Goal: Contribute content: Contribute content

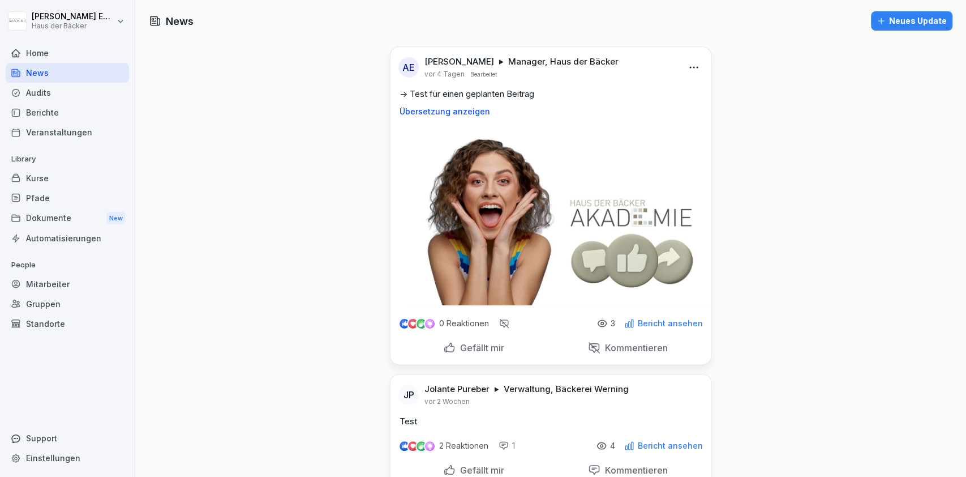
drag, startPoint x: 0, startPoint y: 0, endPoint x: 76, endPoint y: 52, distance: 91.7
click at [76, 52] on div "Home" at bounding box center [67, 53] width 123 height 20
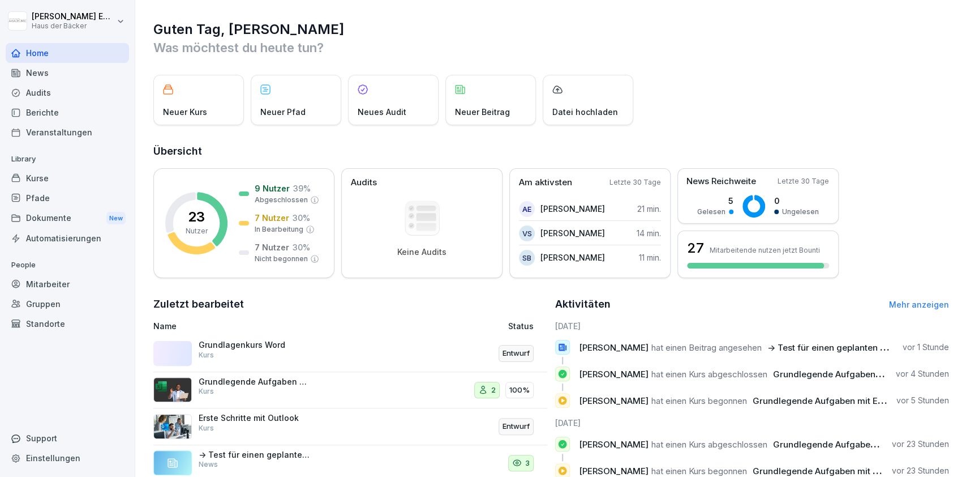
click at [331, 342] on div "Grundlagenkurs Word Kurs" at bounding box center [275, 353] width 245 height 27
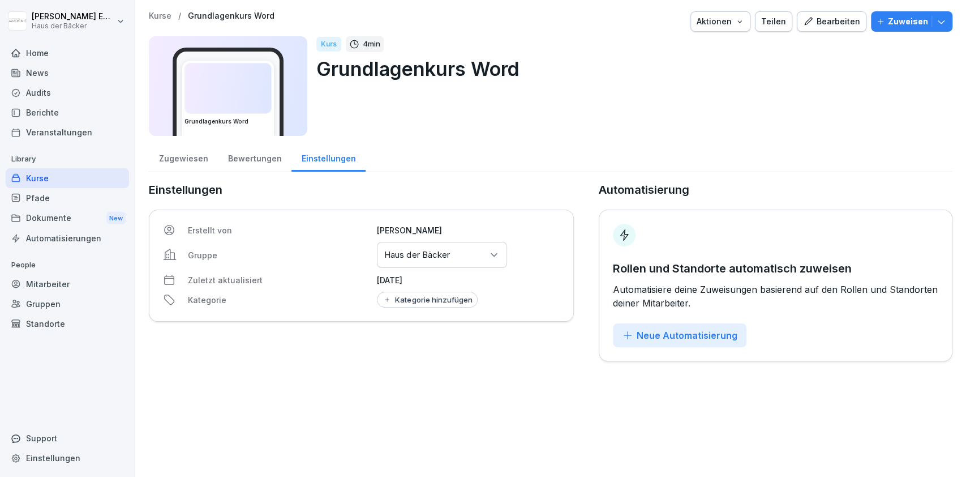
click at [803, 25] on icon "button" at bounding box center [808, 21] width 10 height 10
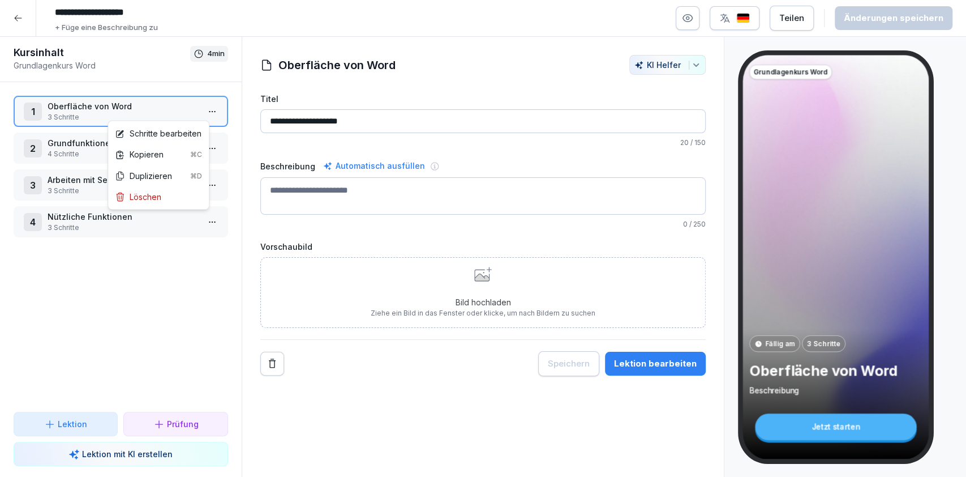
click at [200, 113] on html "**********" at bounding box center [483, 238] width 966 height 477
click at [195, 138] on div "Schritte bearbeiten" at bounding box center [158, 133] width 87 height 12
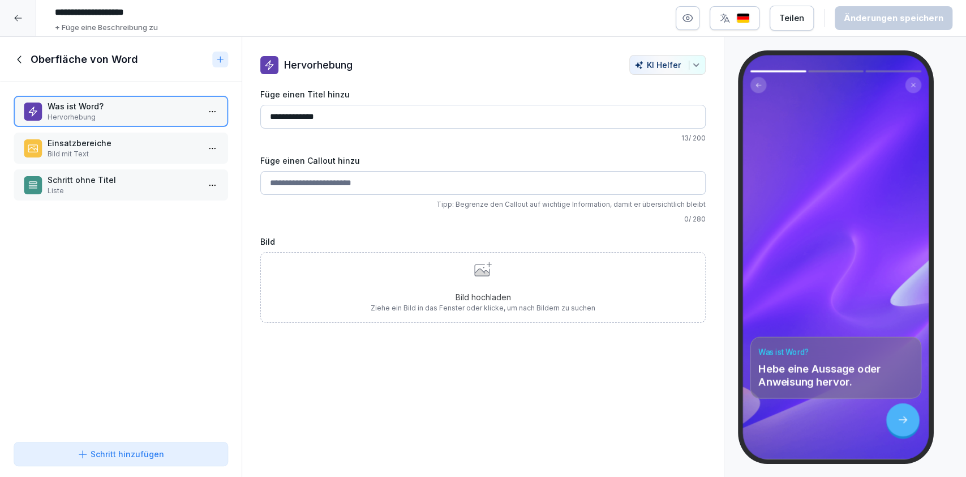
click at [140, 147] on p "Einsatzbereiche" at bounding box center [123, 143] width 151 height 12
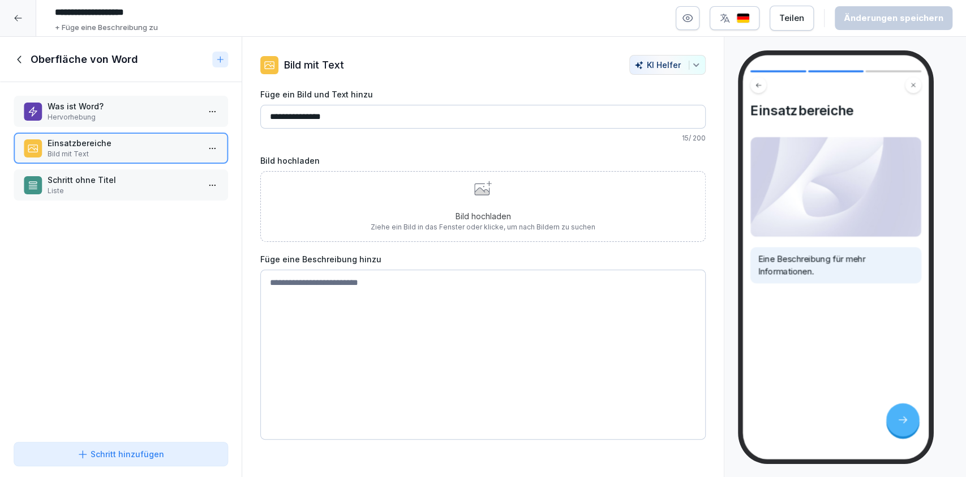
click at [147, 174] on p "Schritt ohne Titel" at bounding box center [123, 180] width 151 height 12
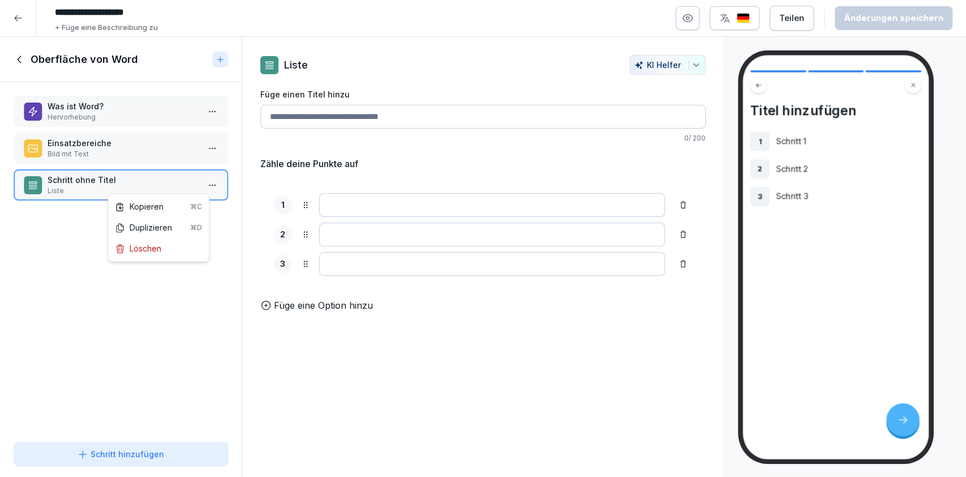
click at [204, 184] on html "**********" at bounding box center [483, 238] width 966 height 477
click at [190, 242] on div "Löschen" at bounding box center [158, 248] width 96 height 21
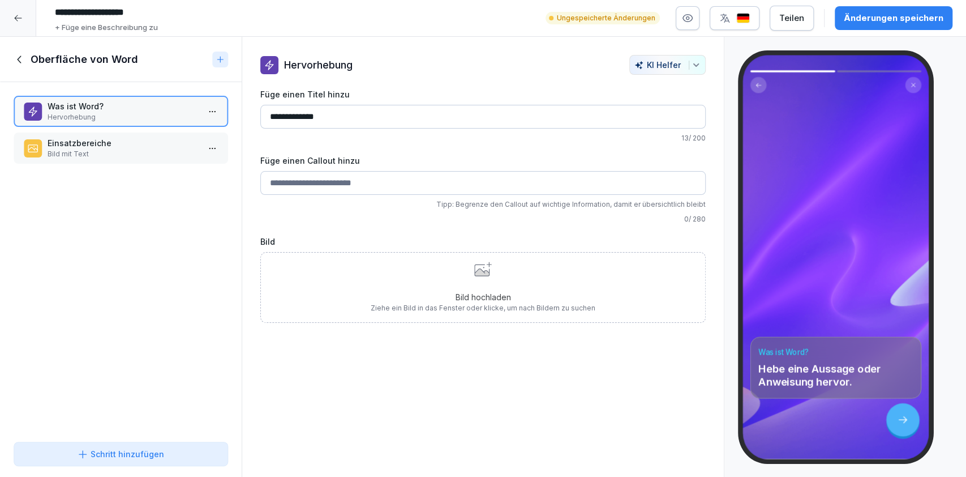
click at [199, 457] on div "Schritt hinzufügen" at bounding box center [120, 454] width 195 height 12
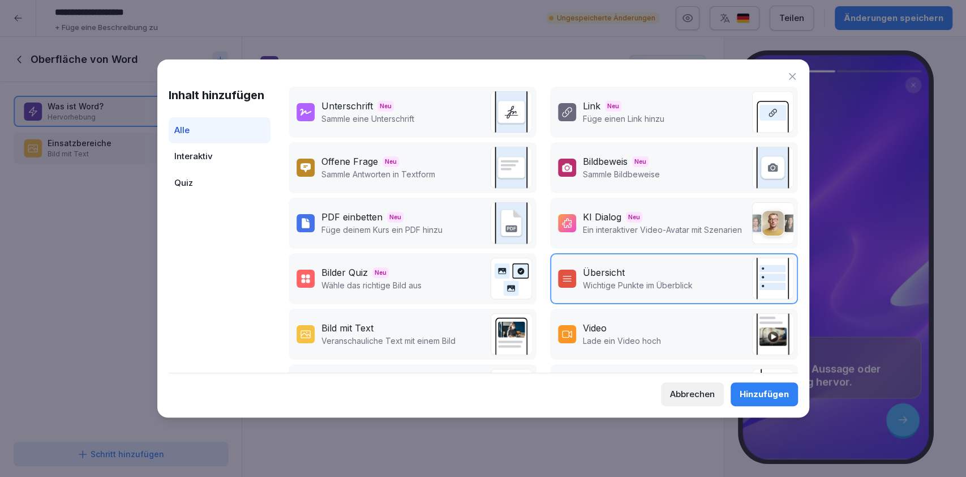
click at [398, 347] on div "Bild mit Text Veranschauliche Text mit einem Bild" at bounding box center [413, 333] width 248 height 51
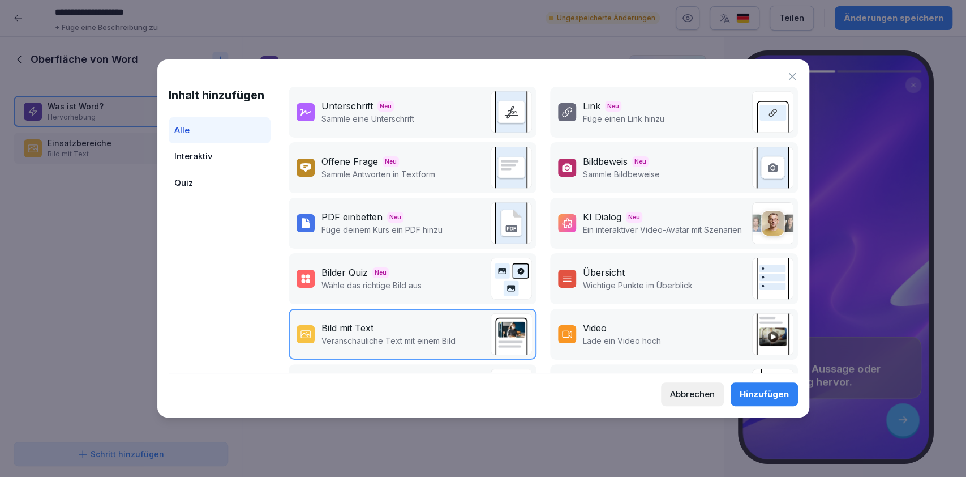
click at [748, 388] on div "Hinzufügen" at bounding box center [764, 394] width 49 height 12
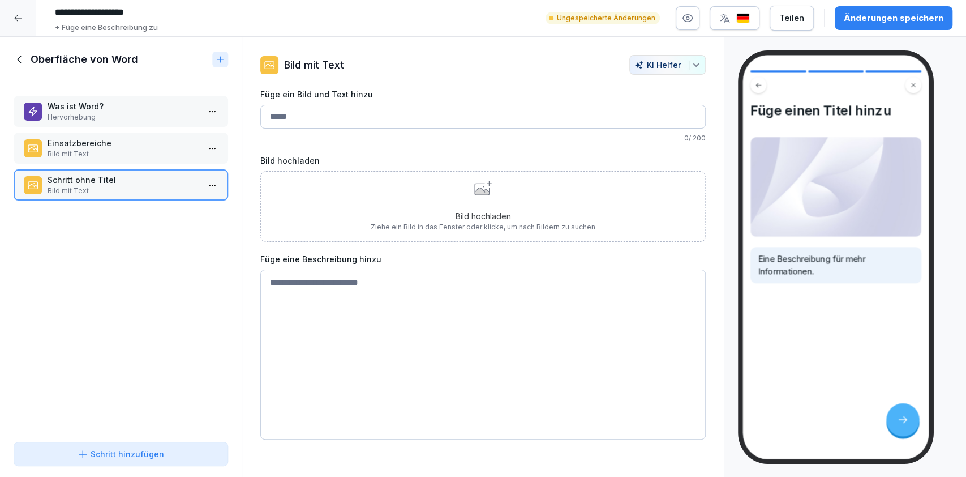
click at [393, 194] on div "Bild hochladen Ziehe ein Bild in das Fenster oder klicke, um nach Bildern zu su…" at bounding box center [483, 207] width 225 height 52
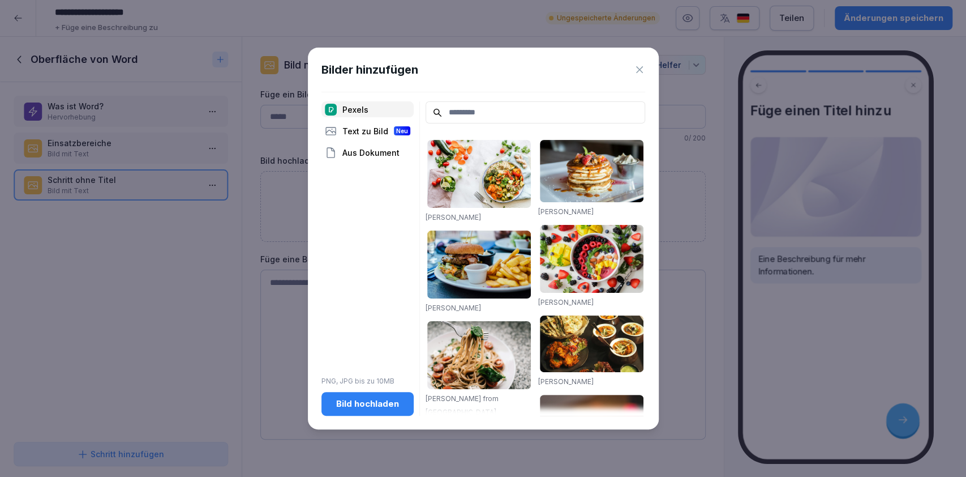
click at [385, 395] on button "Bild hochladen" at bounding box center [368, 404] width 92 height 24
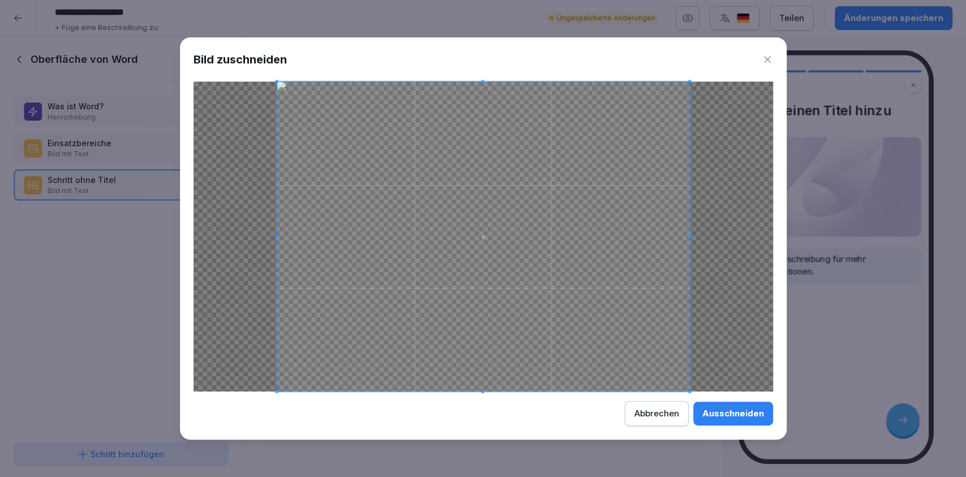
click at [732, 407] on div "Ausschneiden" at bounding box center [733, 413] width 62 height 12
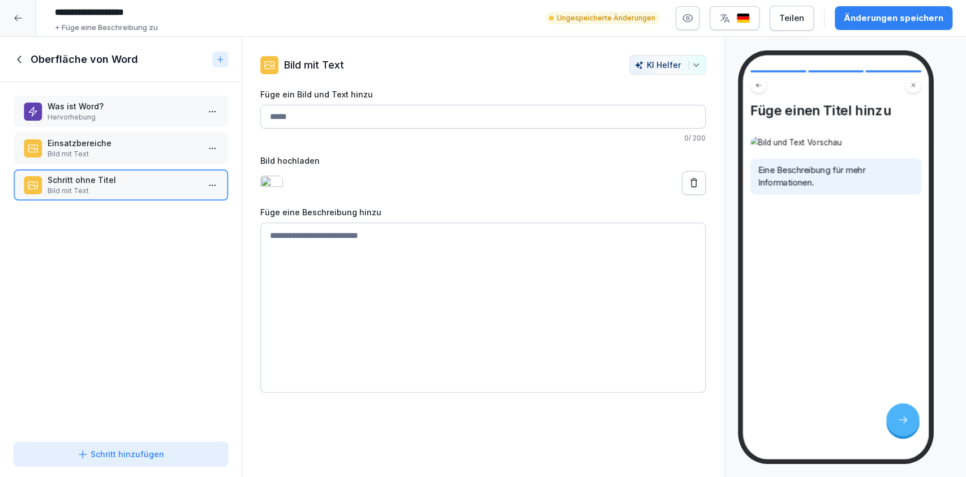
click at [899, 23] on div "Änderungen speichern" at bounding box center [894, 18] width 100 height 12
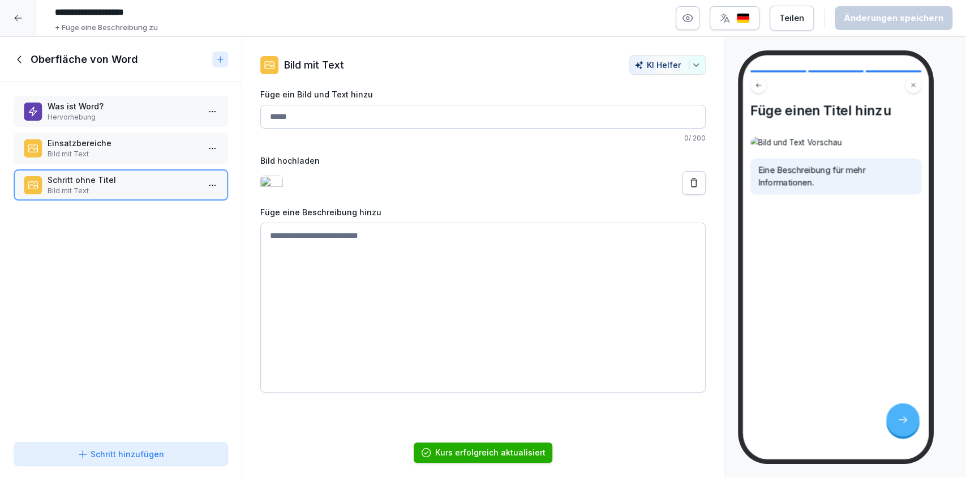
click at [485, 286] on textarea at bounding box center [483, 307] width 446 height 170
click at [136, 140] on p "Einsatzbereiche" at bounding box center [123, 143] width 151 height 12
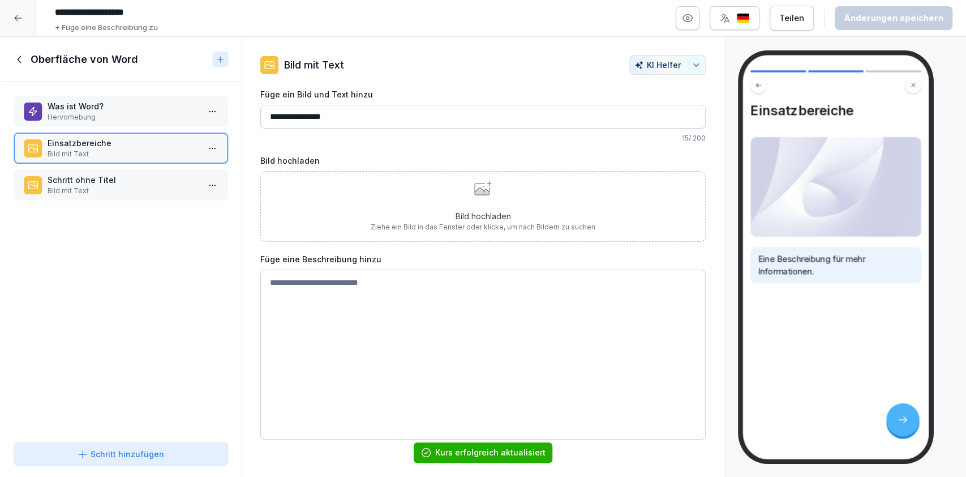
click at [134, 114] on p "Hervorhebung" at bounding box center [123, 117] width 151 height 10
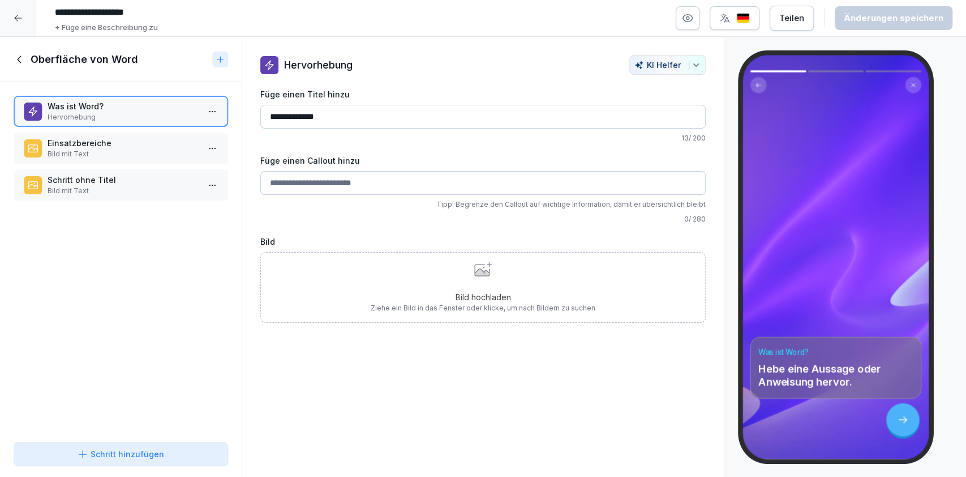
click at [154, 161] on div "Einsatzbereiche Bild mit Text" at bounding box center [121, 147] width 215 height 31
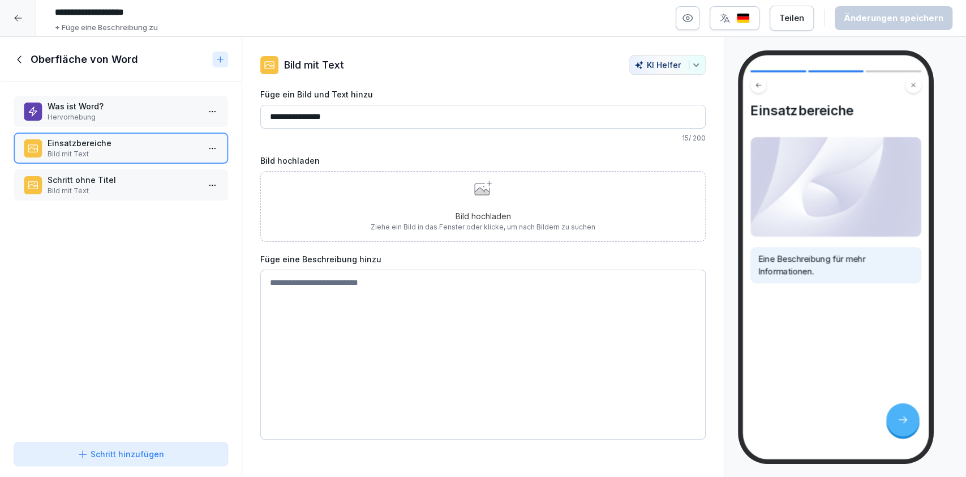
click at [161, 174] on p "Schritt ohne Titel" at bounding box center [123, 180] width 151 height 12
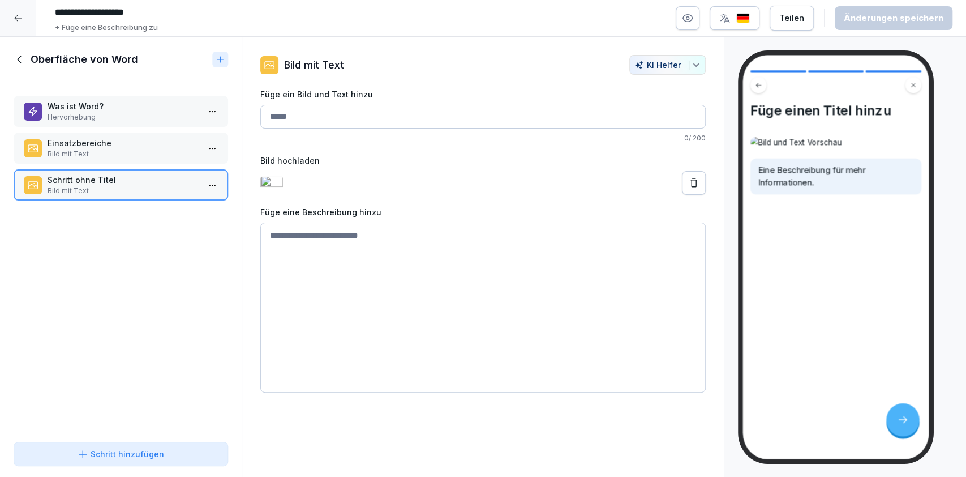
click at [320, 125] on input "Füge ein Bild und Text hinzu" at bounding box center [483, 117] width 446 height 24
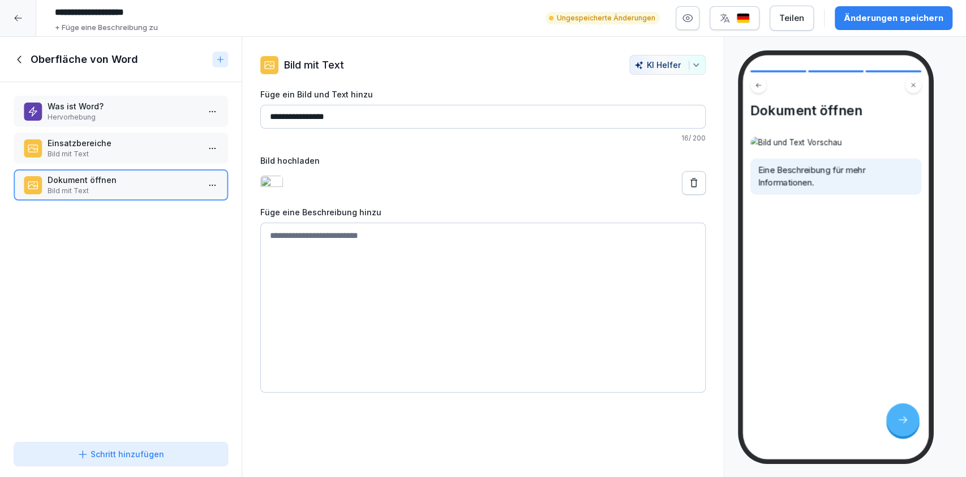
type input "**********"
click at [319, 272] on textarea at bounding box center [483, 307] width 446 height 170
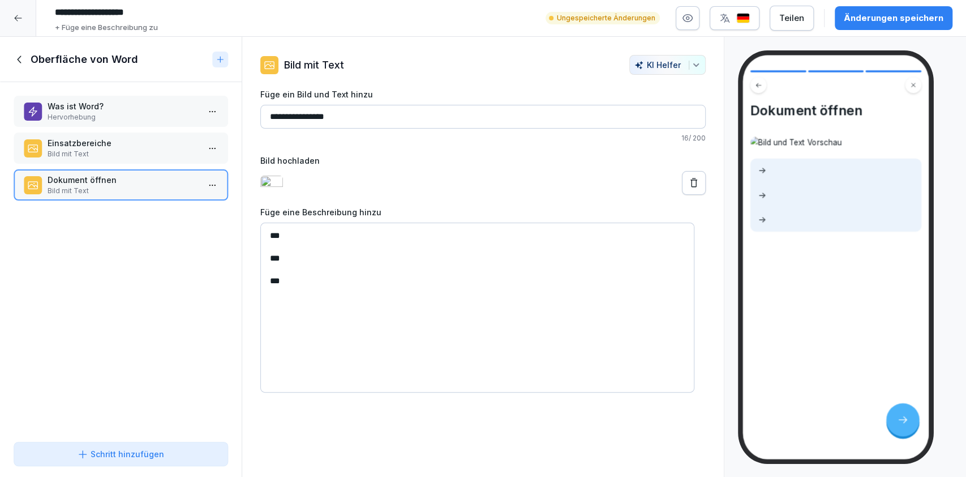
type textarea "*** *** **"
click at [45, 147] on div "Einsatzbereiche Bild mit Text" at bounding box center [121, 148] width 194 height 22
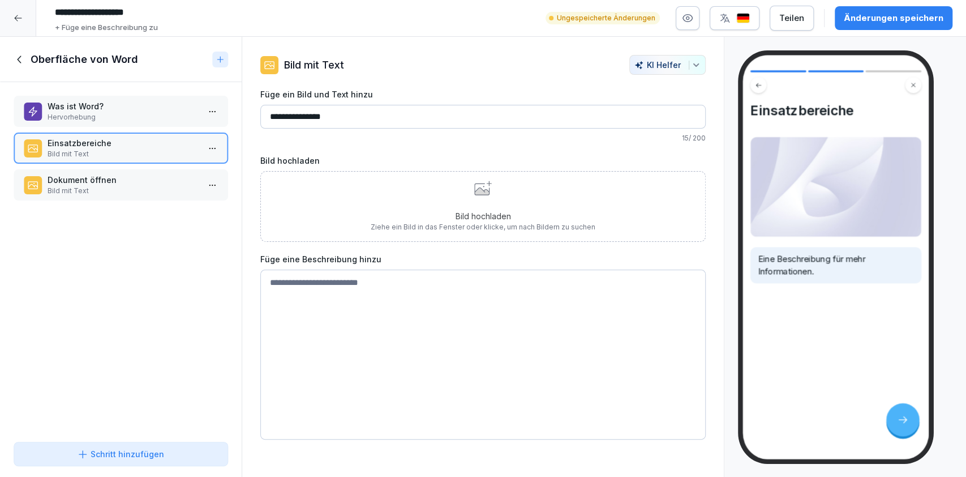
click at [362, 324] on textarea at bounding box center [483, 354] width 446 height 170
paste textarea "**********"
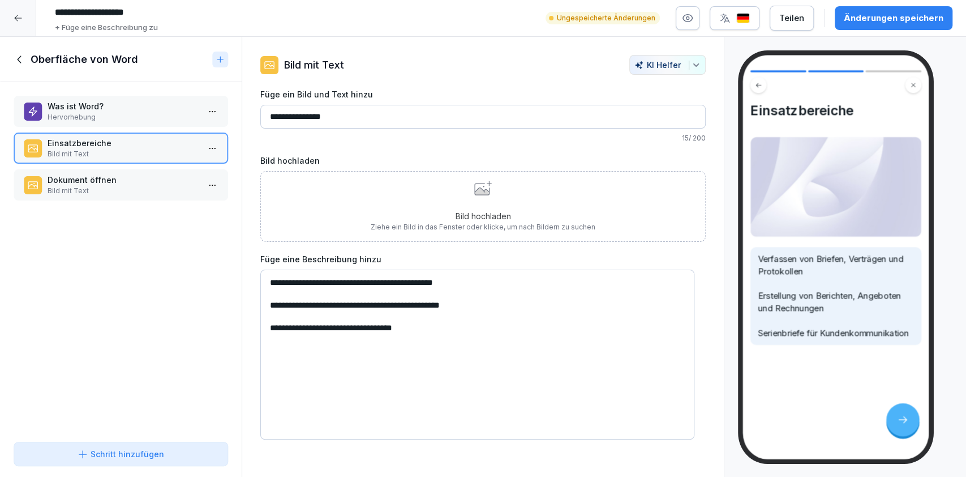
click at [270, 281] on textarea "**********" at bounding box center [477, 354] width 434 height 170
click at [266, 301] on textarea "**********" at bounding box center [477, 354] width 434 height 170
click at [269, 327] on textarea "**********" at bounding box center [477, 354] width 434 height 170
type textarea "**********"
click at [453, 229] on p "Ziehe ein Bild in das Fenster oder klicke, um nach Bildern zu suchen" at bounding box center [483, 227] width 225 height 10
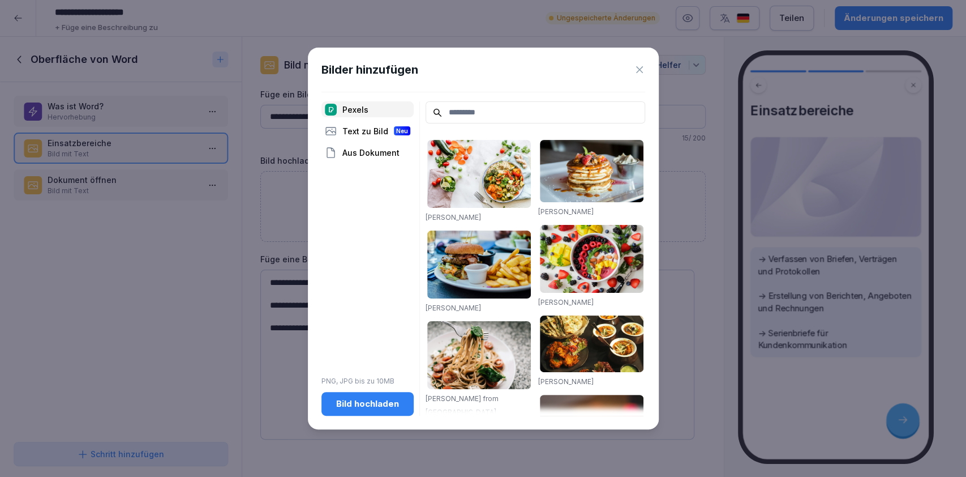
click at [383, 408] on div "Bild hochladen" at bounding box center [368, 403] width 74 height 12
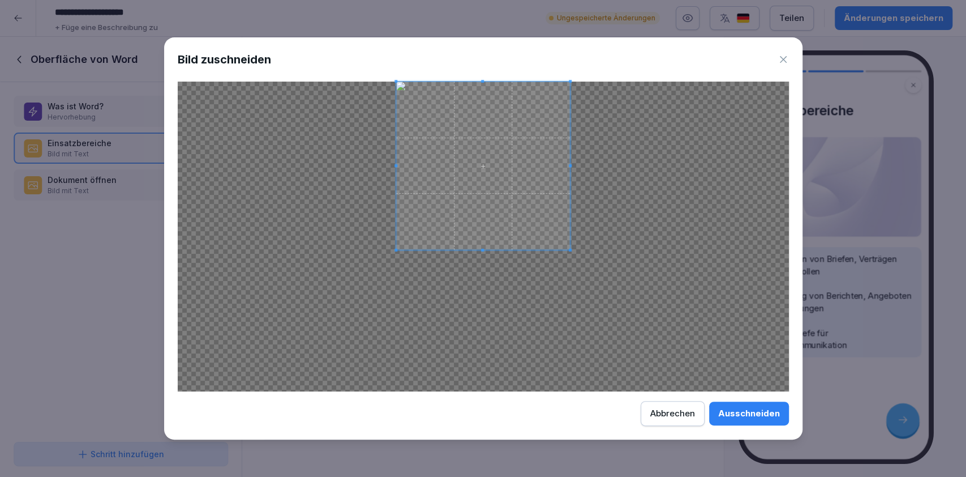
click at [485, 248] on div at bounding box center [483, 166] width 174 height 168
click at [728, 414] on div "Ausschneiden" at bounding box center [749, 413] width 62 height 12
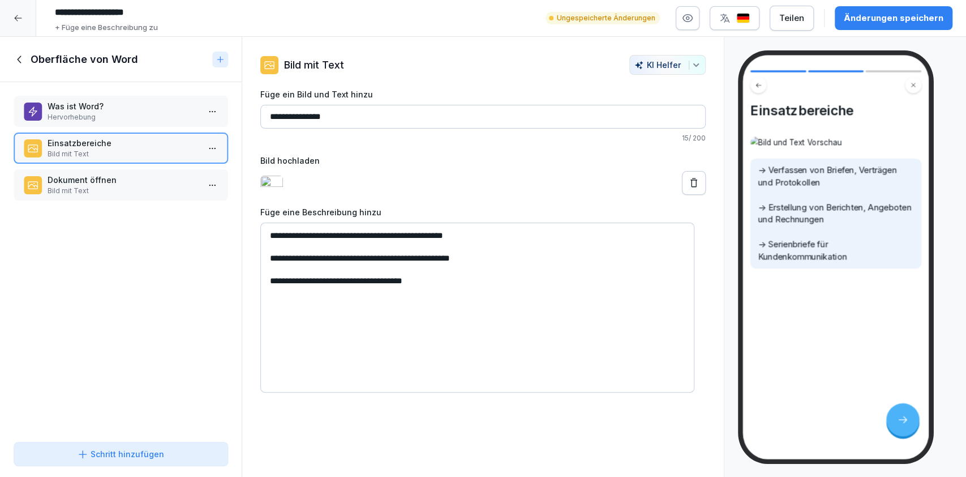
click at [881, 12] on div "Änderungen speichern" at bounding box center [894, 18] width 100 height 12
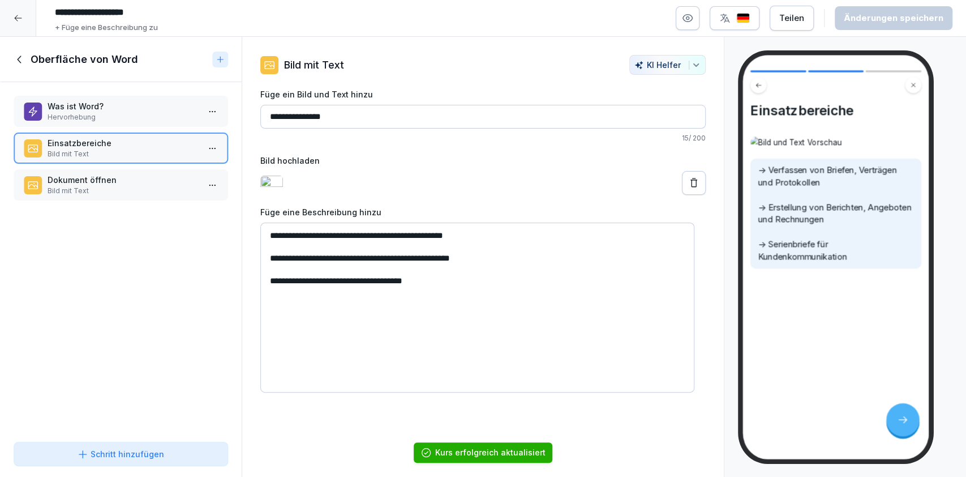
click at [150, 117] on p "Hervorhebung" at bounding box center [123, 117] width 151 height 10
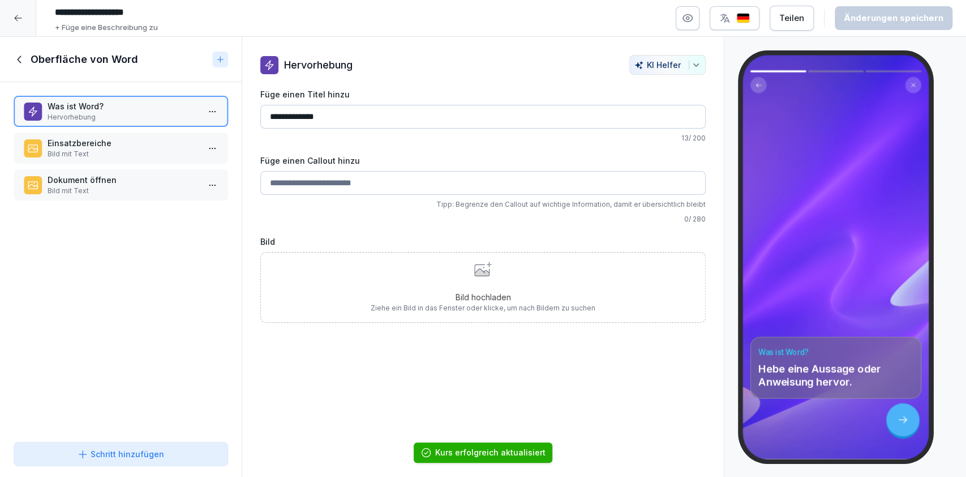
click at [152, 177] on p "Dokument öffnen" at bounding box center [123, 180] width 151 height 12
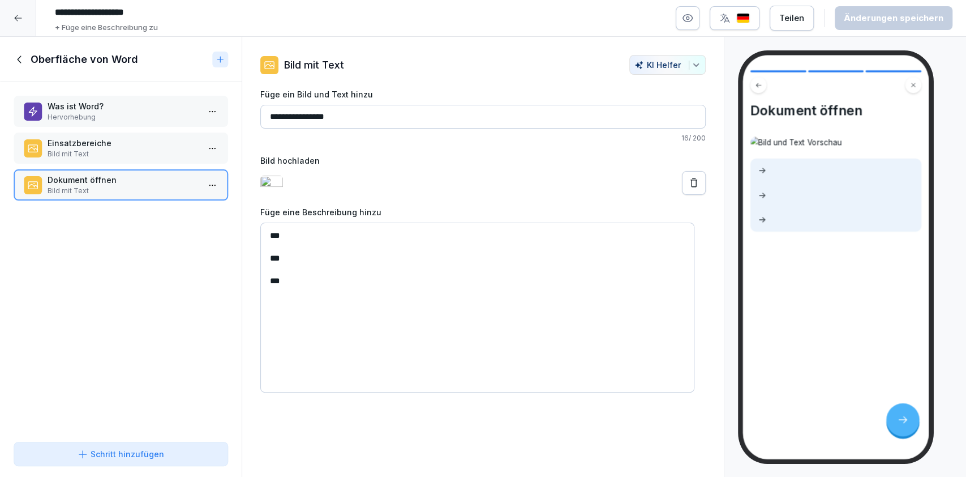
click at [142, 164] on div "Was ist Word? Hervorhebung Einsatzbereiche Bild mit Text Dokument öffnen Bild m…" at bounding box center [121, 259] width 242 height 355
click at [139, 140] on p "Einsatzbereiche" at bounding box center [123, 143] width 151 height 12
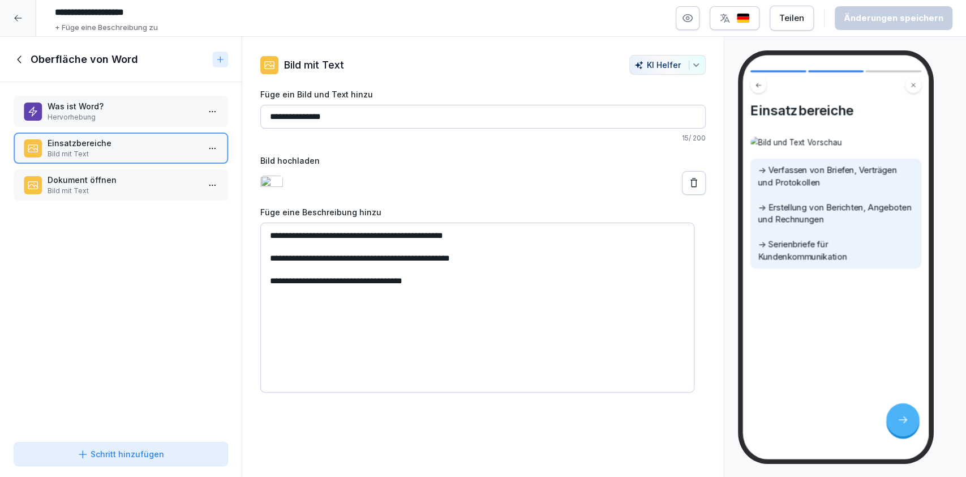
click at [139, 140] on p "Einsatzbereiche" at bounding box center [123, 143] width 151 height 12
click at [113, 65] on h1 "Oberfläche von Word" at bounding box center [85, 60] width 108 height 14
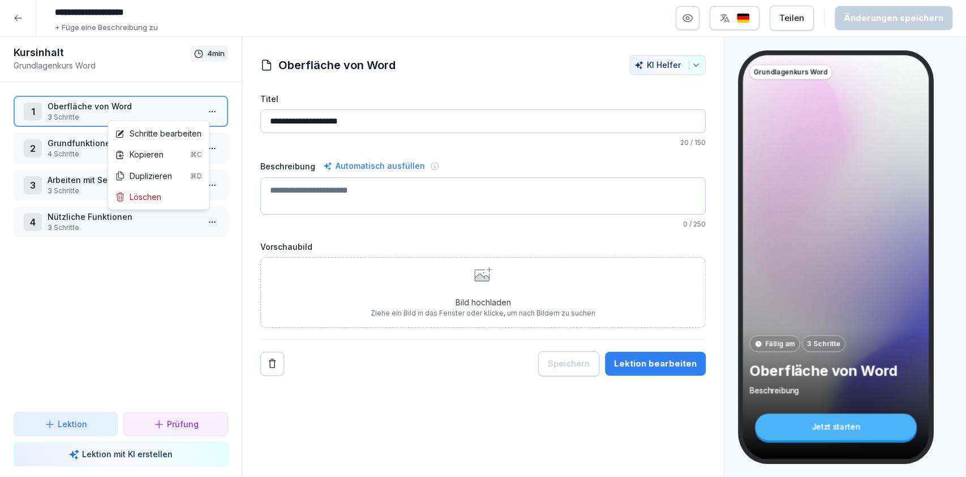
click at [203, 114] on html "**********" at bounding box center [483, 238] width 966 height 477
click at [202, 125] on div "Schritte bearbeiten" at bounding box center [158, 133] width 96 height 21
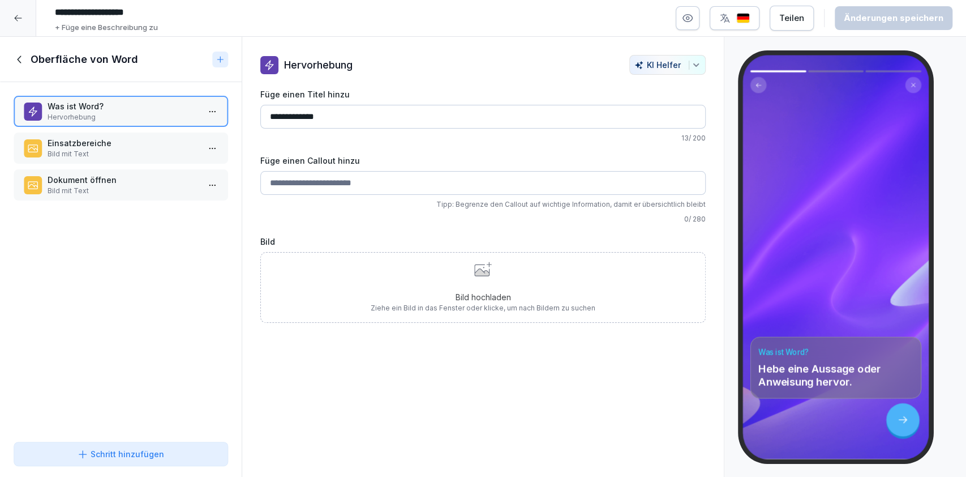
click at [116, 147] on p "Einsatzbereiche" at bounding box center [123, 143] width 151 height 12
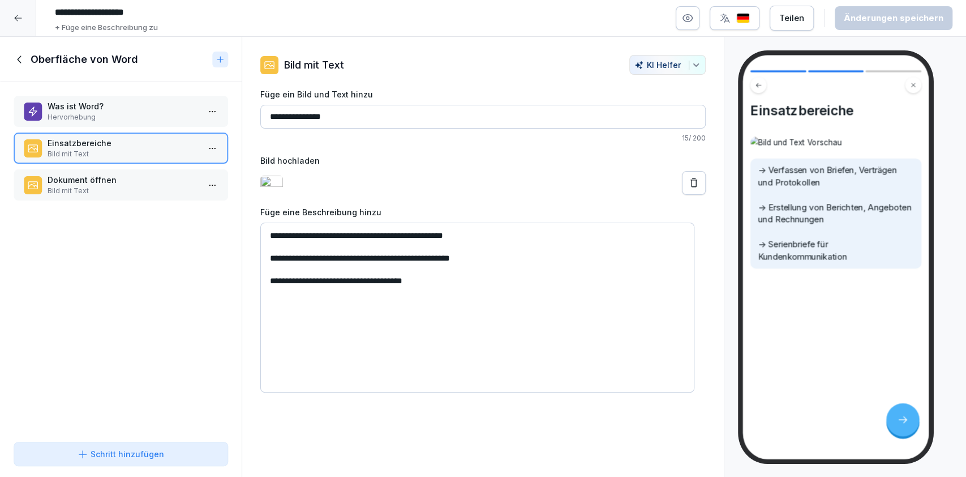
click at [127, 114] on p "Hervorhebung" at bounding box center [123, 117] width 151 height 10
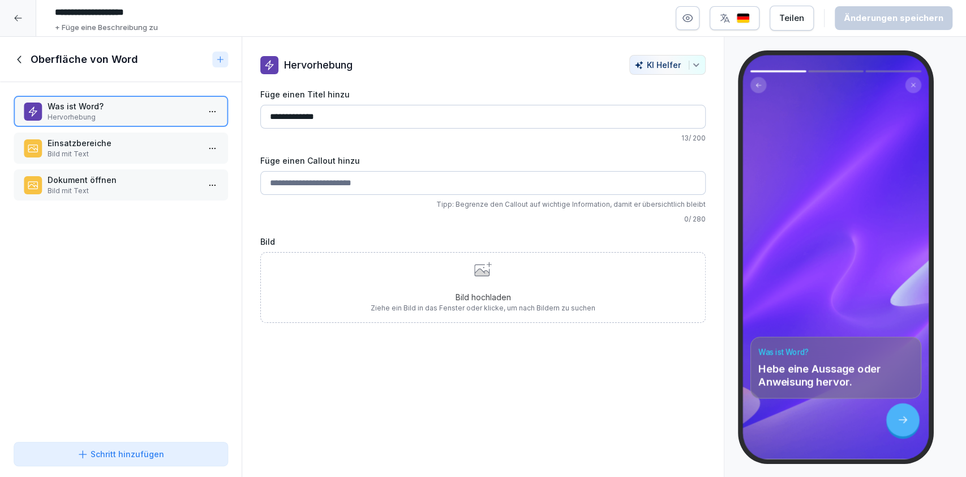
click at [445, 195] on div "Füge einen Callout hinzu Tipp: Begrenze den Callout auf wichtige Information, d…" at bounding box center [483, 190] width 446 height 70
click at [440, 185] on input "Füge einen Callout hinzu" at bounding box center [483, 183] width 446 height 24
paste input "**********"
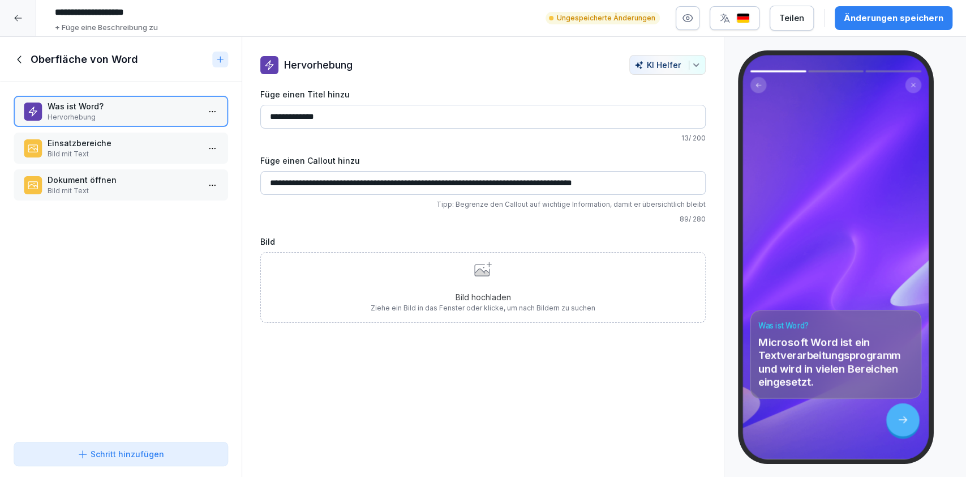
type input "**********"
click at [523, 305] on p "Ziehe ein Bild in das Fenster oder klicke, um nach Bildern zu suchen" at bounding box center [483, 308] width 225 height 10
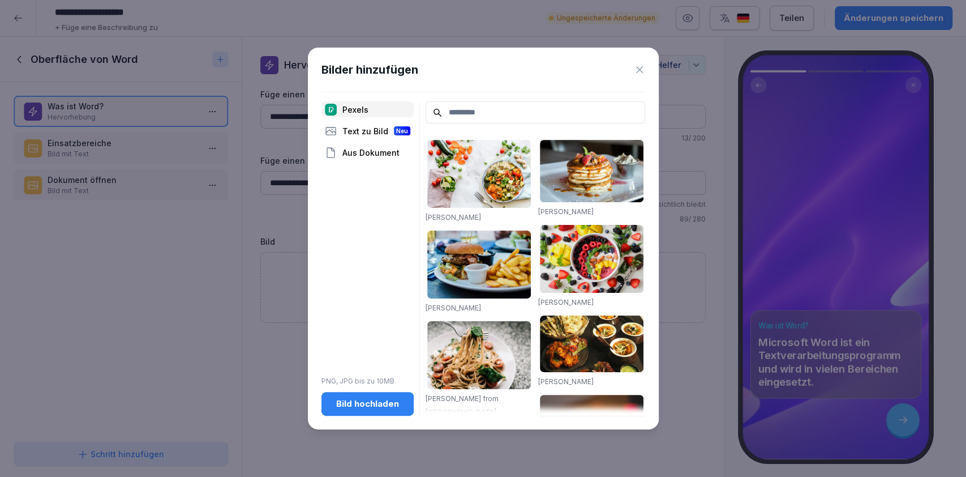
click at [376, 400] on div "Bild hochladen" at bounding box center [368, 403] width 74 height 12
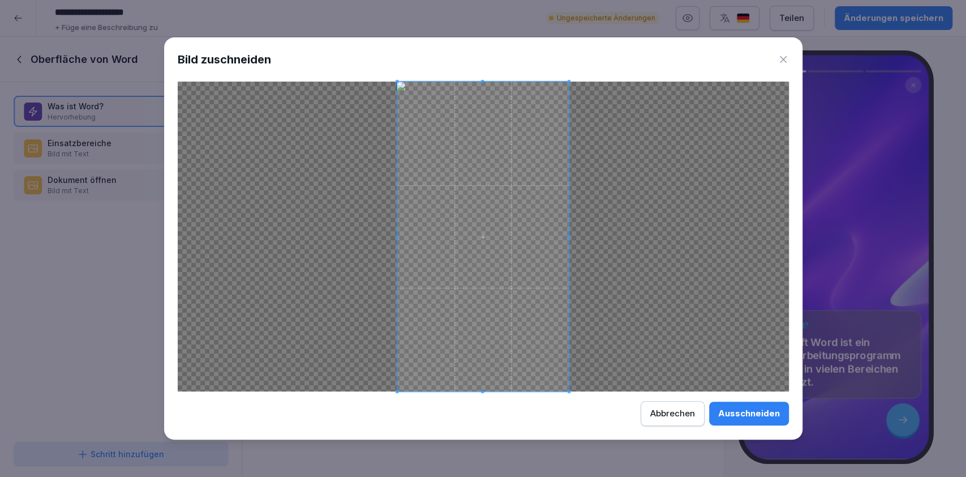
click at [774, 424] on button "Ausschneiden" at bounding box center [749, 413] width 80 height 24
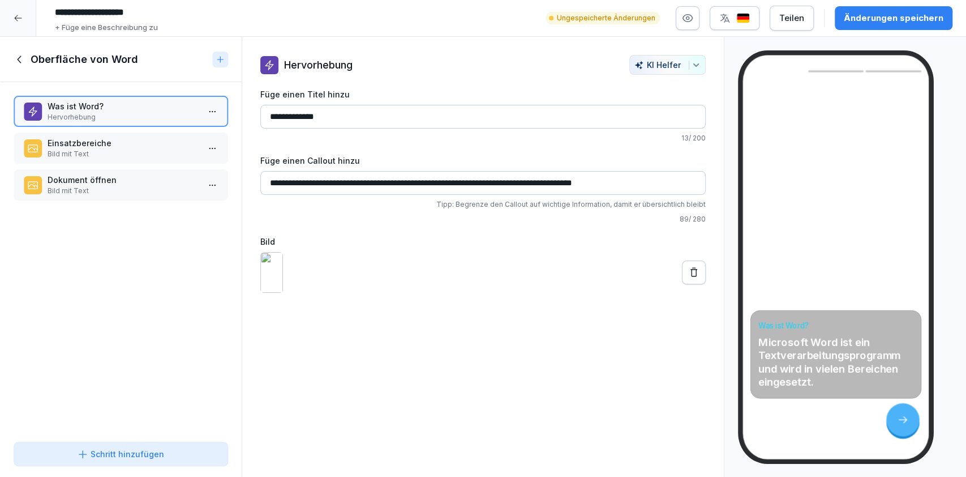
click at [903, 25] on button "Änderungen speichern" at bounding box center [894, 18] width 118 height 24
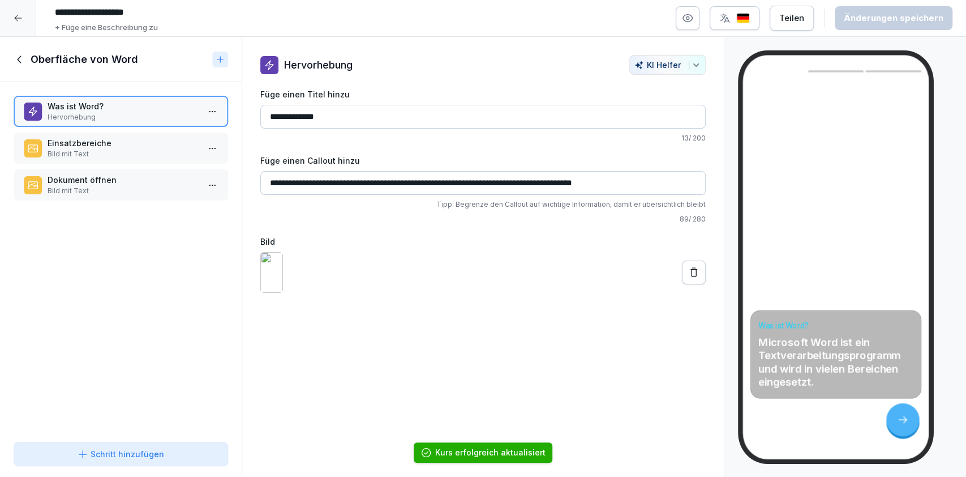
click at [118, 147] on p "Einsatzbereiche" at bounding box center [123, 143] width 151 height 12
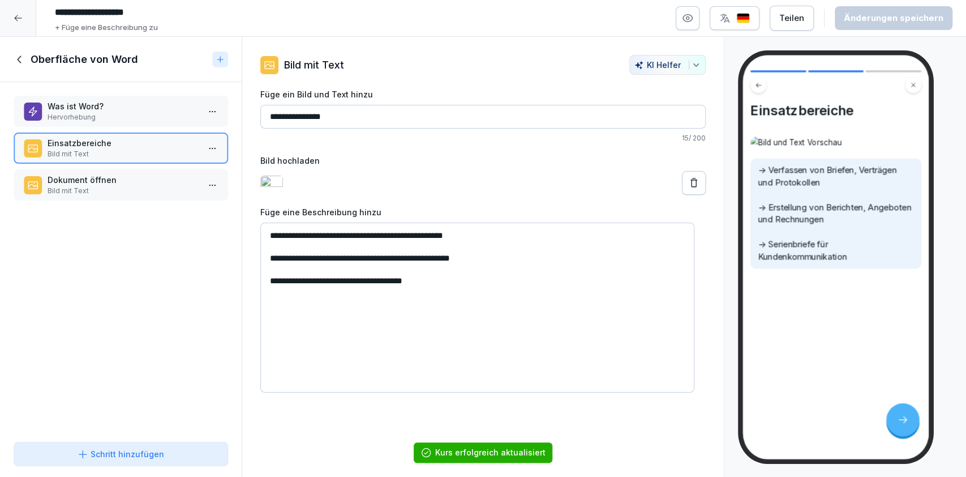
click at [123, 172] on div "Dokument öffnen Bild mit Text" at bounding box center [121, 184] width 215 height 31
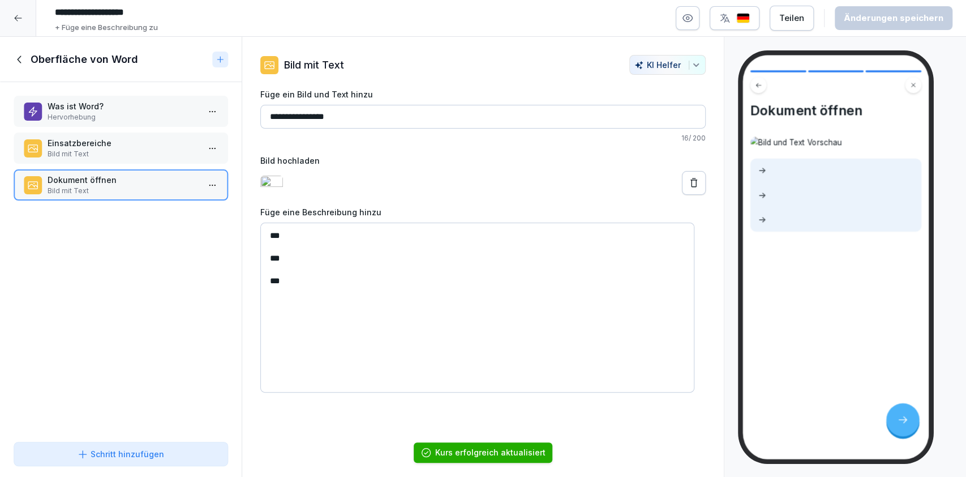
click at [118, 153] on p "Bild mit Text" at bounding box center [123, 154] width 151 height 10
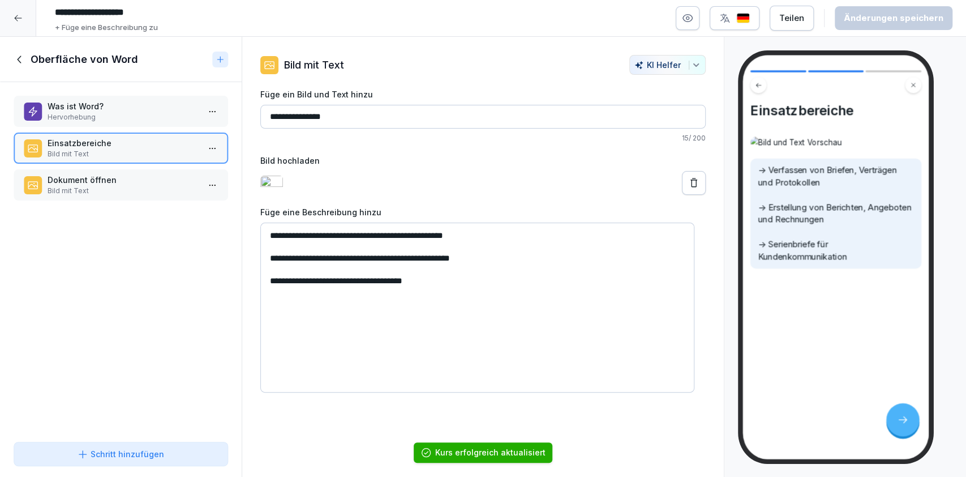
click at [77, 107] on p "Was ist Word?" at bounding box center [123, 106] width 151 height 12
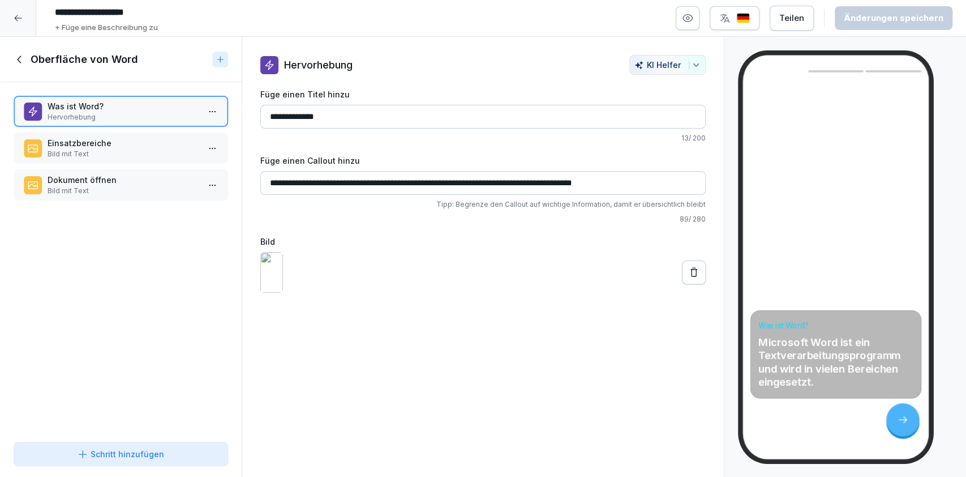
click at [89, 163] on div "Was ist Word? Hervorhebung Einsatzbereiche Bild mit Text Dokument öffnen Bild m…" at bounding box center [121, 259] width 242 height 355
click at [84, 144] on p "Einsatzbereiche" at bounding box center [123, 143] width 151 height 12
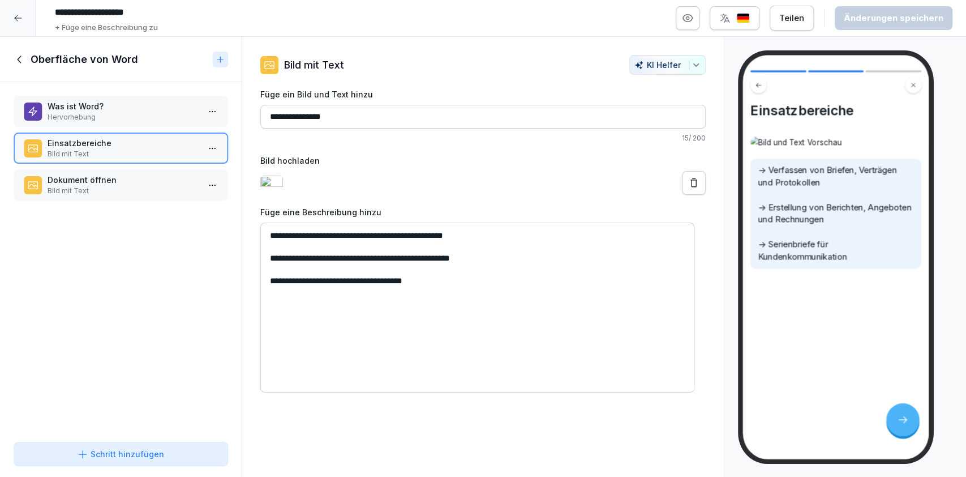
click at [90, 165] on div "Was ist Word? Hervorhebung Einsatzbereiche Bild mit Text Dokument öffnen Bild m…" at bounding box center [121, 259] width 242 height 355
click at [91, 171] on div "Dokument öffnen Bild mit Text" at bounding box center [121, 184] width 215 height 31
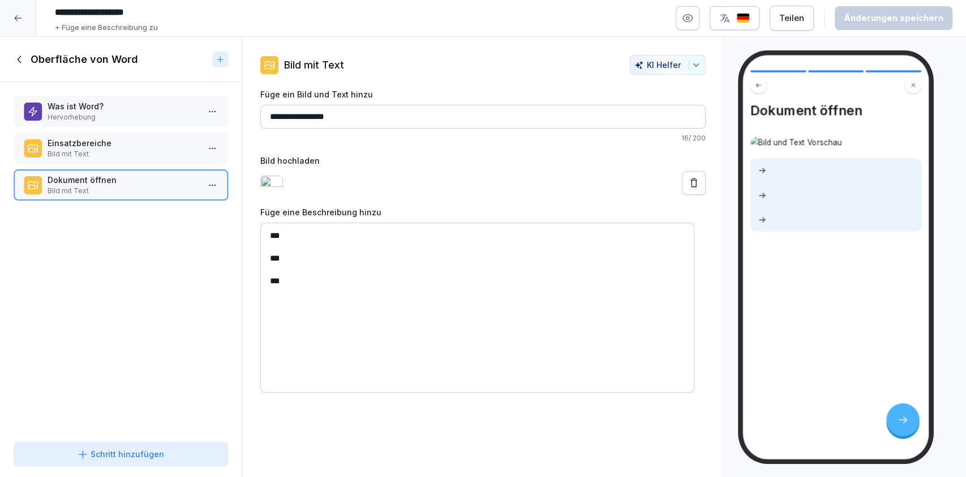
drag, startPoint x: 358, startPoint y: 323, endPoint x: 261, endPoint y: 242, distance: 125.8
click at [261, 242] on textarea "*** *** **" at bounding box center [477, 307] width 434 height 170
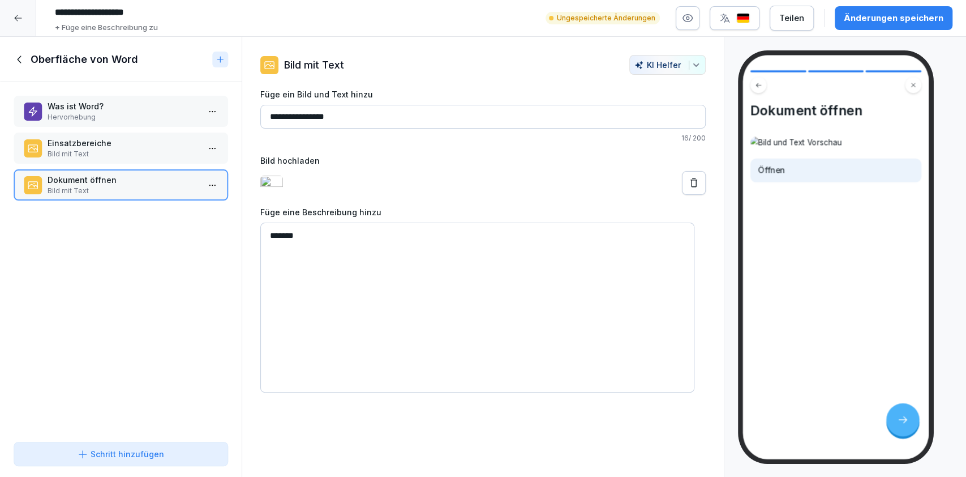
type textarea "******"
click at [899, 15] on div "Änderungen speichern" at bounding box center [894, 18] width 100 height 12
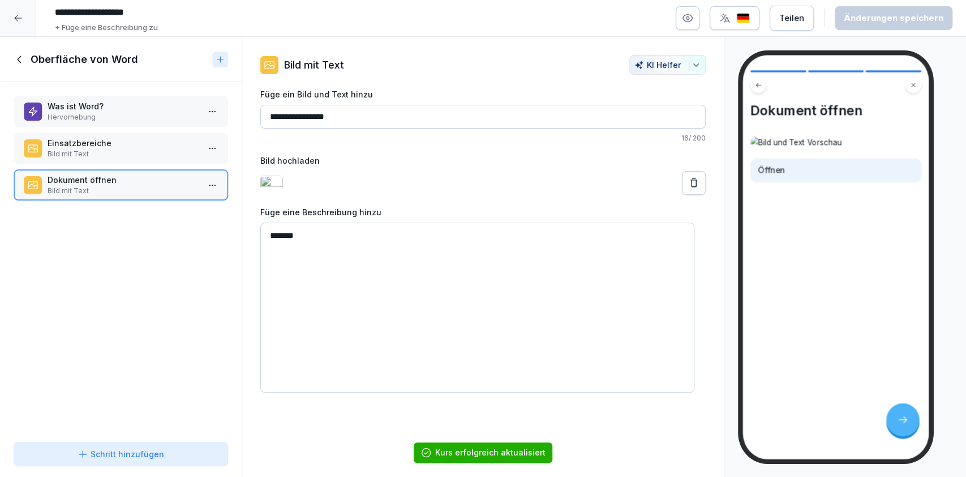
click at [134, 145] on p "Einsatzbereiche" at bounding box center [123, 143] width 151 height 12
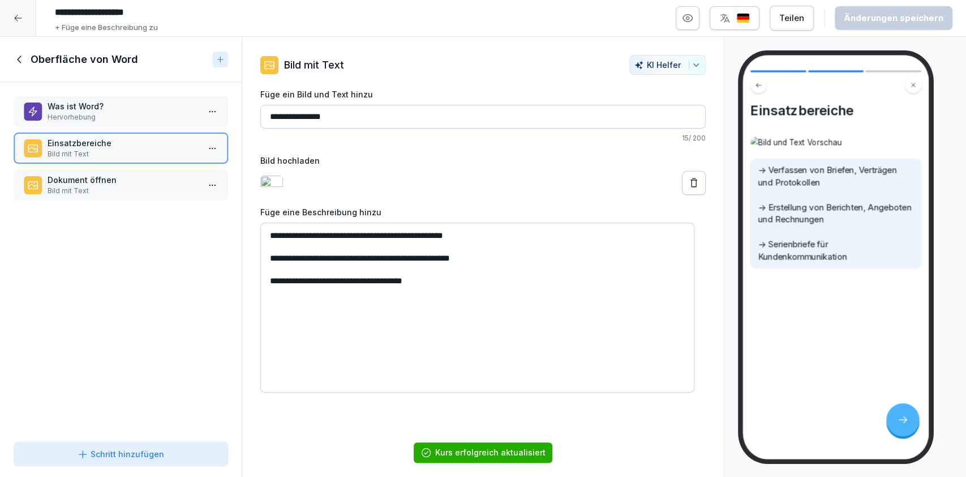
click at [131, 168] on div "Was ist Word? Hervorhebung Einsatzbereiche Bild mit Text Dokument öffnen Bild m…" at bounding box center [121, 259] width 242 height 355
click at [133, 188] on p "Bild mit Text" at bounding box center [123, 191] width 151 height 10
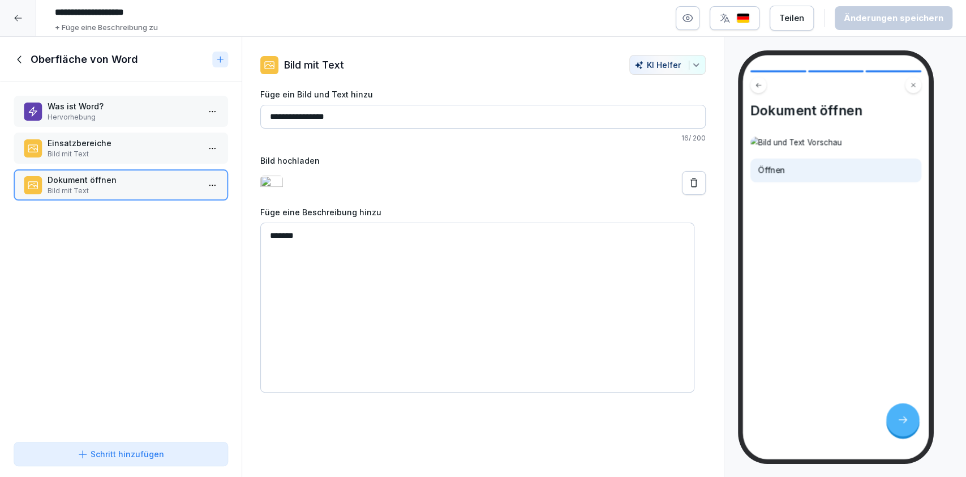
click at [107, 139] on p "Einsatzbereiche" at bounding box center [123, 143] width 151 height 12
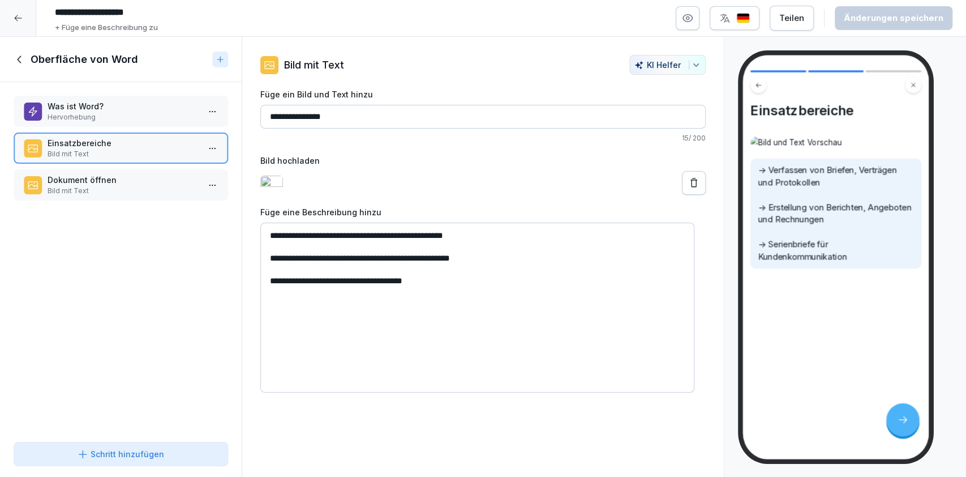
click at [110, 112] on p "Hervorhebung" at bounding box center [123, 117] width 151 height 10
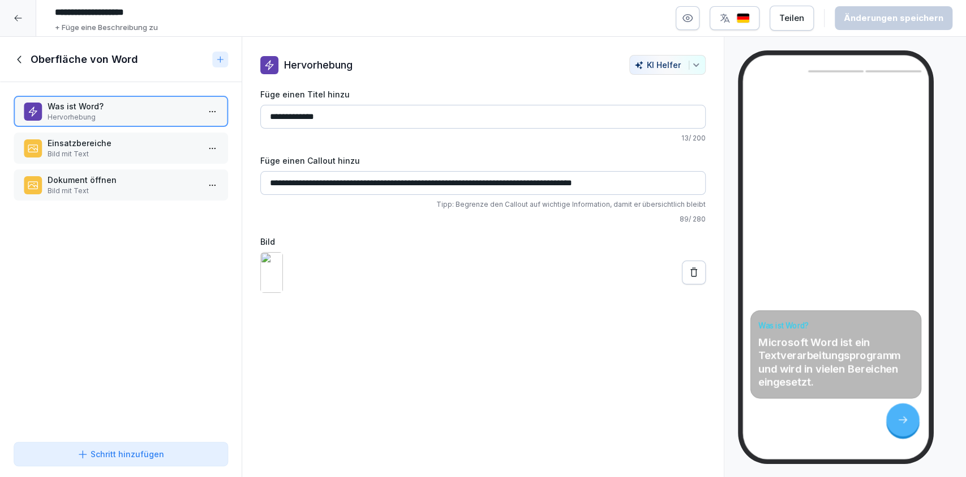
click at [69, 162] on div "Einsatzbereiche Bild mit Text" at bounding box center [121, 147] width 215 height 31
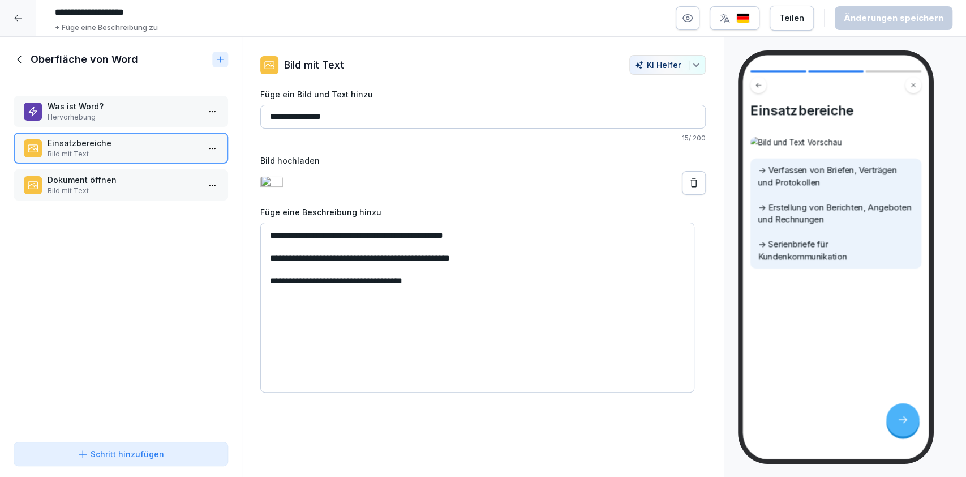
click at [75, 192] on p "Bild mit Text" at bounding box center [123, 191] width 151 height 10
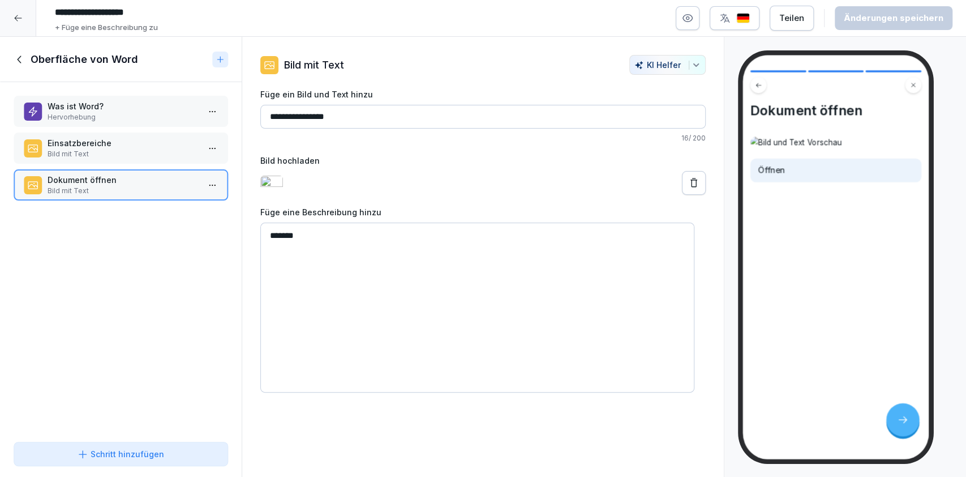
click at [337, 269] on textarea "******" at bounding box center [477, 307] width 434 height 170
click at [72, 140] on p "Einsatzbereiche" at bounding box center [123, 143] width 151 height 12
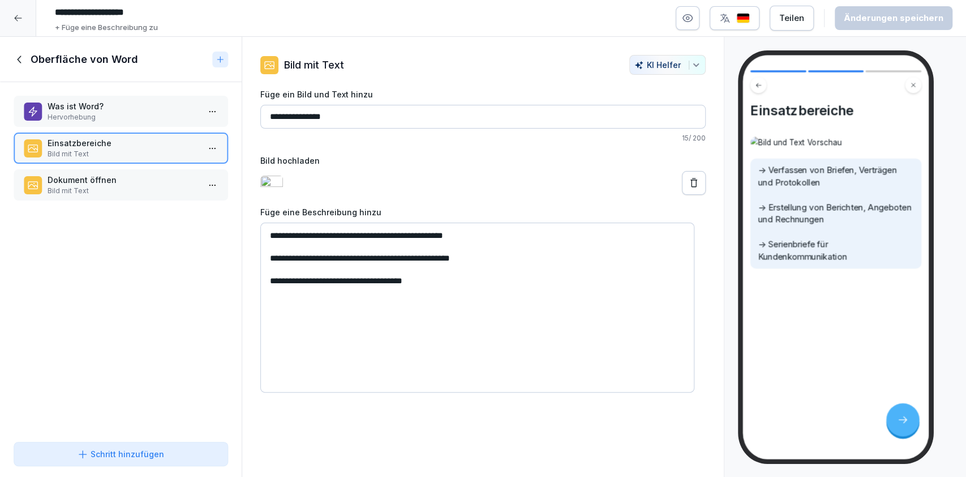
click at [68, 127] on div "Was ist Word? Hervorhebung Einsatzbereiche Bild mit Text Dokument öffnen Bild m…" at bounding box center [121, 259] width 242 height 355
click at [68, 123] on div "Was ist Word? Hervorhebung" at bounding box center [121, 111] width 215 height 31
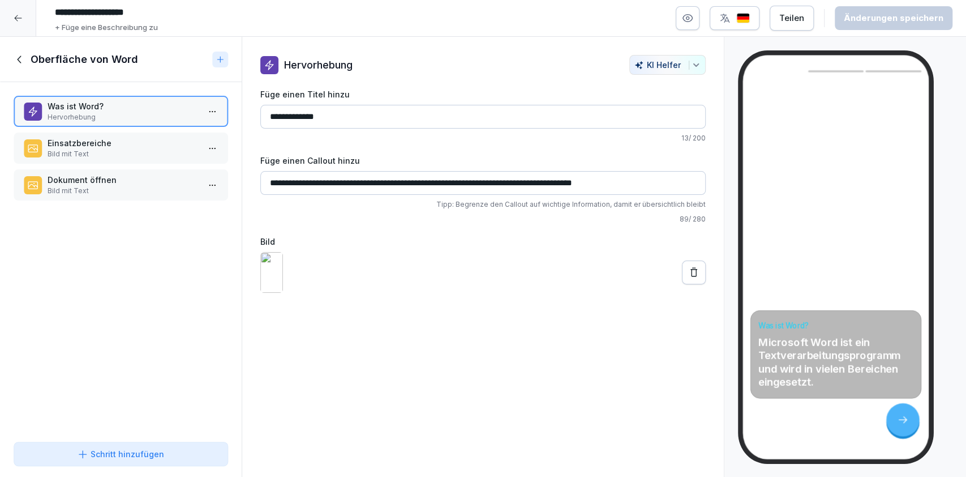
click at [77, 154] on p "Bild mit Text" at bounding box center [123, 154] width 151 height 10
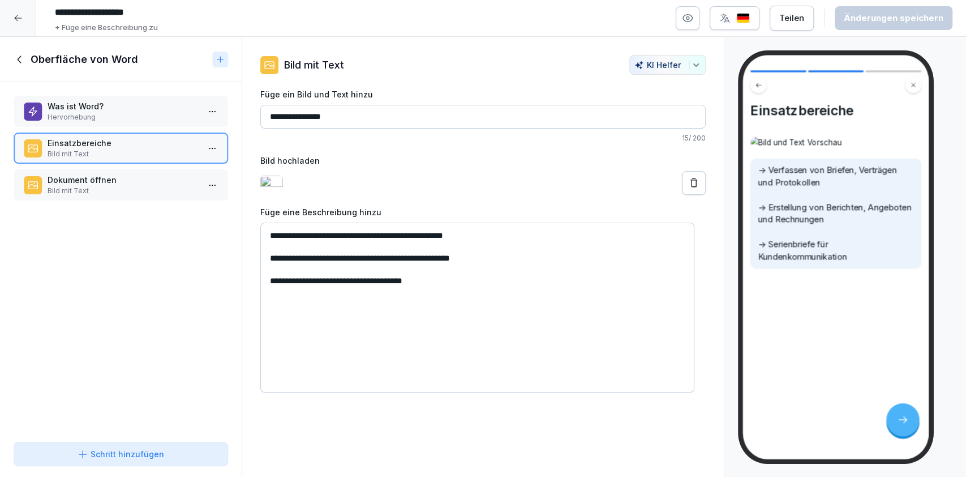
click at [82, 179] on p "Dokument öffnen" at bounding box center [123, 180] width 151 height 12
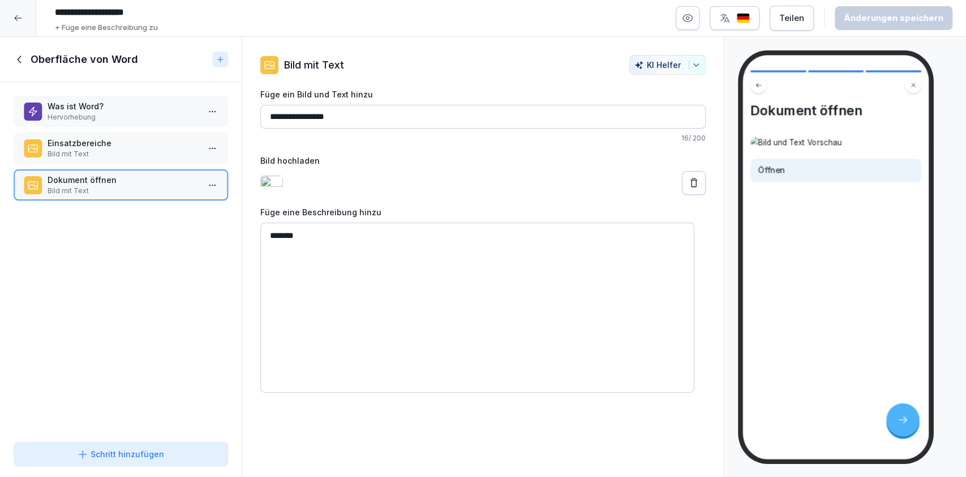
click at [18, 57] on icon at bounding box center [20, 59] width 12 height 12
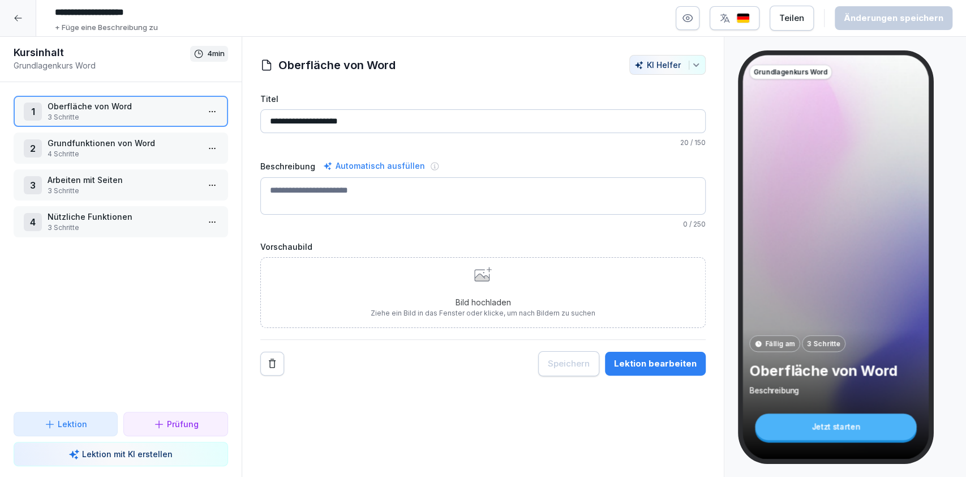
click at [99, 143] on p "Grundfunktionen von Word" at bounding box center [123, 143] width 151 height 12
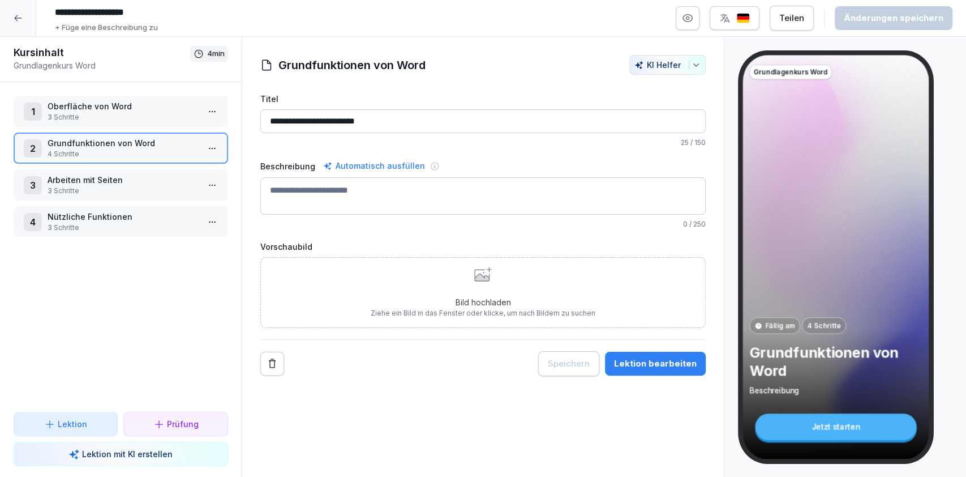
click at [91, 100] on p "Oberfläche von Word" at bounding box center [123, 106] width 151 height 12
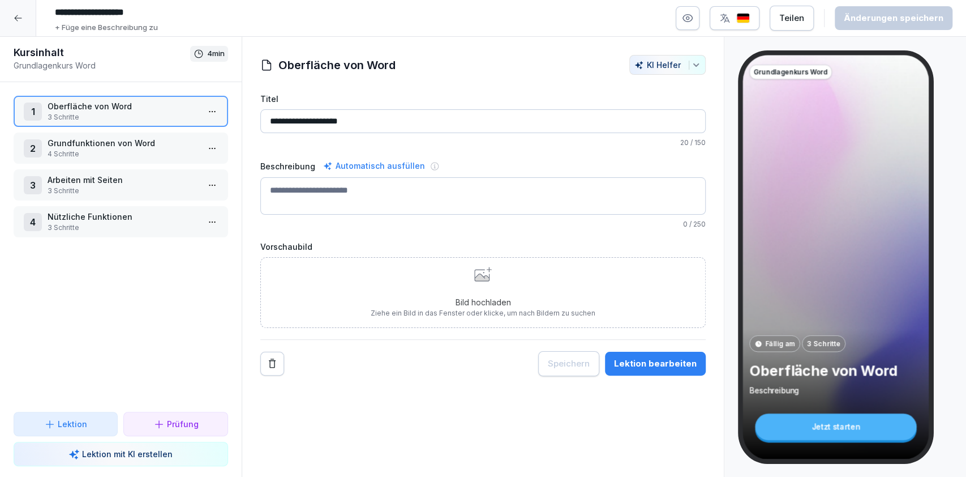
click at [458, 328] on div "**********" at bounding box center [483, 234] width 446 height 283
click at [451, 304] on p "Bild hochladen" at bounding box center [483, 302] width 225 height 12
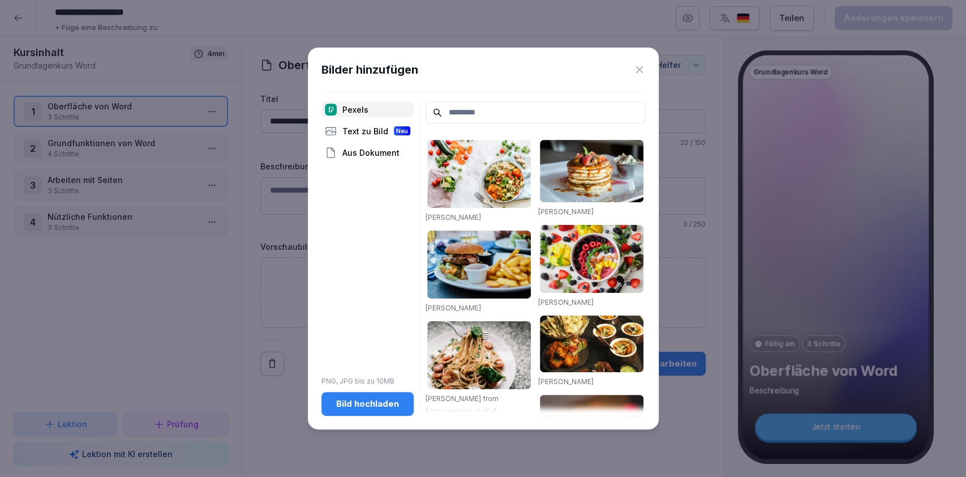
click at [387, 410] on button "Bild hochladen" at bounding box center [368, 404] width 92 height 24
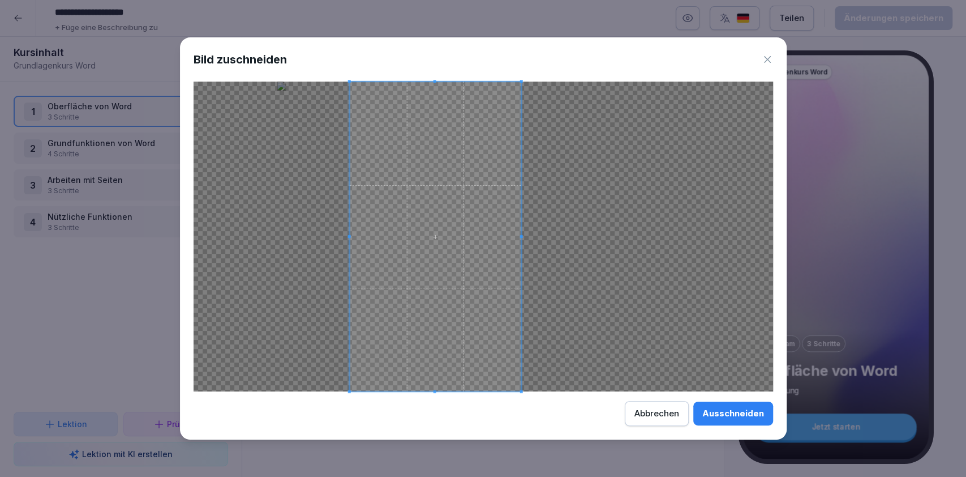
click at [448, 256] on span at bounding box center [435, 237] width 172 height 310
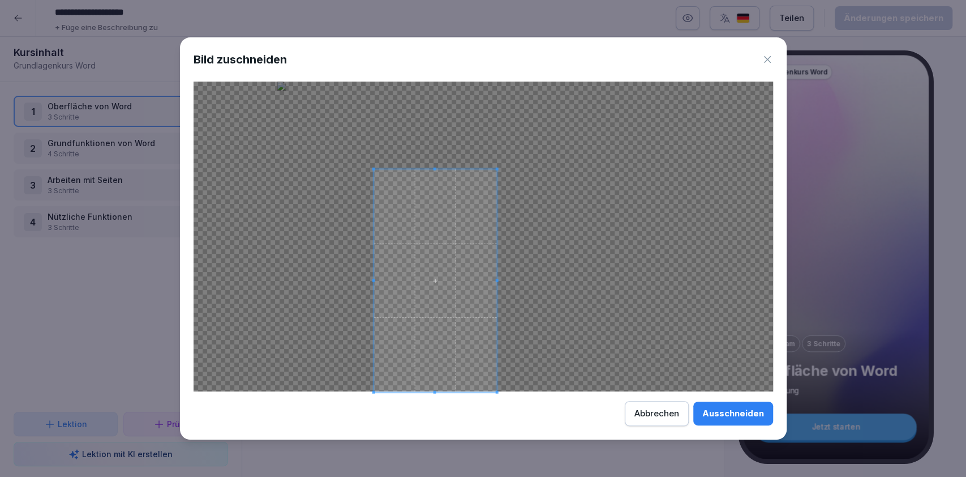
click at [439, 170] on span at bounding box center [435, 169] width 123 height 3
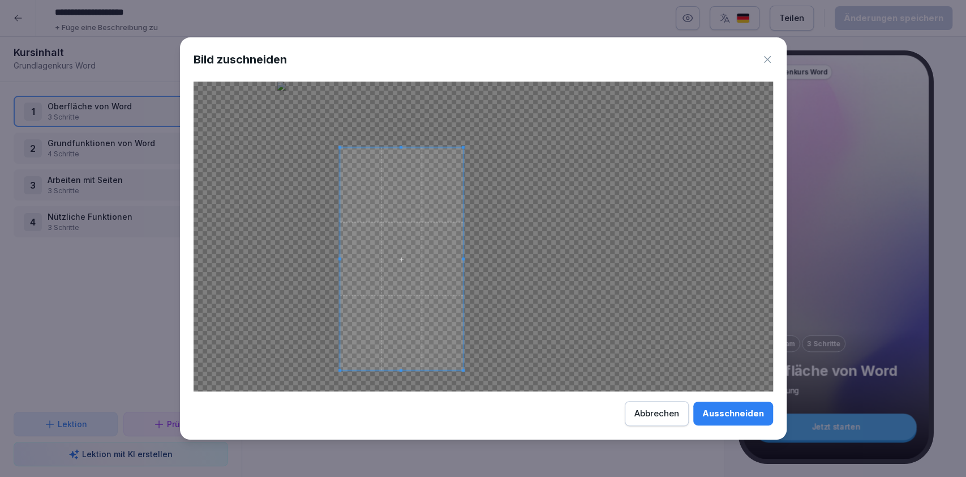
click at [402, 269] on span at bounding box center [401, 259] width 123 height 222
drag, startPoint x: 717, startPoint y: 427, endPoint x: 717, endPoint y: 418, distance: 9.6
click at [717, 418] on div "Bild zuschneiden Ausschneiden Abbrechen" at bounding box center [483, 237] width 607 height 401
click at [717, 418] on div "Ausschneiden" at bounding box center [733, 413] width 62 height 12
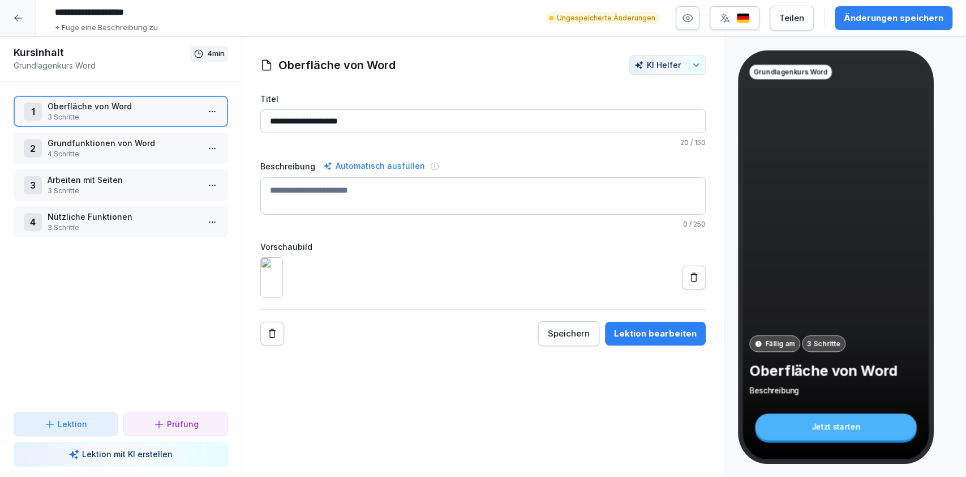
click at [688, 283] on icon at bounding box center [693, 277] width 11 height 11
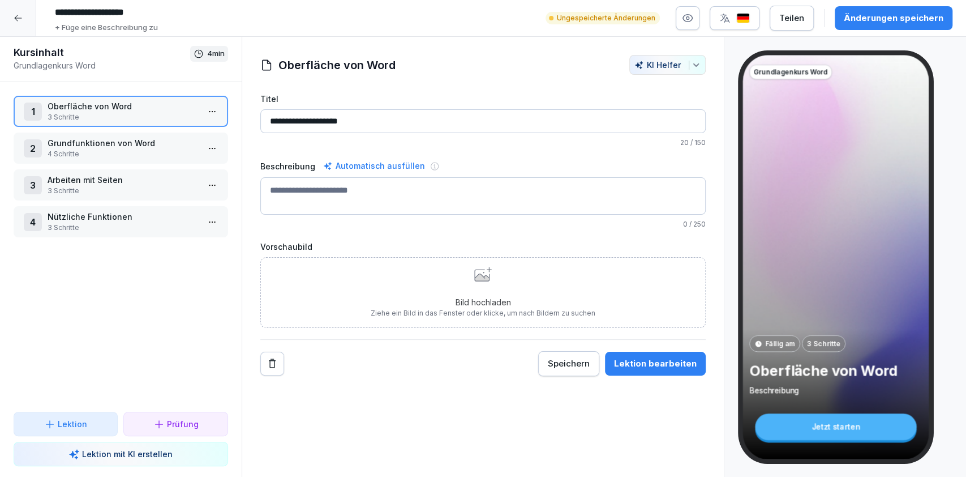
click at [884, 20] on div "Änderungen speichern" at bounding box center [894, 18] width 100 height 12
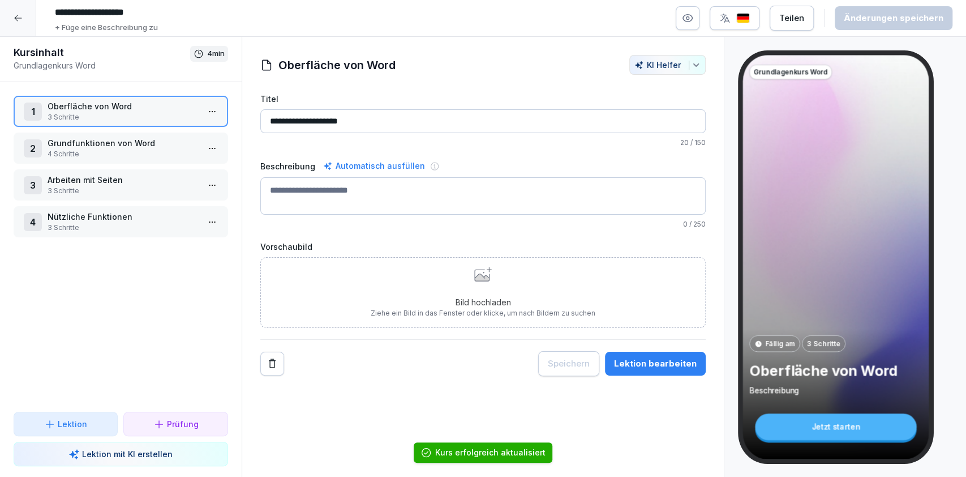
click at [350, 170] on div "Automatisch ausfüllen" at bounding box center [374, 166] width 106 height 14
type textarea "**********"
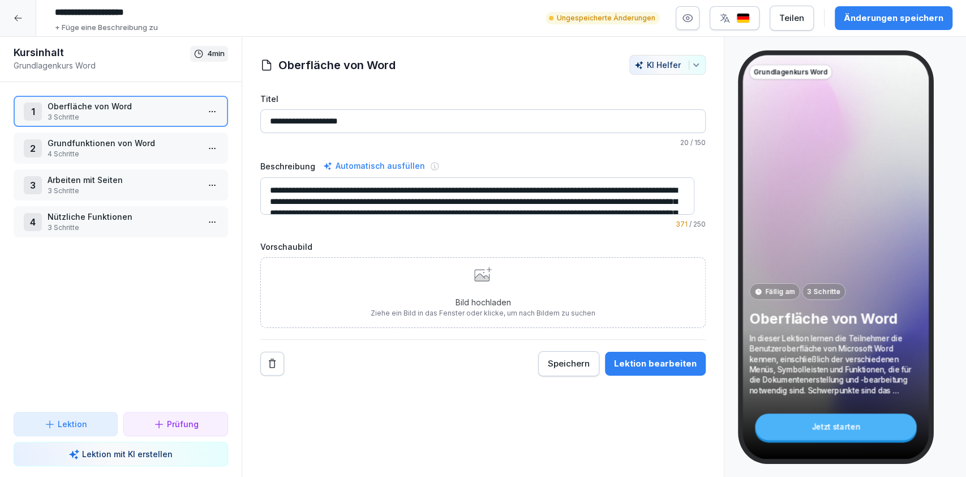
click at [122, 139] on p "Grundfunktionen von Word" at bounding box center [123, 143] width 151 height 12
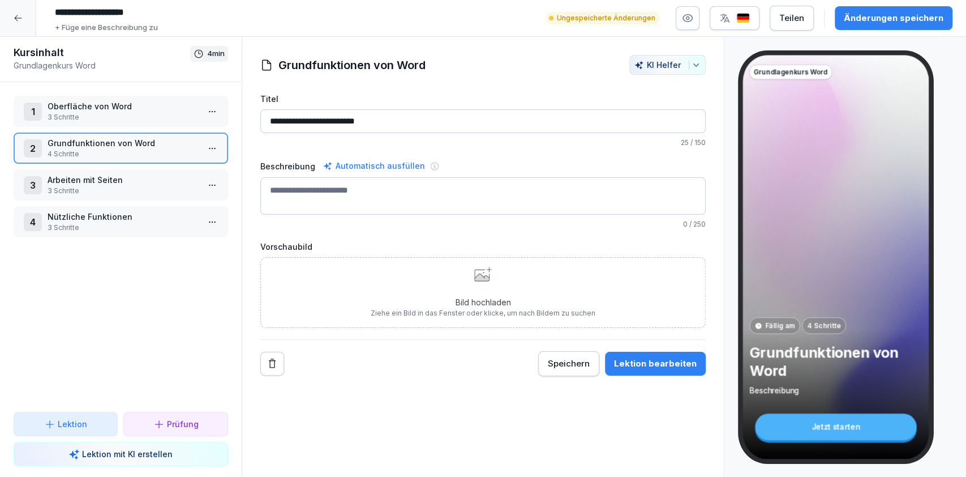
click at [122, 113] on p "3 Schritte" at bounding box center [123, 117] width 151 height 10
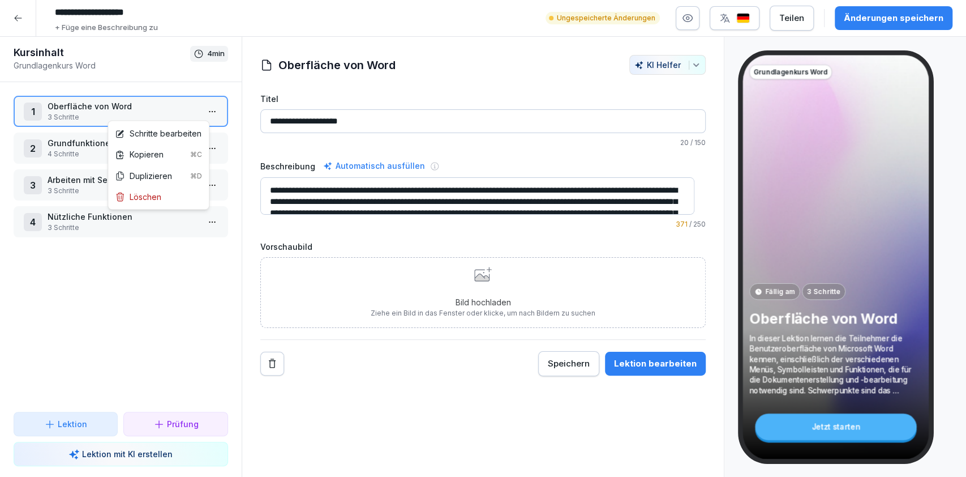
click at [192, 115] on html "**********" at bounding box center [483, 238] width 966 height 477
click at [272, 120] on html "**********" at bounding box center [483, 238] width 966 height 477
click at [272, 120] on input "**********" at bounding box center [483, 121] width 446 height 24
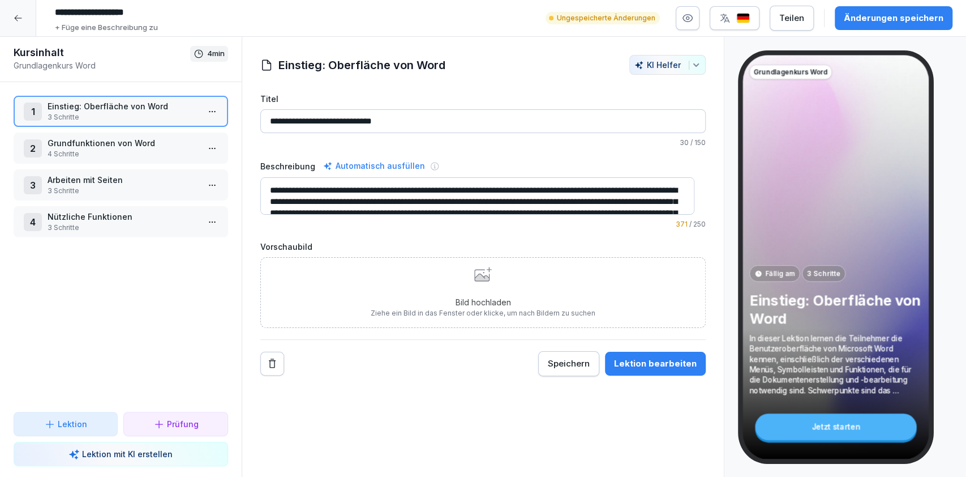
type input "**********"
click at [895, 22] on div "Änderungen speichern" at bounding box center [894, 18] width 100 height 12
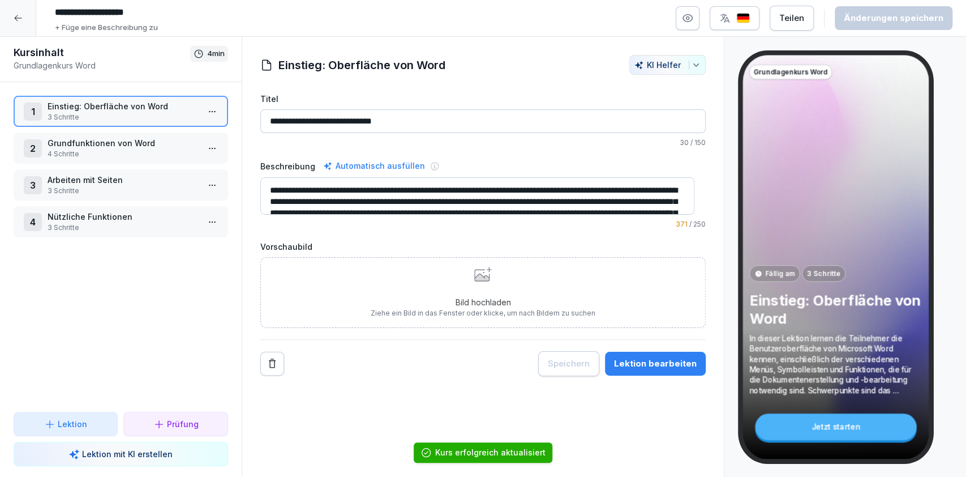
click at [136, 162] on div "2 Grundfunktionen von Word 4 Schritte" at bounding box center [121, 147] width 215 height 31
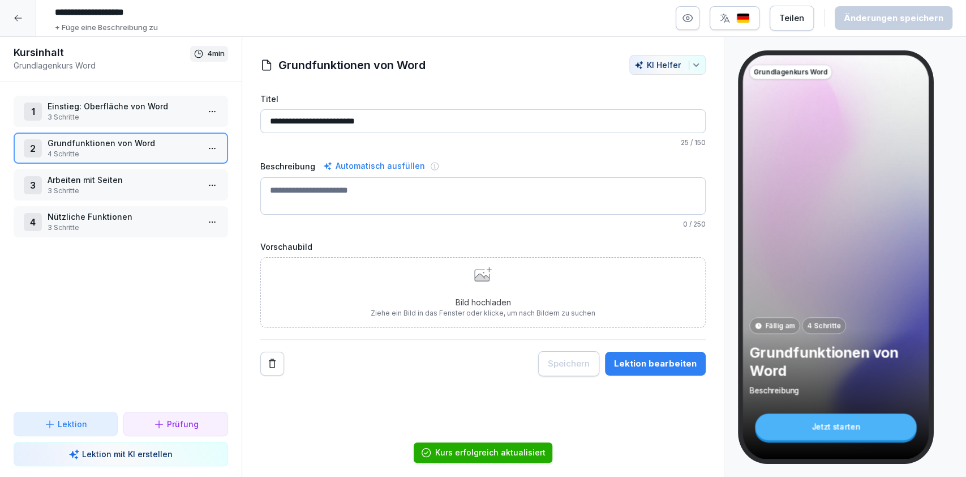
click at [142, 114] on p "3 Schritte" at bounding box center [123, 117] width 151 height 10
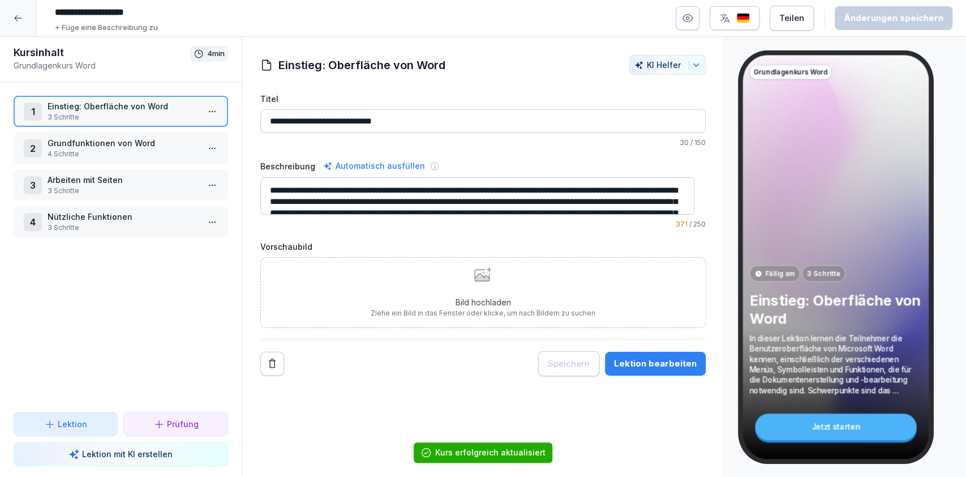
click at [160, 156] on p "4 Schritte" at bounding box center [123, 154] width 151 height 10
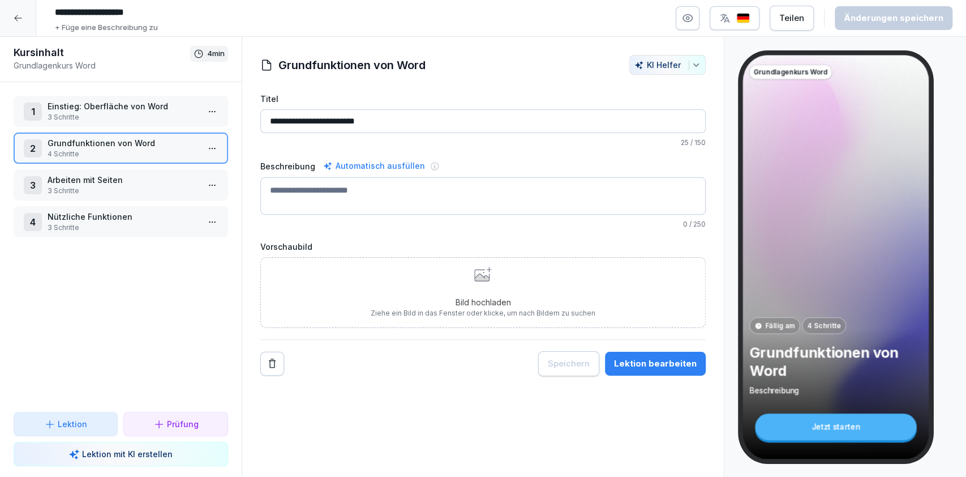
click at [128, 104] on p "Einstieg: Oberfläche von Word" at bounding box center [123, 106] width 151 height 12
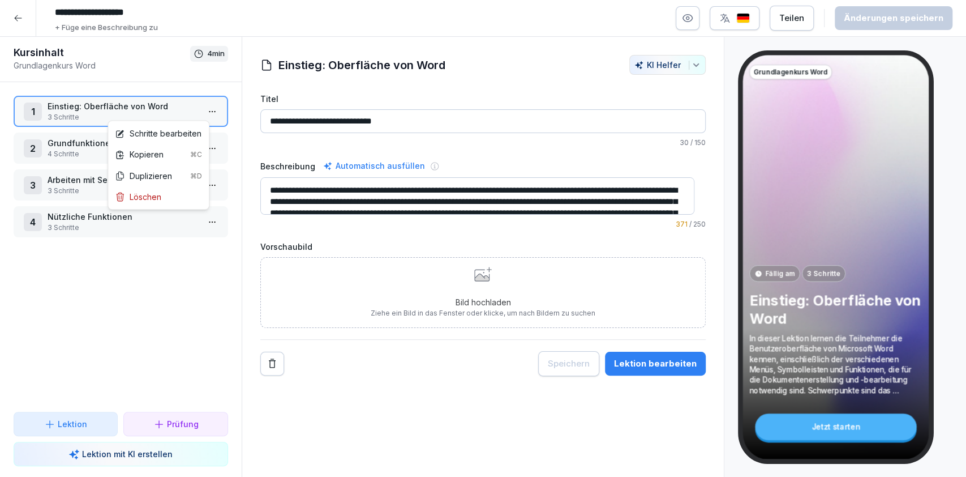
click at [199, 108] on html "**********" at bounding box center [483, 238] width 966 height 477
click at [387, 290] on html "**********" at bounding box center [483, 238] width 966 height 477
click at [387, 290] on div "Bild hochladen Ziehe ein Bild in das Fenster oder klicke, um nach Bildern zu su…" at bounding box center [483, 293] width 225 height 52
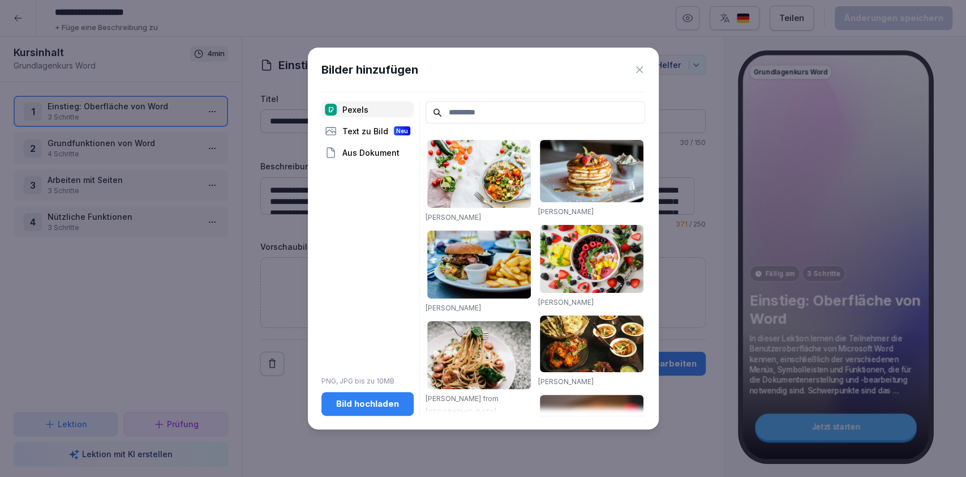
click at [363, 145] on div "Aus Dokument" at bounding box center [368, 152] width 92 height 16
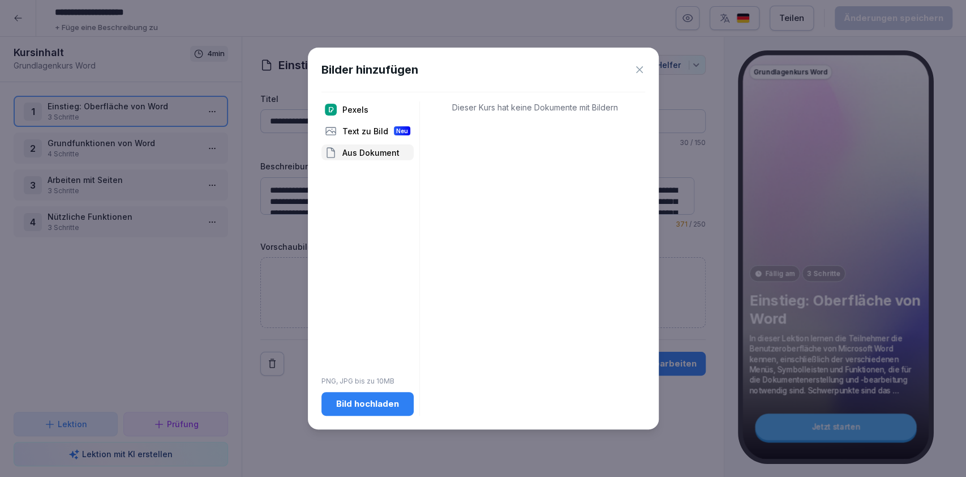
click at [367, 405] on div "Bild hochladen" at bounding box center [368, 403] width 74 height 12
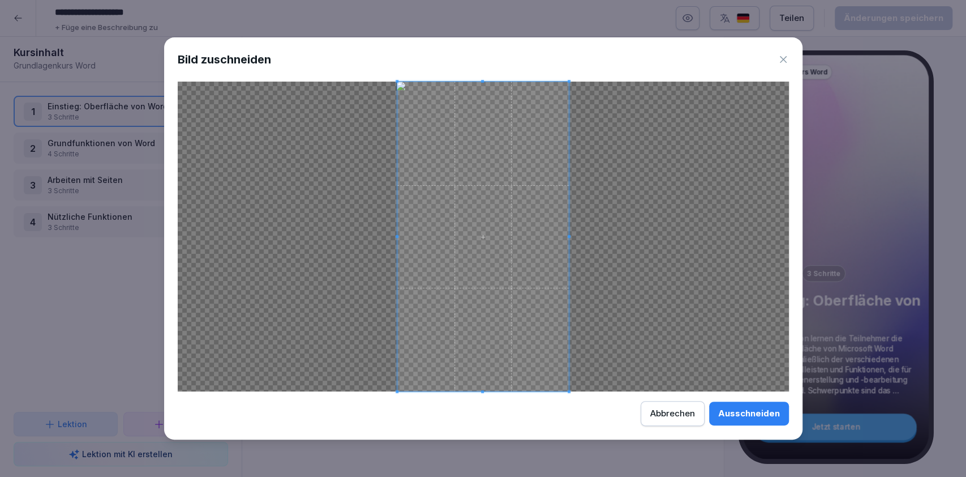
click at [749, 423] on button "Ausschneiden" at bounding box center [749, 413] width 80 height 24
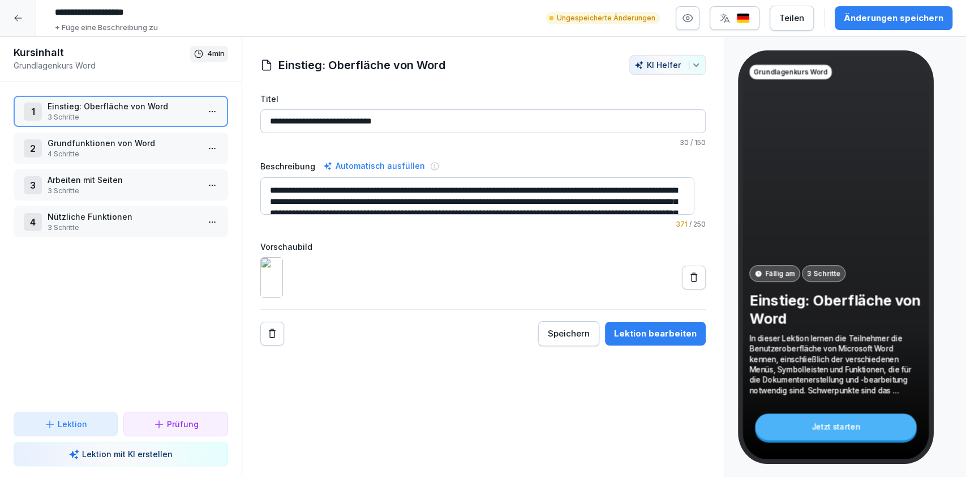
click at [123, 149] on p "4 Schritte" at bounding box center [123, 154] width 151 height 10
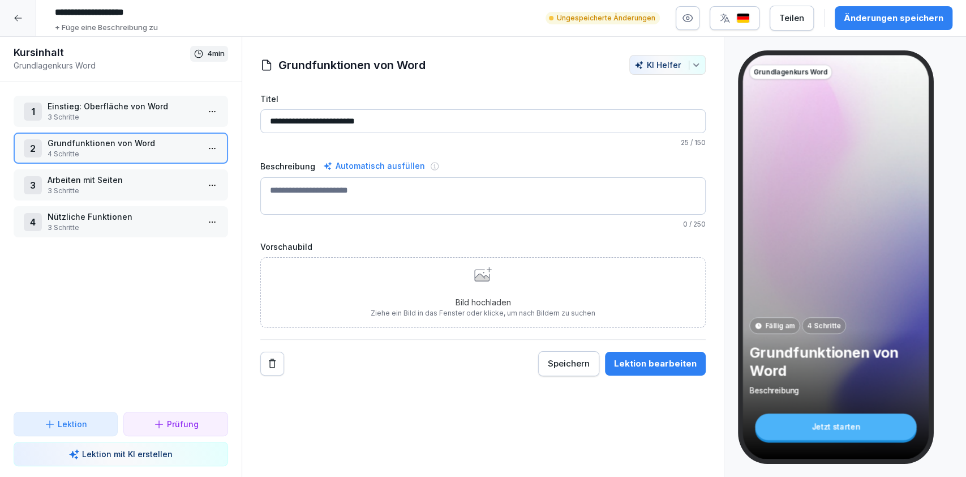
click at [441, 281] on div "Bild hochladen Ziehe ein Bild in das Fenster oder klicke, um nach Bildern zu su…" at bounding box center [483, 293] width 225 height 52
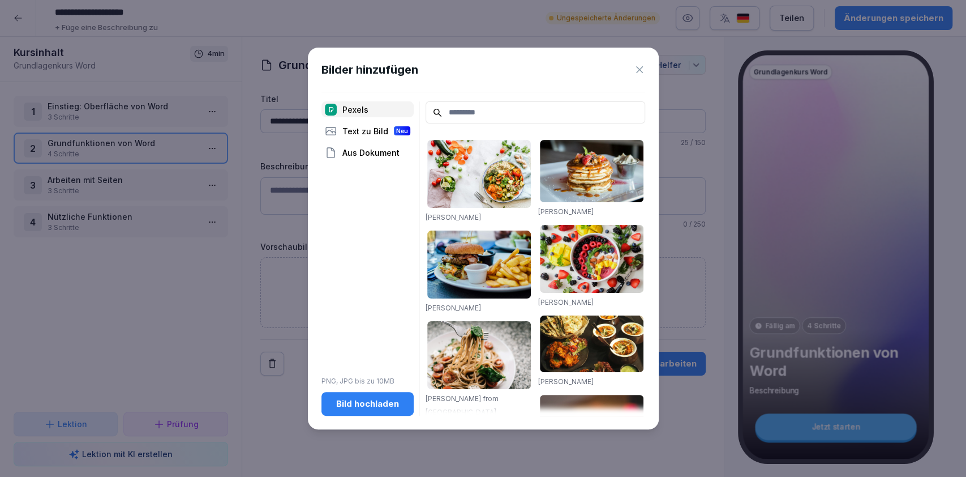
click at [376, 402] on div "Bild hochladen" at bounding box center [368, 403] width 74 height 12
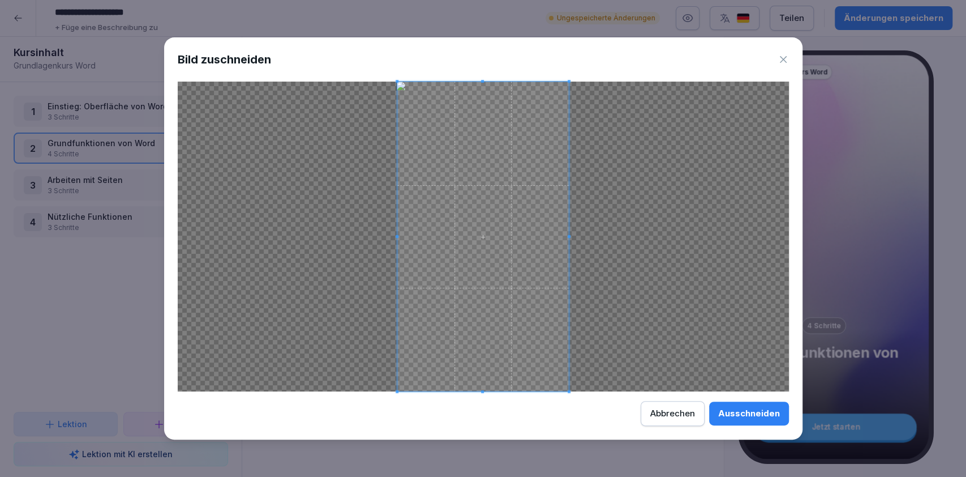
click at [748, 412] on div "Ausschneiden" at bounding box center [749, 413] width 62 height 12
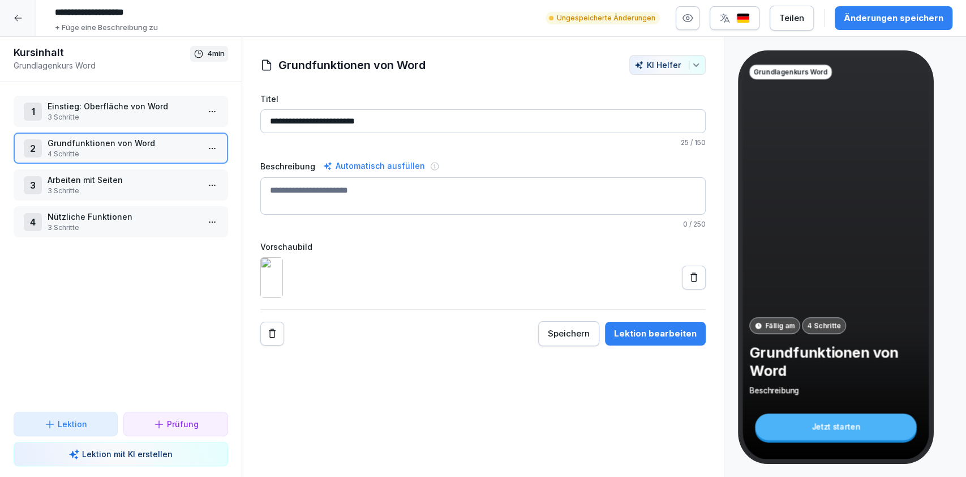
click at [882, 28] on button "Änderungen speichern" at bounding box center [894, 18] width 118 height 24
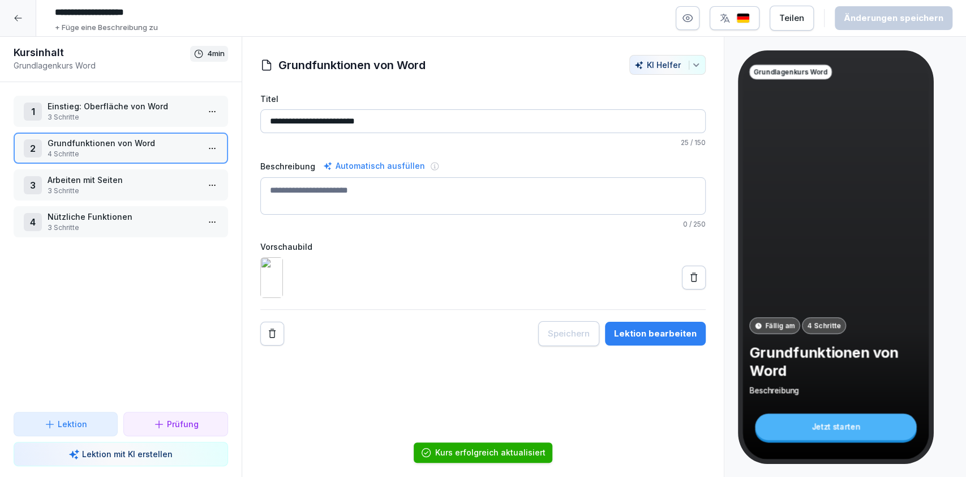
click at [123, 106] on p "Einstieg: Oberfläche von Word" at bounding box center [123, 106] width 151 height 12
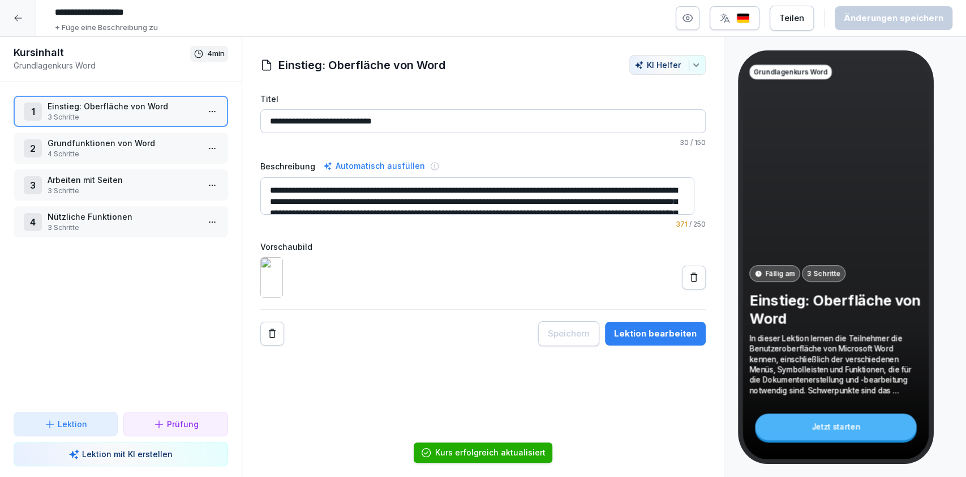
click at [120, 137] on p "Grundfunktionen von Word" at bounding box center [123, 143] width 151 height 12
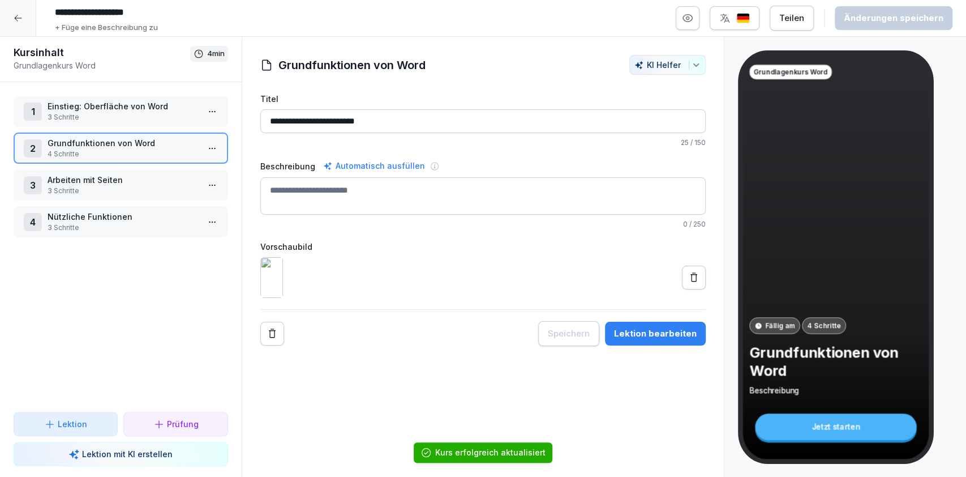
click at [127, 177] on p "Arbeiten mit Seiten" at bounding box center [123, 180] width 151 height 12
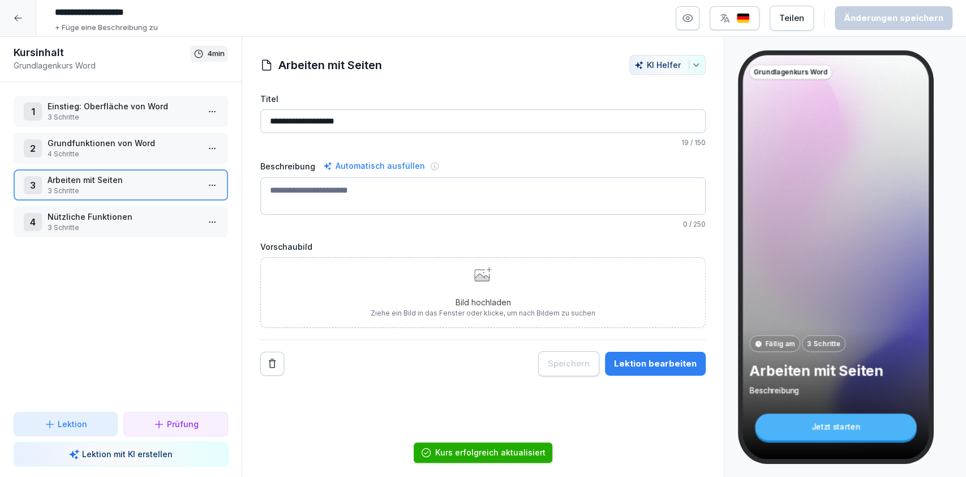
click at [113, 140] on p "Grundfunktionen von Word" at bounding box center [123, 143] width 151 height 12
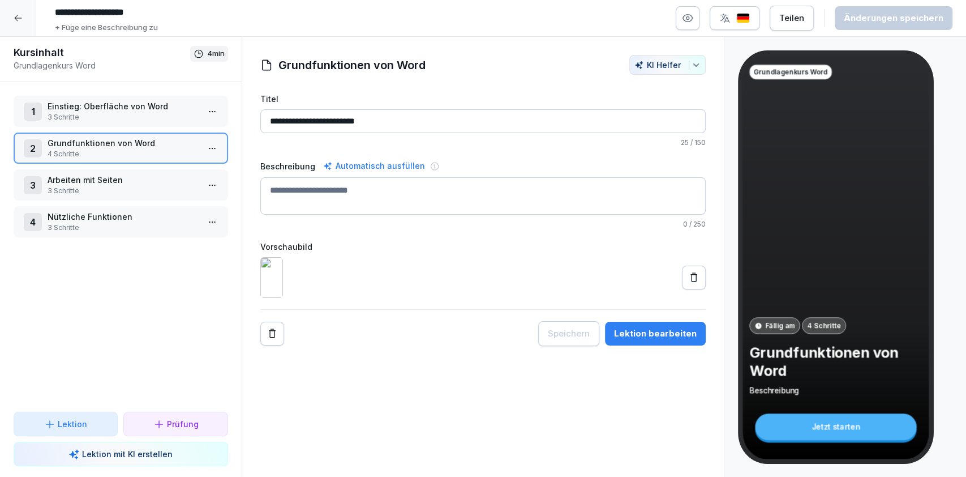
click at [166, 194] on p "3 Schritte" at bounding box center [123, 191] width 151 height 10
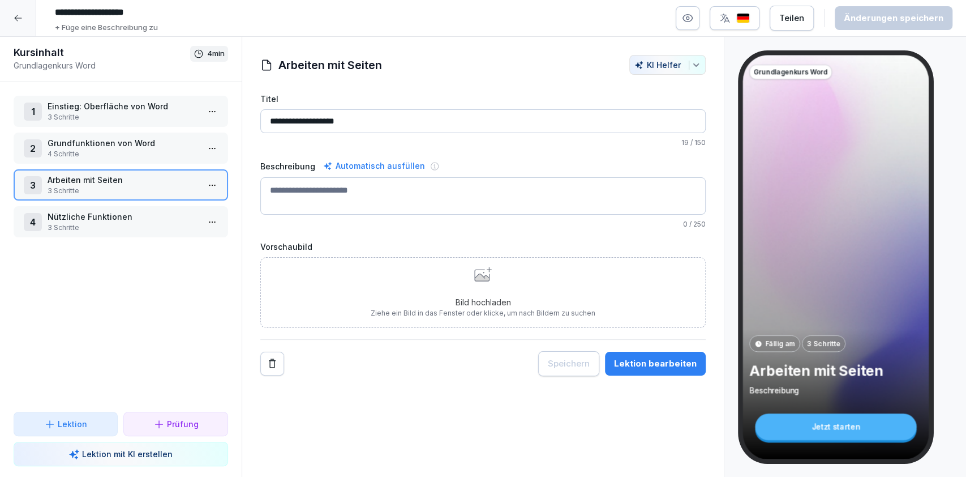
click at [322, 319] on div "Bild hochladen Ziehe ein Bild in das Fenster oder klicke, um nach Bildern zu su…" at bounding box center [483, 292] width 446 height 71
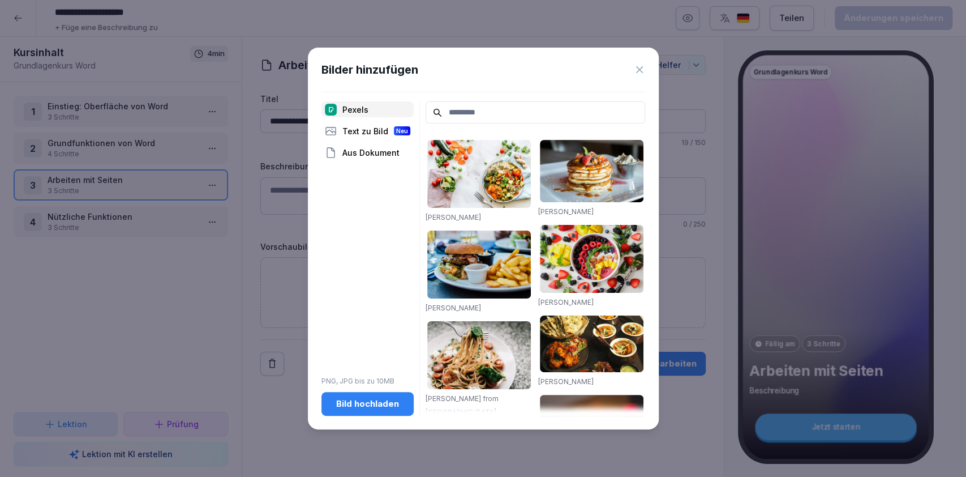
click at [358, 400] on div "Bild hochladen" at bounding box center [368, 403] width 74 height 12
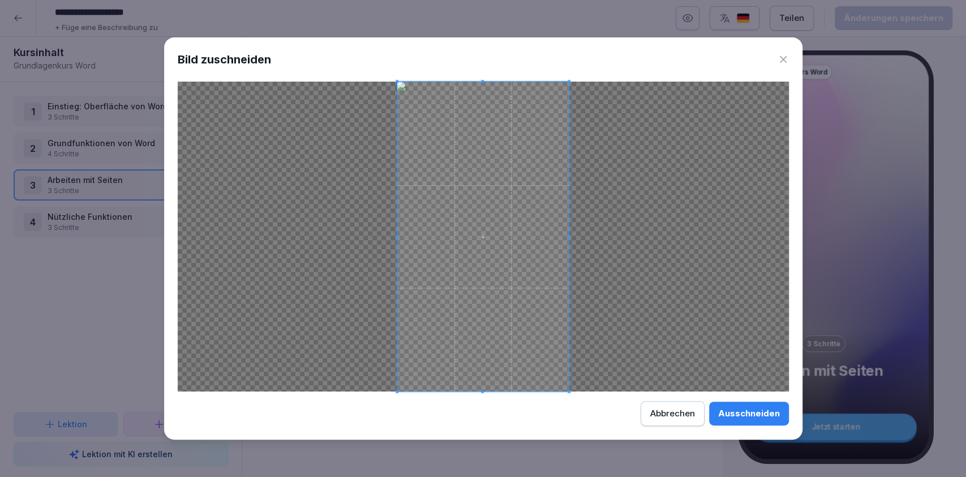
click at [725, 415] on div "Ausschneiden" at bounding box center [749, 413] width 62 height 12
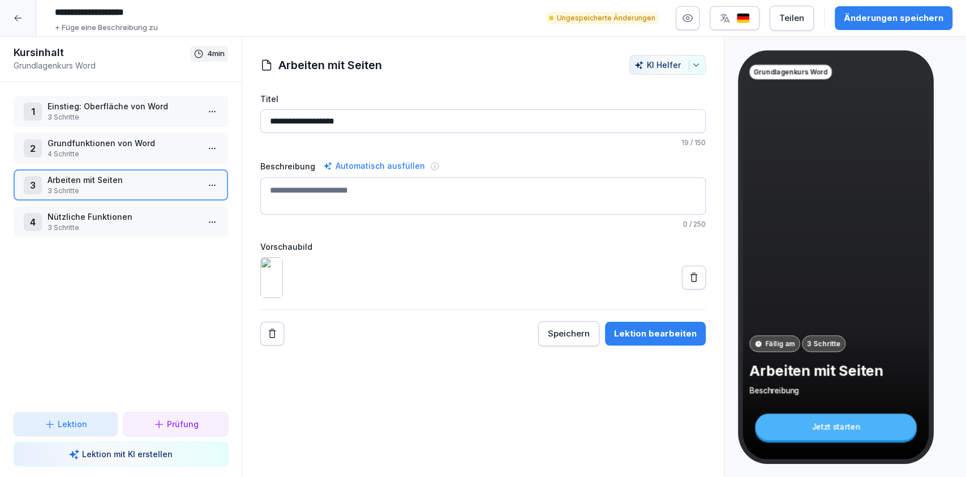
click at [138, 142] on p "Grundfunktionen von Word" at bounding box center [123, 143] width 151 height 12
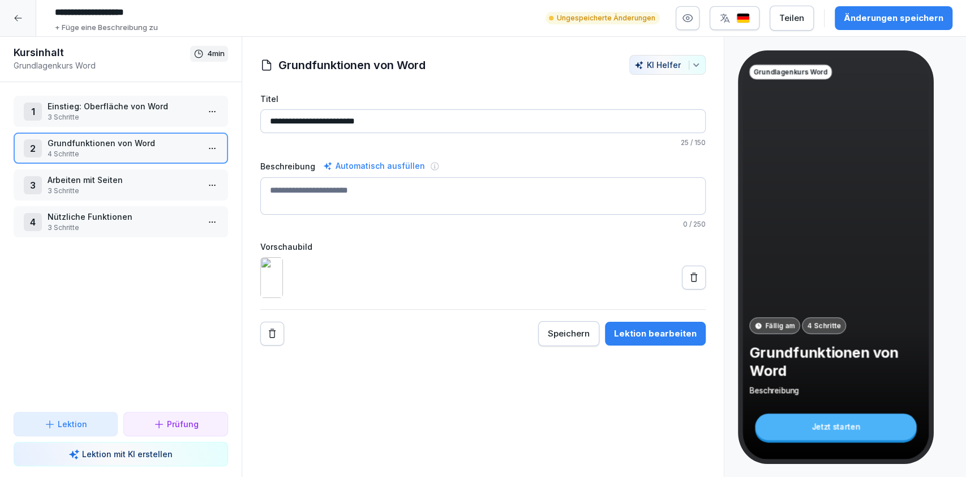
click at [131, 102] on p "Einstieg: Oberfläche von Word" at bounding box center [123, 106] width 151 height 12
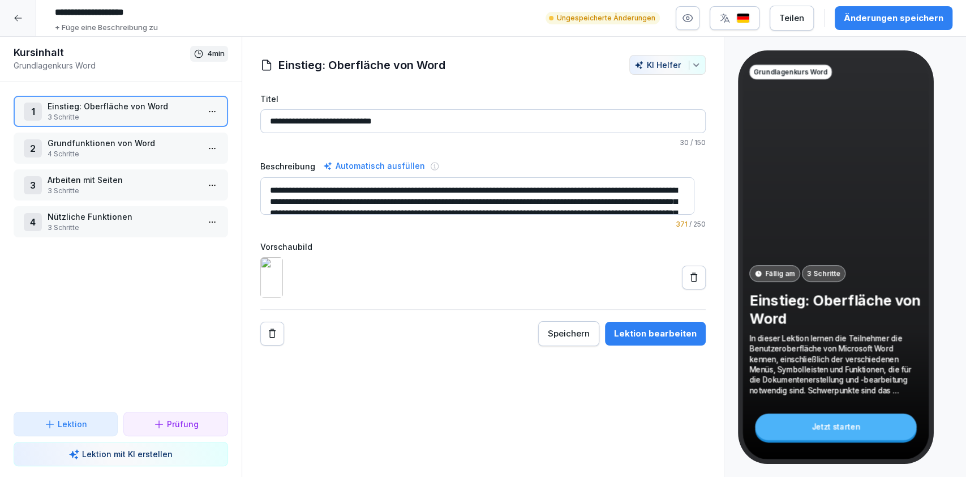
click at [126, 221] on p "Nützliche Funktionen" at bounding box center [123, 217] width 151 height 12
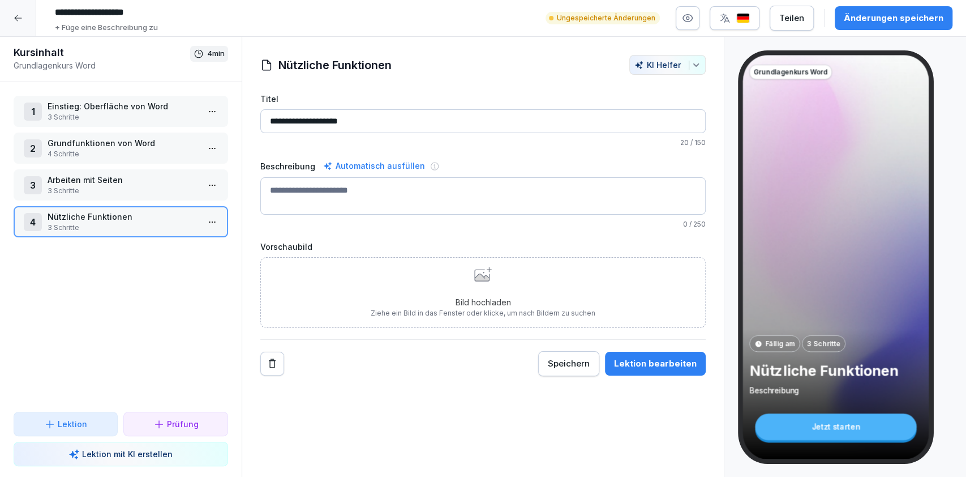
click at [526, 292] on div "Bild hochladen Ziehe ein Bild in das Fenster oder klicke, um nach Bildern zu su…" at bounding box center [483, 293] width 225 height 52
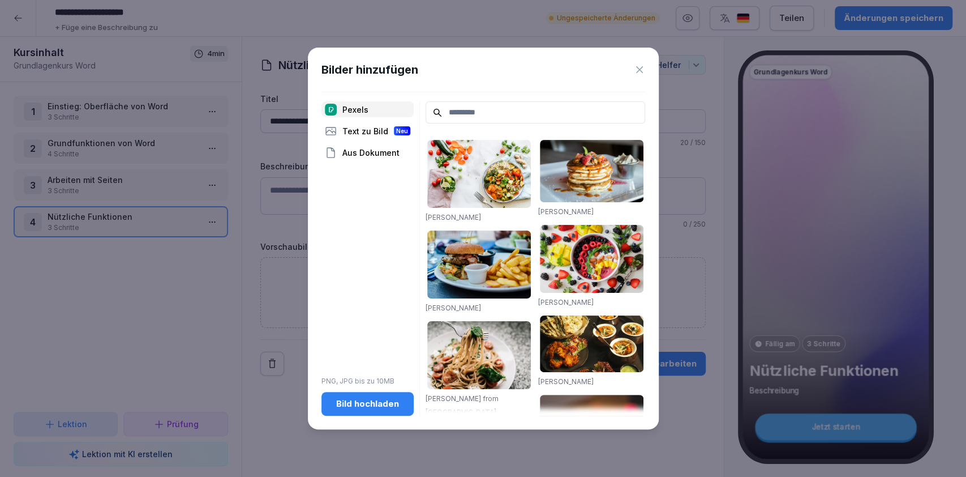
click at [356, 389] on div "Pexels Text zu Bild Neu Aus Dokument PNG, JPG bis zu 10MB Bild hochladen" at bounding box center [368, 258] width 92 height 314
click at [358, 397] on div "Bild hochladen" at bounding box center [368, 403] width 74 height 12
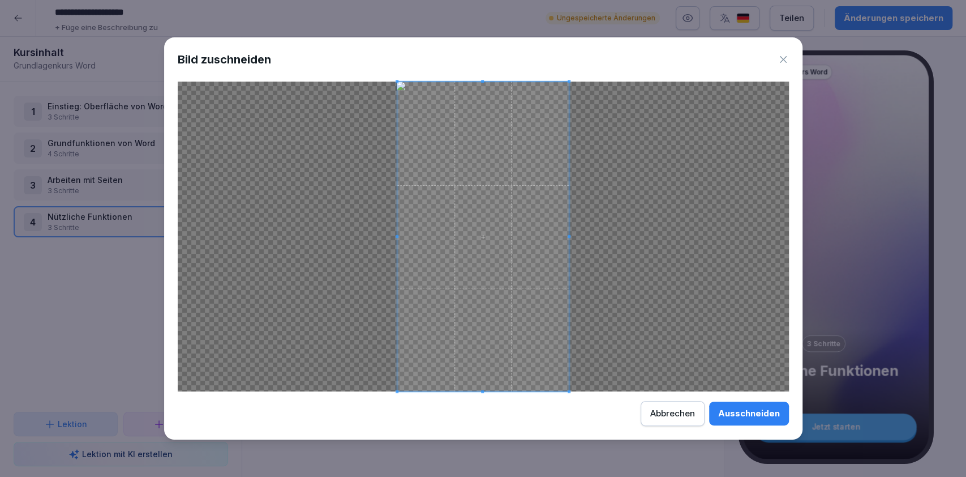
click at [728, 410] on div "Ausschneiden" at bounding box center [749, 413] width 62 height 12
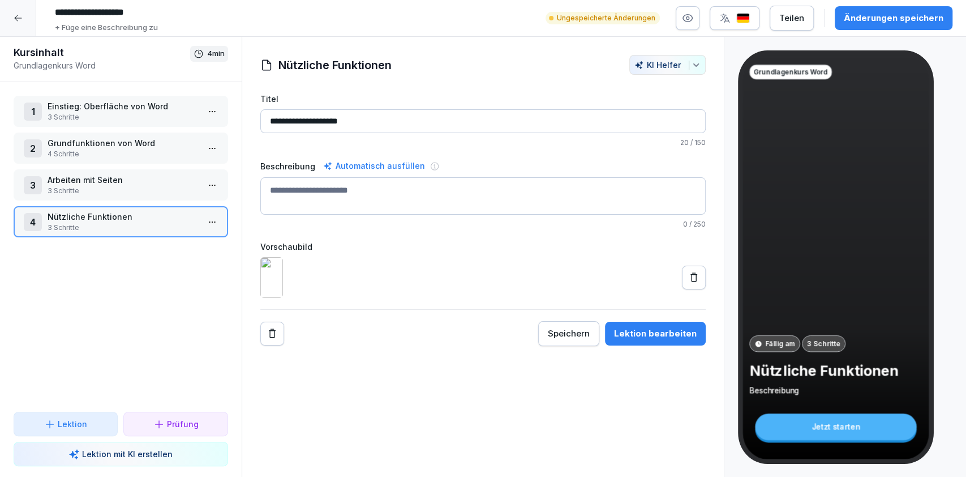
click at [876, 20] on div "Änderungen speichern" at bounding box center [894, 18] width 100 height 12
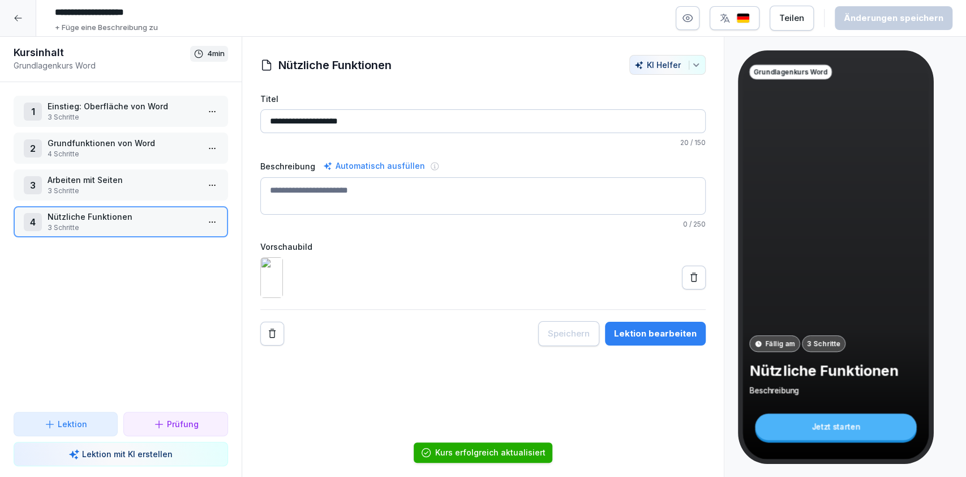
click at [139, 177] on p "Arbeiten mit Seiten" at bounding box center [123, 180] width 151 height 12
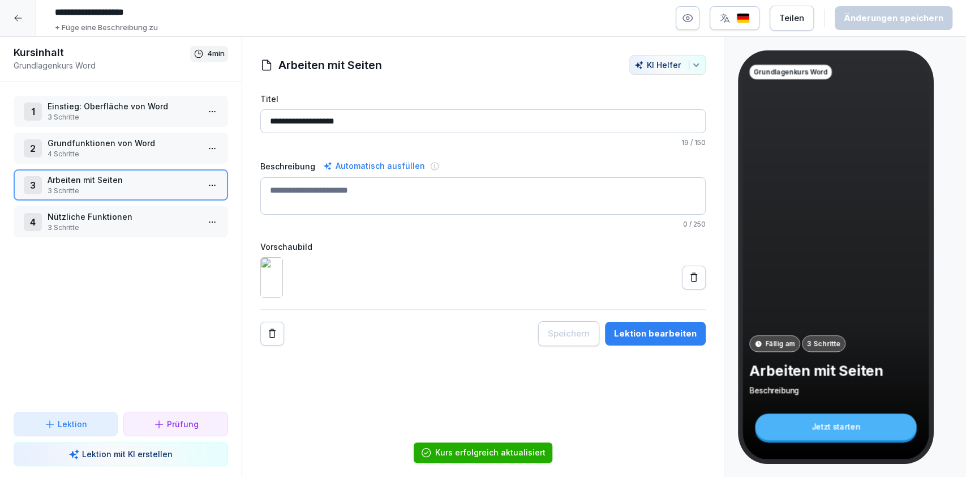
click at [138, 155] on p "4 Schritte" at bounding box center [123, 154] width 151 height 10
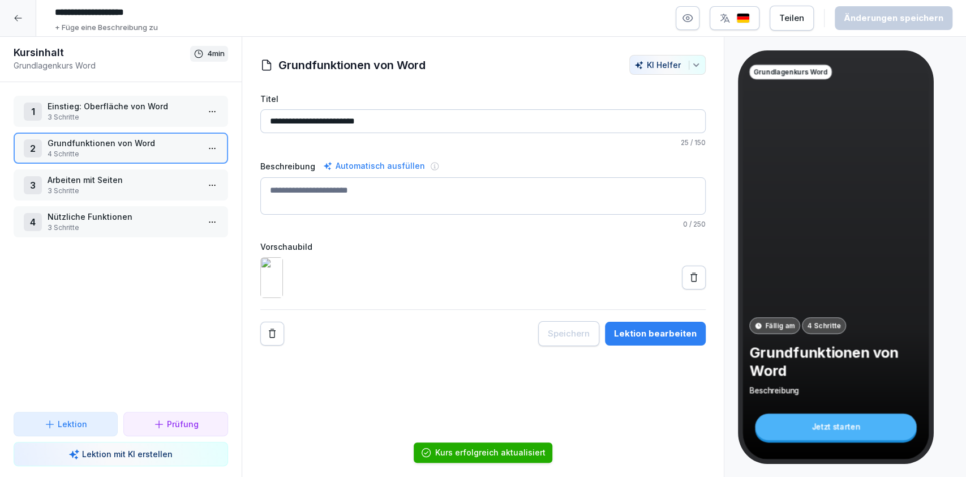
click at [129, 114] on p "3 Schritte" at bounding box center [123, 117] width 151 height 10
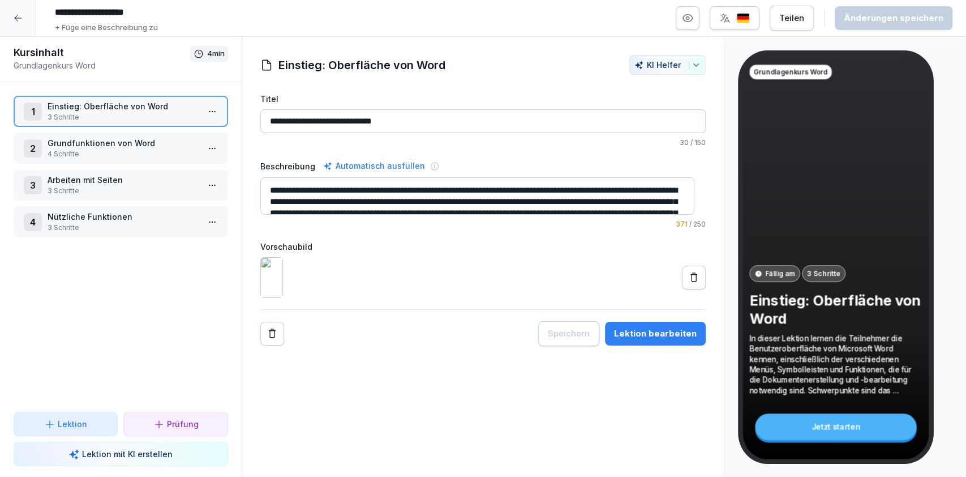
click at [63, 146] on p "Grundfunktionen von Word" at bounding box center [123, 143] width 151 height 12
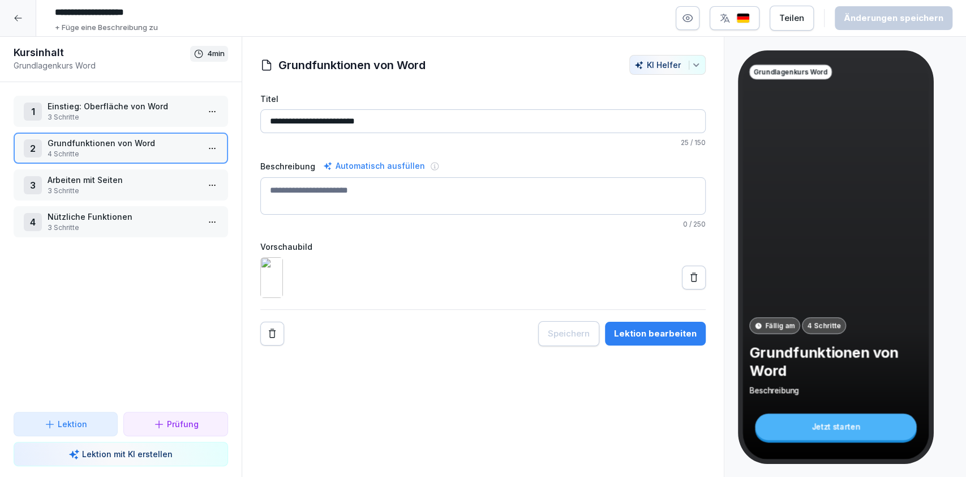
click at [85, 188] on p "3 Schritte" at bounding box center [123, 191] width 151 height 10
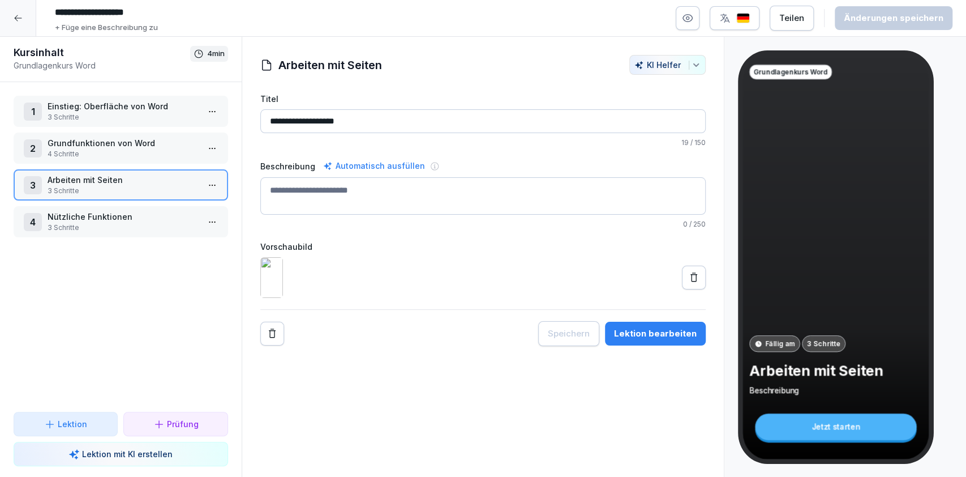
click at [95, 207] on div "4 Nützliche Funktionen 3 Schritte" at bounding box center [121, 221] width 215 height 31
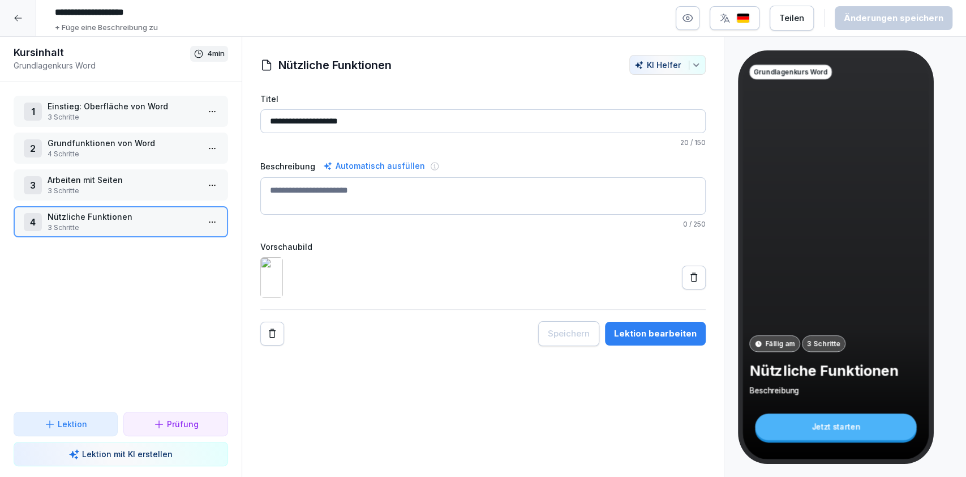
click at [682, 289] on button at bounding box center [694, 277] width 24 height 24
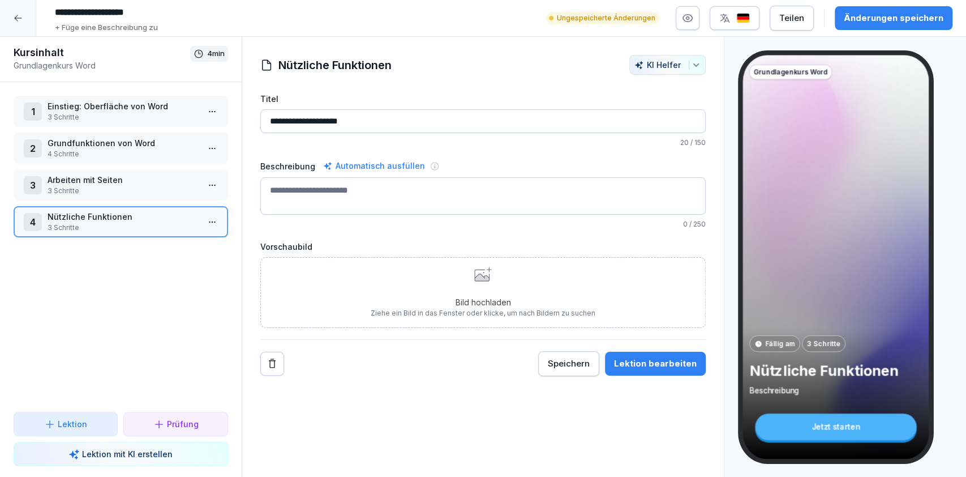
click at [605, 306] on div "Bild hochladen Ziehe ein Bild in das Fenster oder klicke, um nach Bildern zu su…" at bounding box center [483, 292] width 446 height 71
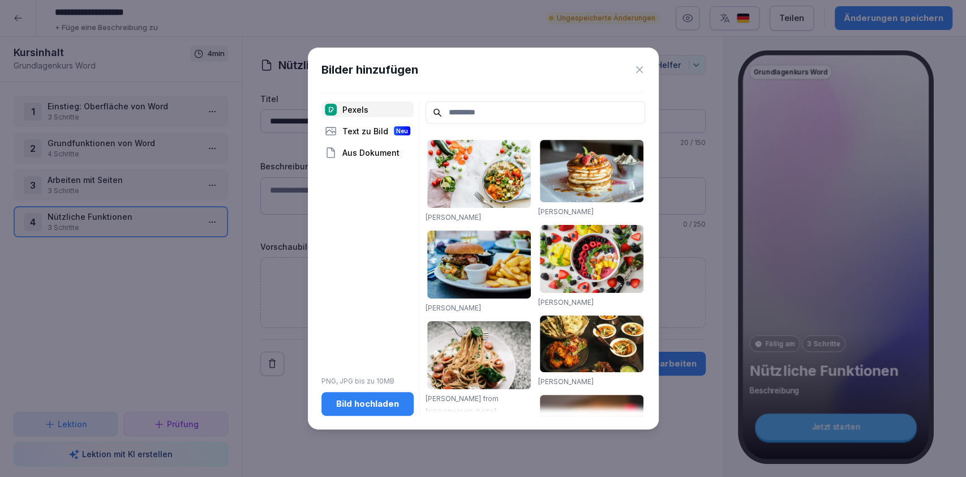
click at [371, 398] on div "Bild hochladen" at bounding box center [368, 403] width 74 height 12
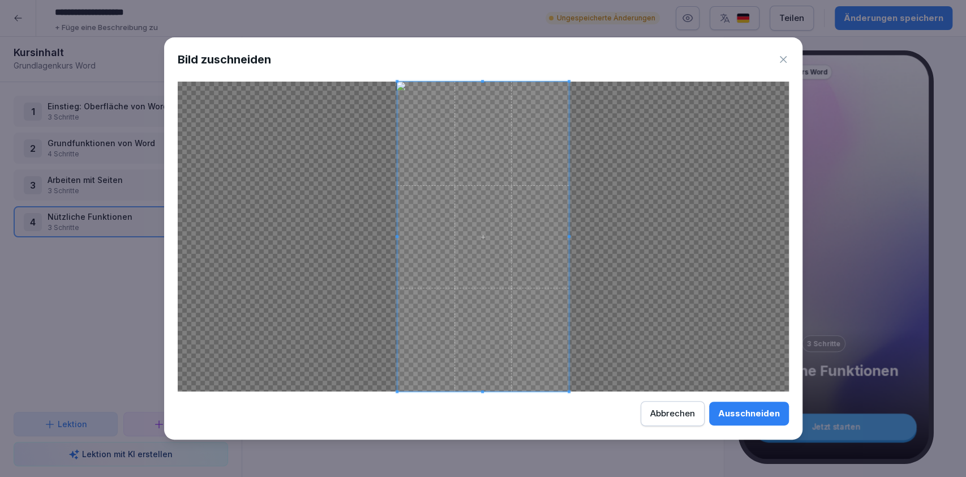
click at [482, 394] on div "Bild zuschneiden Ausschneiden Abbrechen" at bounding box center [483, 237] width 638 height 401
click at [482, 389] on span at bounding box center [483, 237] width 172 height 310
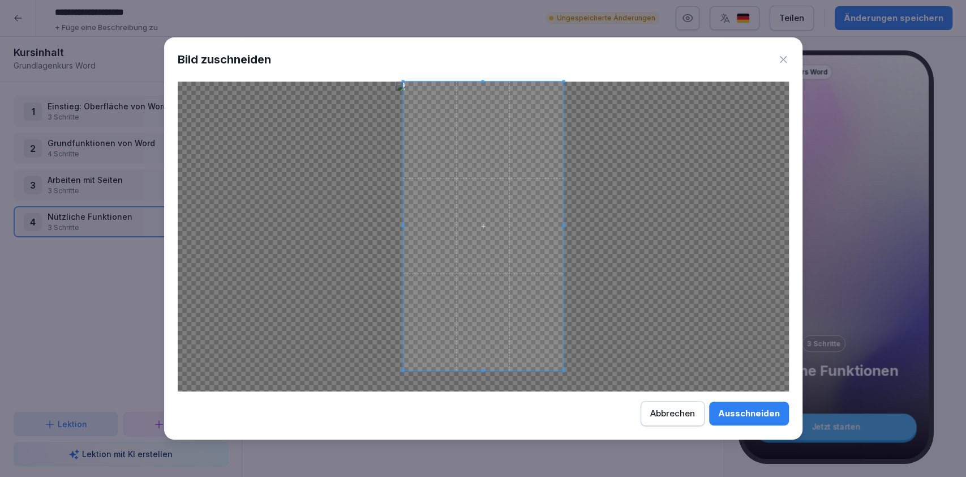
click at [479, 369] on span at bounding box center [483, 370] width 160 height 3
click at [511, 325] on span at bounding box center [488, 226] width 160 height 289
click at [759, 419] on button "Ausschneiden" at bounding box center [749, 413] width 80 height 24
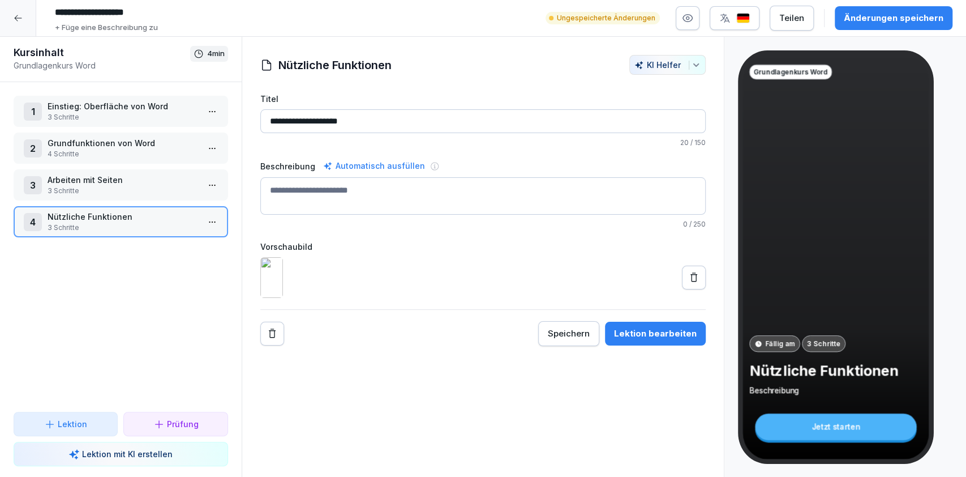
click at [885, 33] on div "**********" at bounding box center [501, 18] width 903 height 31
click at [883, 20] on div "Änderungen speichern" at bounding box center [894, 18] width 100 height 12
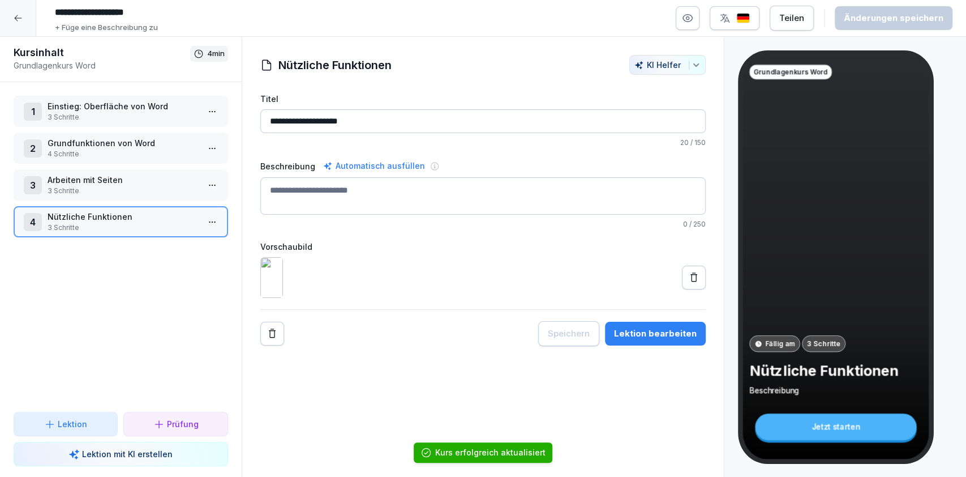
click at [129, 202] on div "1 Einstieg: Oberfläche von Word 3 Schritte 2 Grundfunktionen von Word 4 Schritt…" at bounding box center [121, 246] width 242 height 329
click at [118, 114] on p "3 Schritte" at bounding box center [123, 117] width 151 height 10
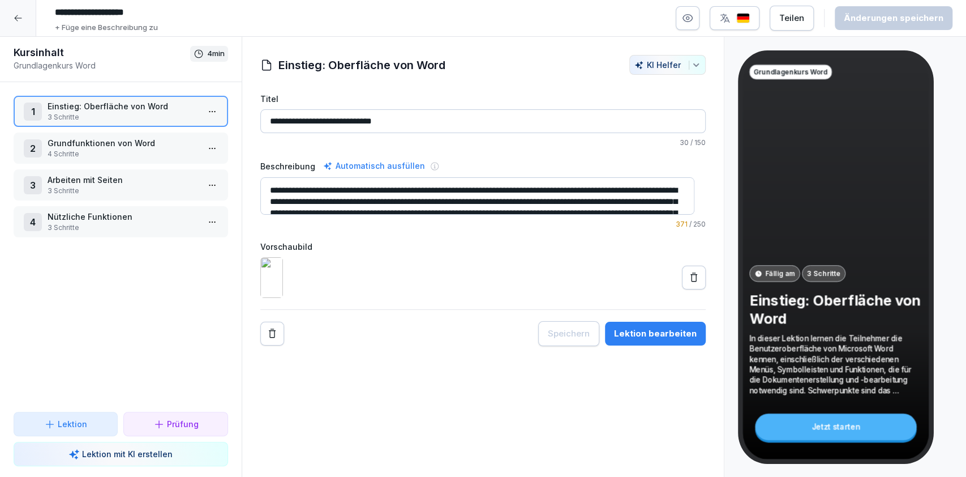
click at [126, 132] on div "2 Grundfunktionen von Word 4 Schritte" at bounding box center [121, 147] width 215 height 31
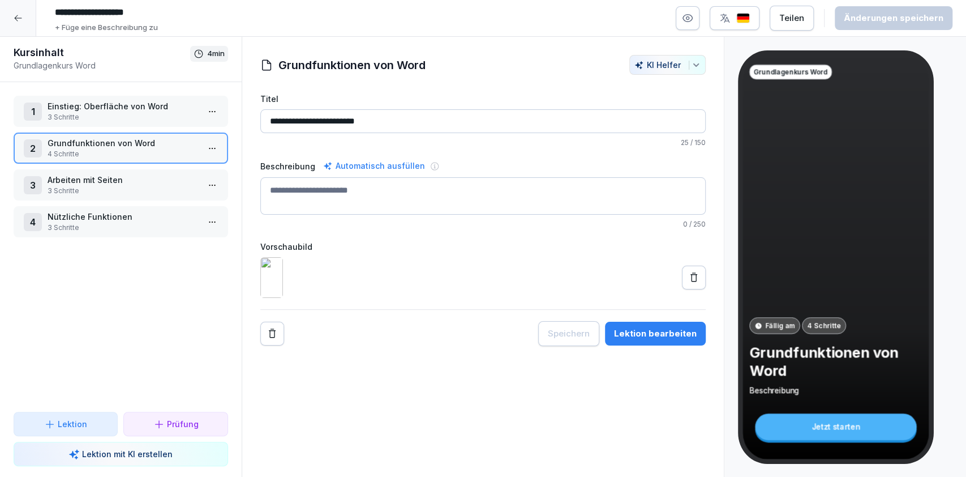
click at [138, 178] on p "Arbeiten mit Seiten" at bounding box center [123, 180] width 151 height 12
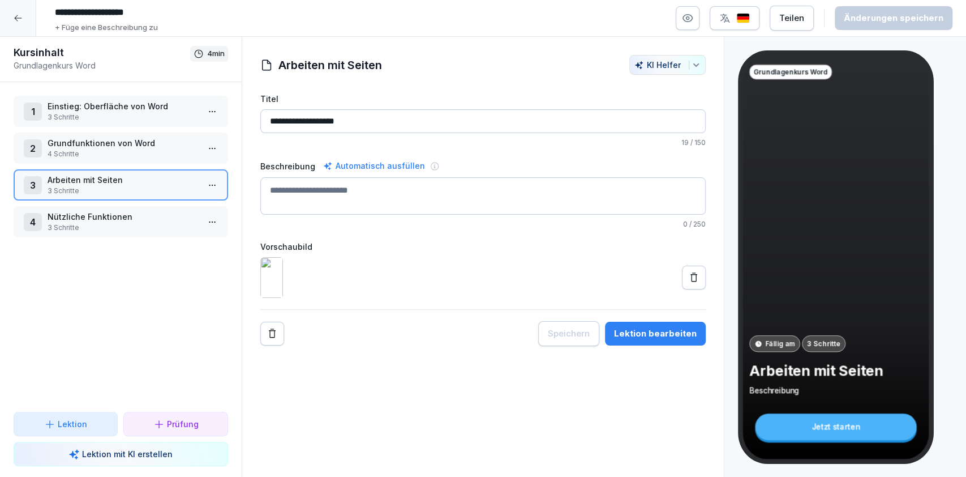
click at [146, 215] on p "Nützliche Funktionen" at bounding box center [123, 217] width 151 height 12
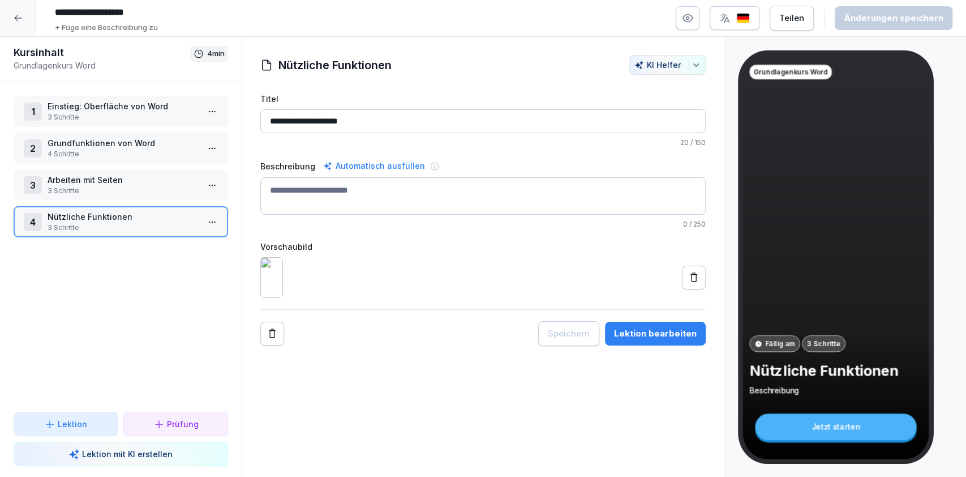
click at [693, 19] on icon "button" at bounding box center [687, 17] width 11 height 11
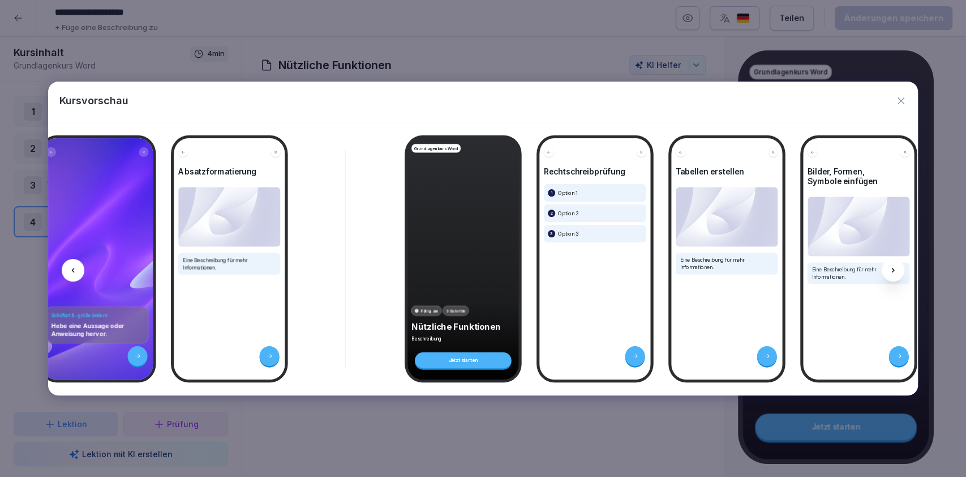
scroll to position [0, 1805]
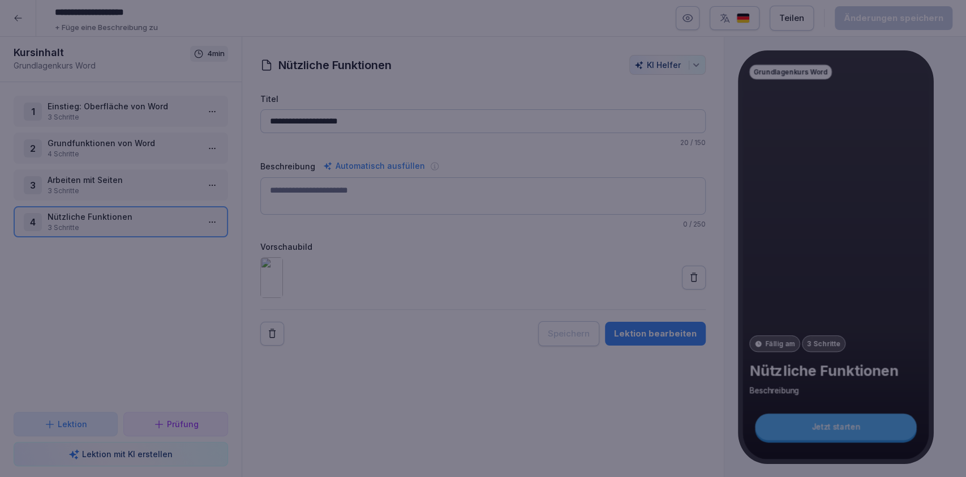
click at [567, 464] on div at bounding box center [483, 238] width 966 height 477
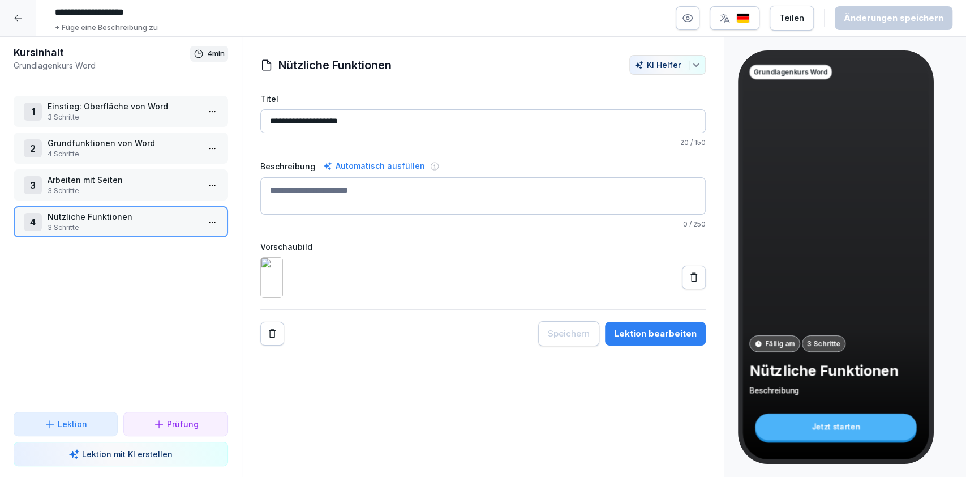
click at [689, 13] on icon "button" at bounding box center [687, 17] width 11 height 11
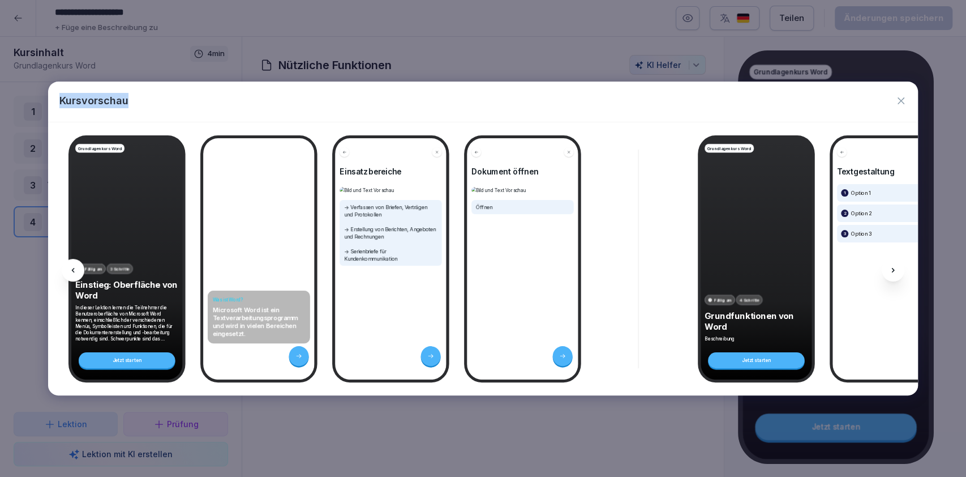
drag, startPoint x: 512, startPoint y: 84, endPoint x: 511, endPoint y: 38, distance: 45.3
click at [511, 38] on body "**********" at bounding box center [483, 238] width 966 height 477
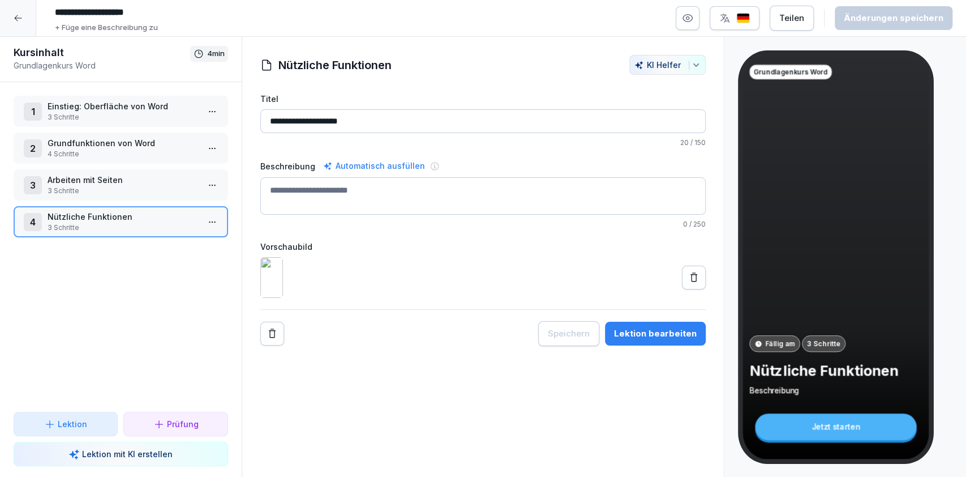
click at [139, 177] on p "Arbeiten mit Seiten" at bounding box center [123, 180] width 151 height 12
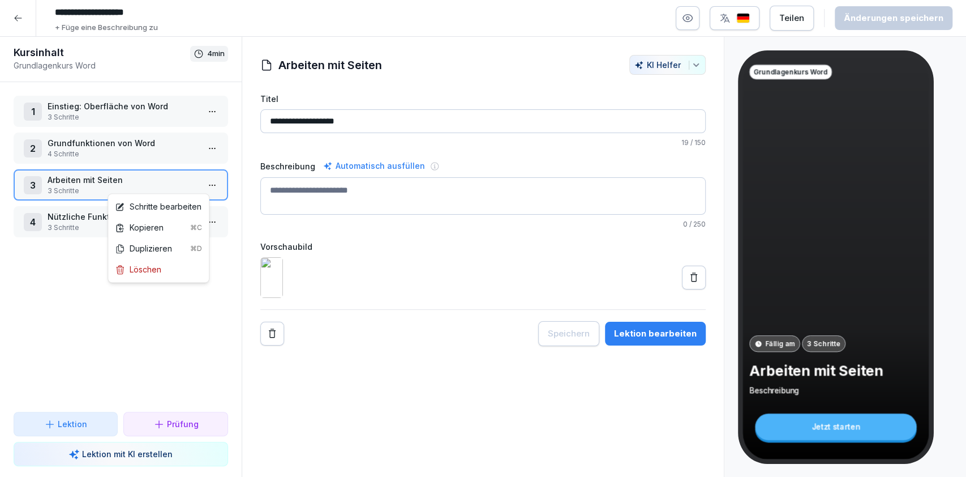
click at [204, 189] on html "**********" at bounding box center [483, 238] width 966 height 477
click at [351, 165] on html "**********" at bounding box center [483, 238] width 966 height 477
drag, startPoint x: 351, startPoint y: 165, endPoint x: 340, endPoint y: 166, distance: 11.4
click at [340, 166] on div "Automatisch ausfüllen" at bounding box center [374, 166] width 106 height 14
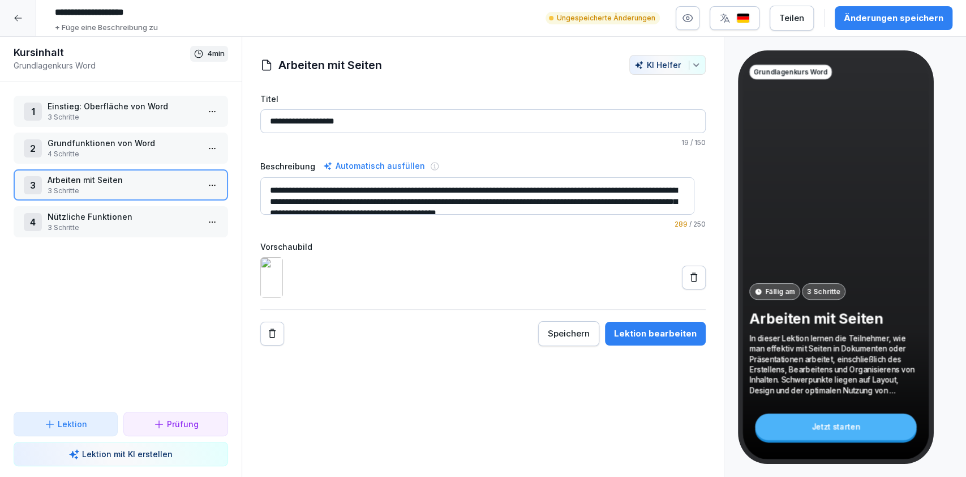
drag, startPoint x: 603, startPoint y: 188, endPoint x: 331, endPoint y: 200, distance: 272.5
click at [331, 200] on textarea "**********" at bounding box center [477, 195] width 434 height 37
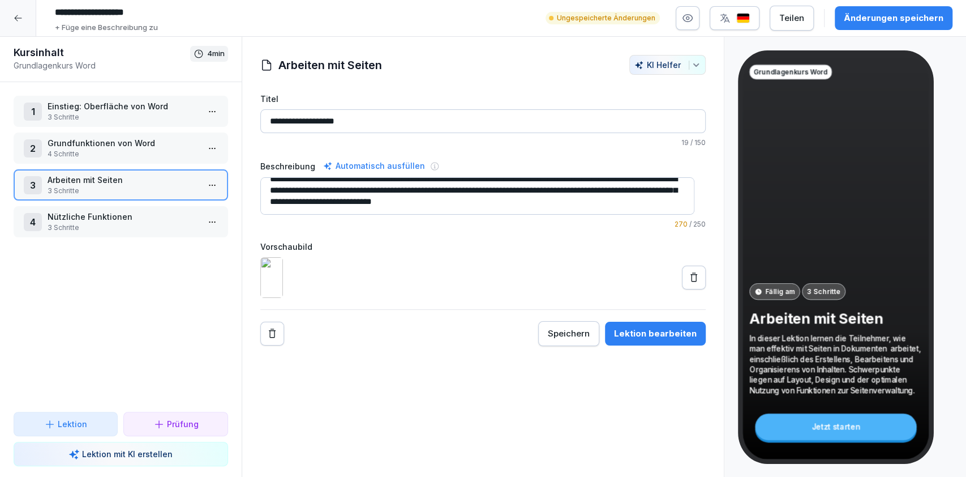
drag, startPoint x: 595, startPoint y: 212, endPoint x: 569, endPoint y: 189, distance: 34.5
click at [569, 189] on textarea "**********" at bounding box center [477, 195] width 434 height 37
drag, startPoint x: 569, startPoint y: 189, endPoint x: 431, endPoint y: 192, distance: 138.7
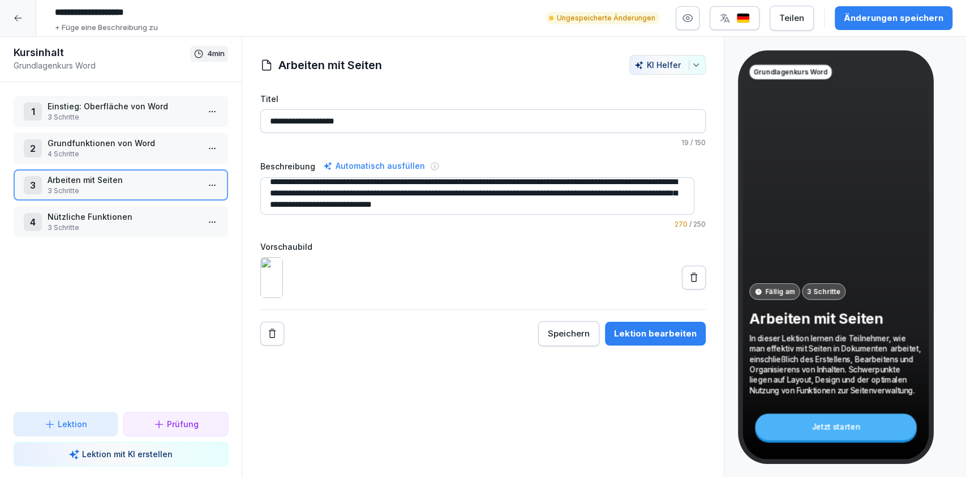
click at [431, 192] on textarea "**********" at bounding box center [477, 195] width 434 height 37
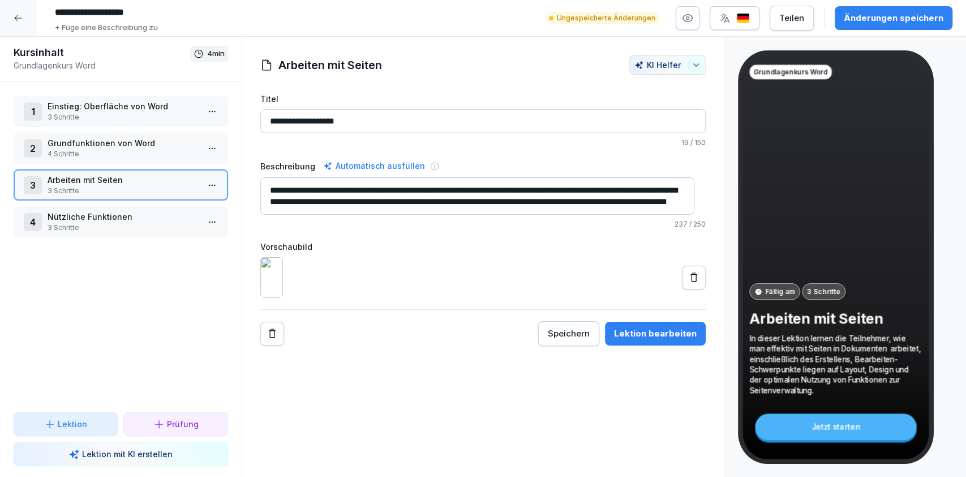
click at [385, 192] on textarea "**********" at bounding box center [477, 195] width 434 height 37
click at [450, 194] on textarea "**********" at bounding box center [477, 195] width 434 height 37
click at [576, 211] on textarea "**********" at bounding box center [477, 195] width 434 height 37
type textarea "**********"
click at [932, 3] on div "**********" at bounding box center [501, 18] width 903 height 31
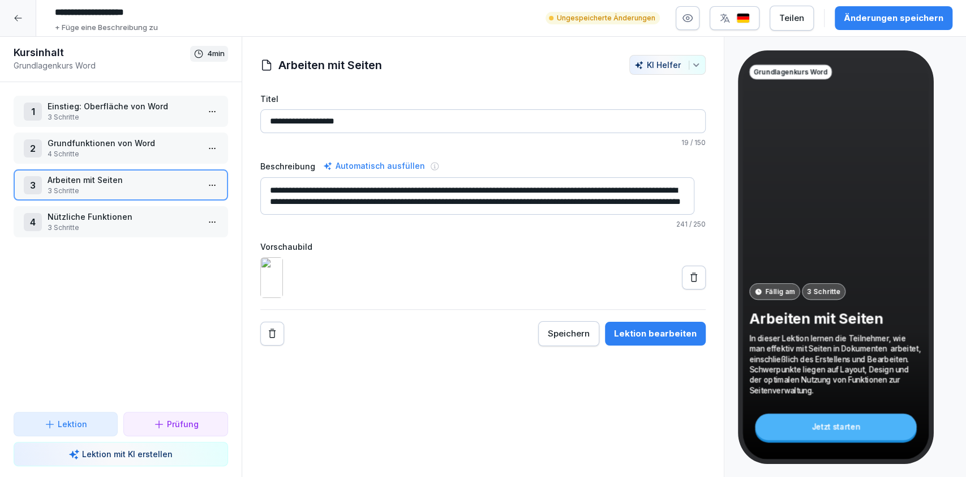
click at [932, 3] on div "**********" at bounding box center [501, 18] width 903 height 31
click at [929, 14] on div "Änderungen speichern" at bounding box center [894, 18] width 100 height 12
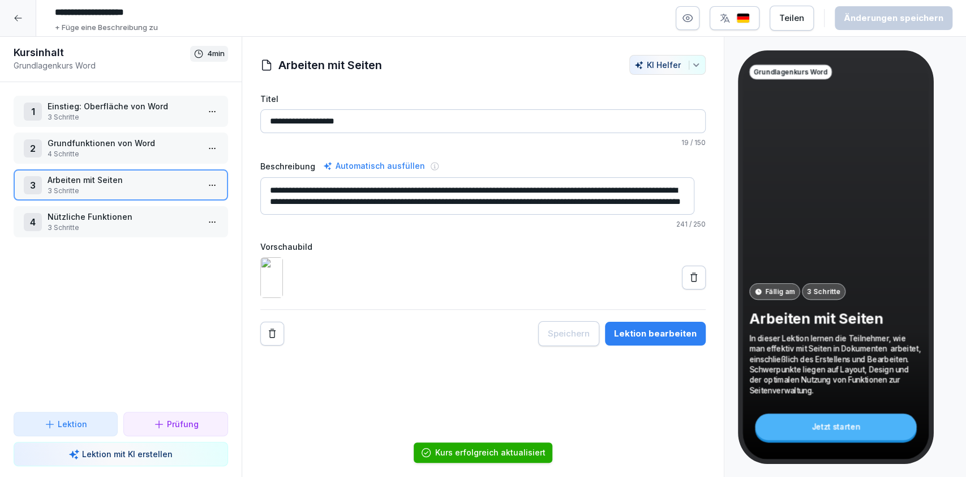
click at [115, 166] on div "1 Einstieg: Oberfläche von Word 3 Schritte 2 Grundfunktionen von Word 4 Schritt…" at bounding box center [121, 246] width 242 height 329
click at [110, 148] on p "Grundfunktionen von Word" at bounding box center [123, 143] width 151 height 12
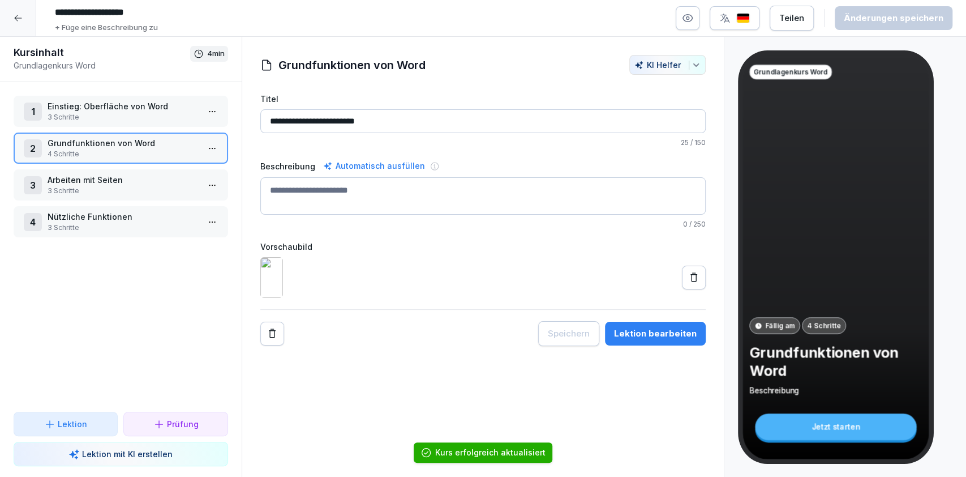
click at [103, 123] on div "1 Einstieg: Oberfläche von Word 3 Schritte" at bounding box center [121, 111] width 215 height 31
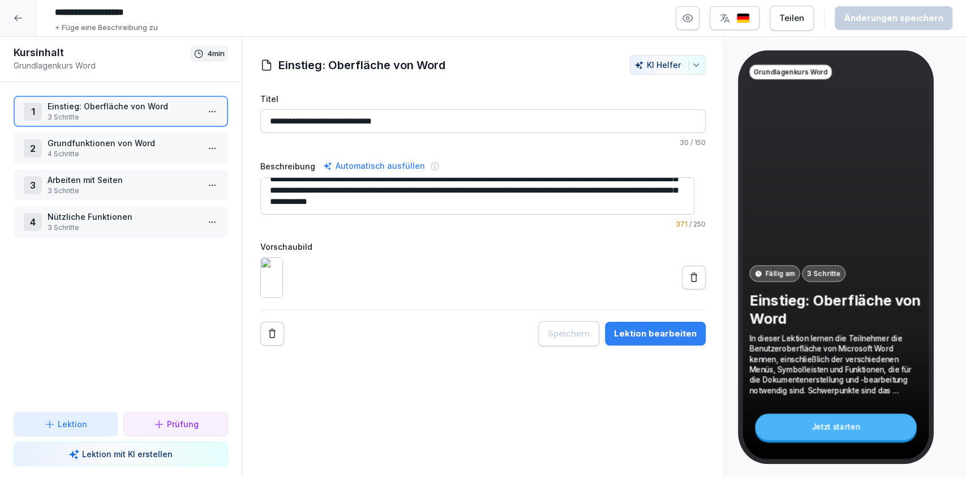
scroll to position [34, 0]
drag, startPoint x: 499, startPoint y: 207, endPoint x: 503, endPoint y: 192, distance: 14.7
click at [503, 192] on textarea "**********" at bounding box center [477, 195] width 434 height 37
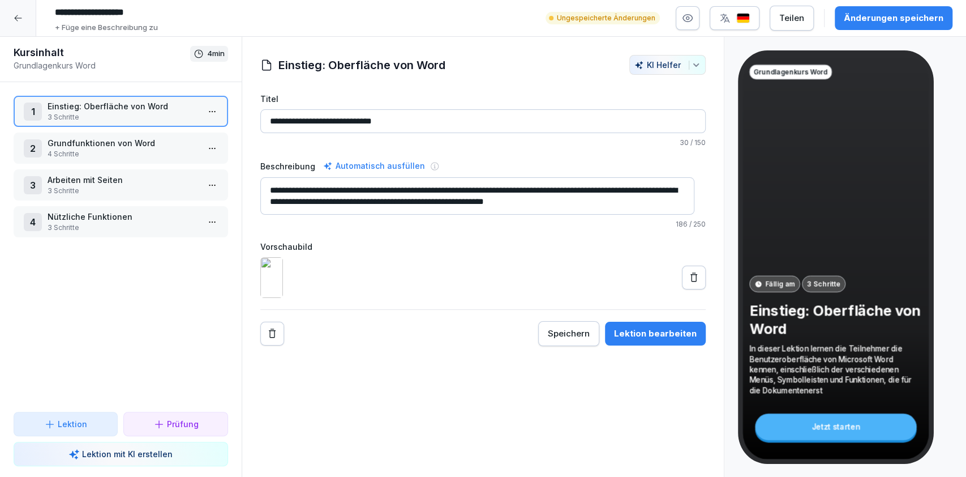
scroll to position [0, 0]
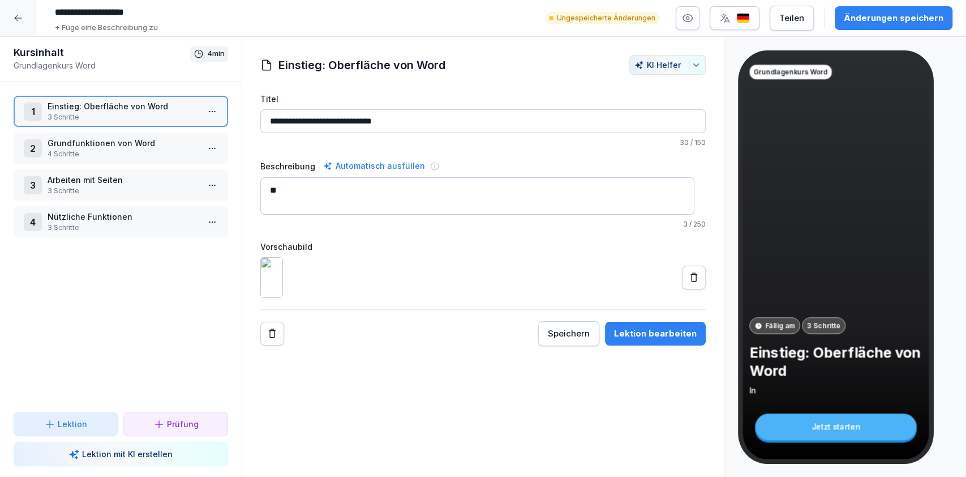
type textarea "*"
click at [873, 23] on div "Änderungen speichern" at bounding box center [894, 18] width 100 height 12
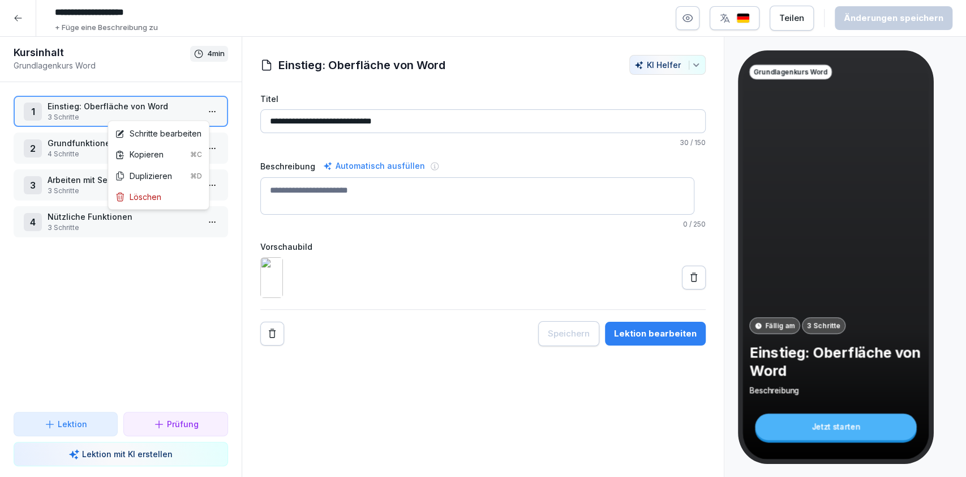
click at [207, 110] on html "**********" at bounding box center [483, 238] width 966 height 477
click at [198, 136] on div "Schritte bearbeiten" at bounding box center [158, 133] width 87 height 12
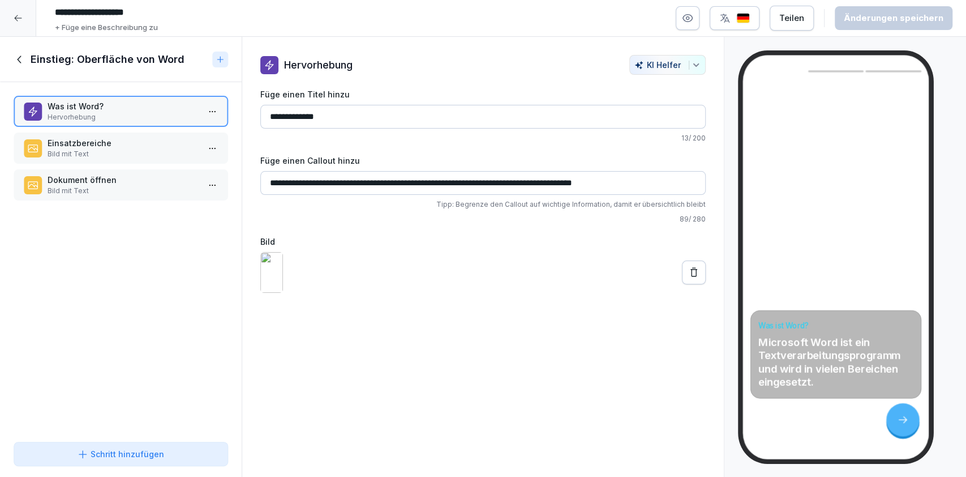
click at [161, 160] on div "Einsatzbereiche Bild mit Text" at bounding box center [121, 147] width 215 height 31
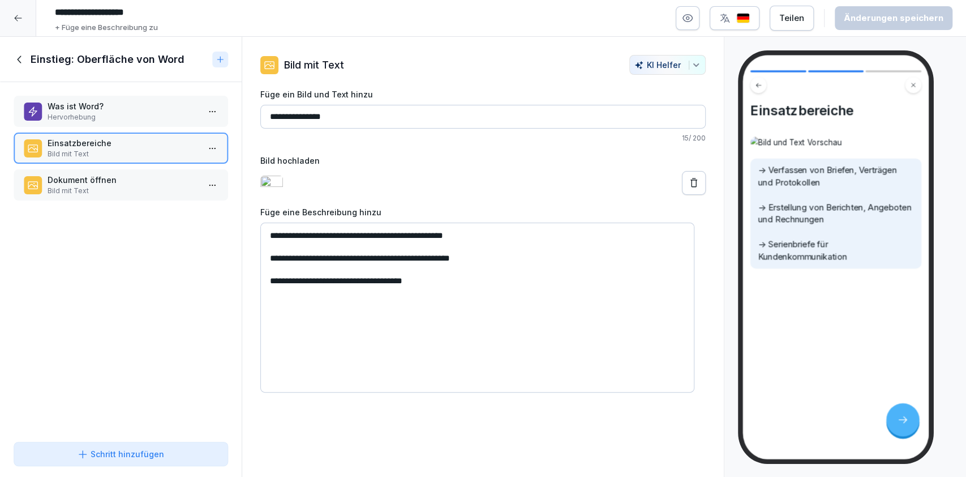
click at [161, 190] on p "Bild mit Text" at bounding box center [123, 191] width 151 height 10
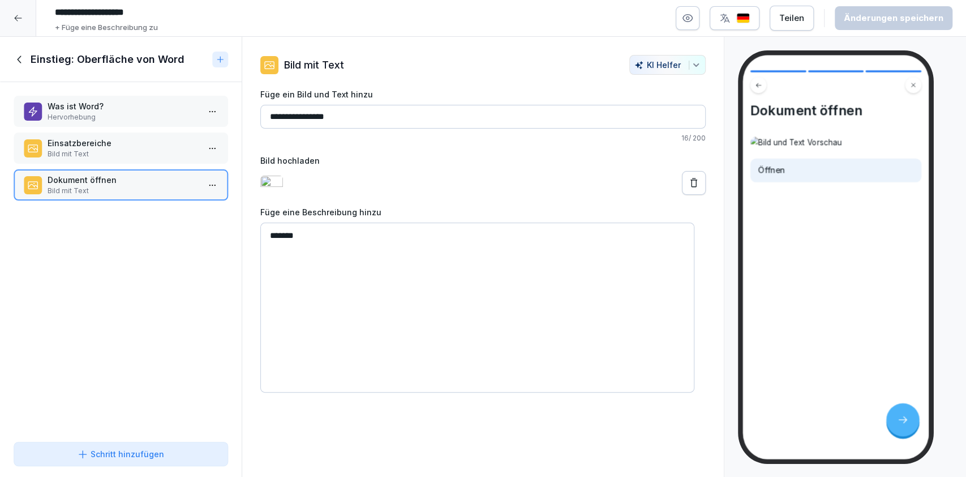
click at [18, 58] on icon at bounding box center [19, 58] width 4 height 7
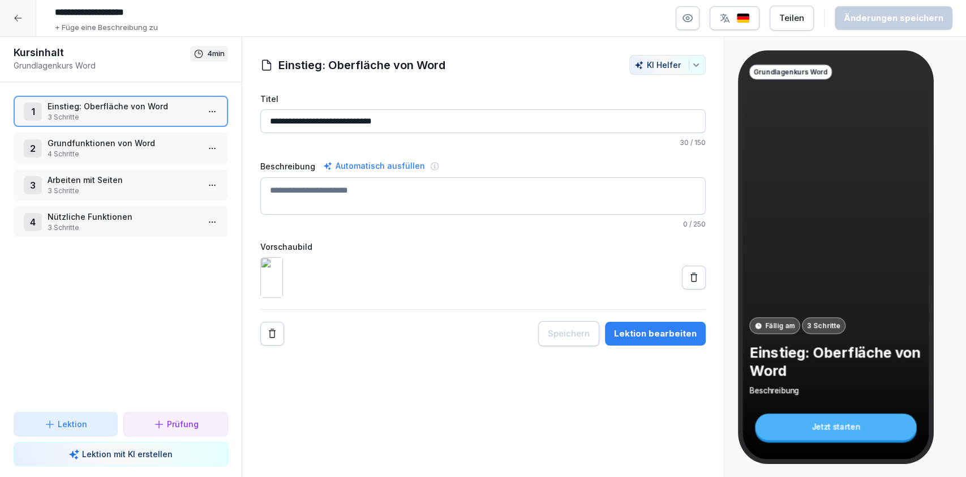
click at [109, 143] on p "Grundfunktionen von Word" at bounding box center [123, 143] width 151 height 12
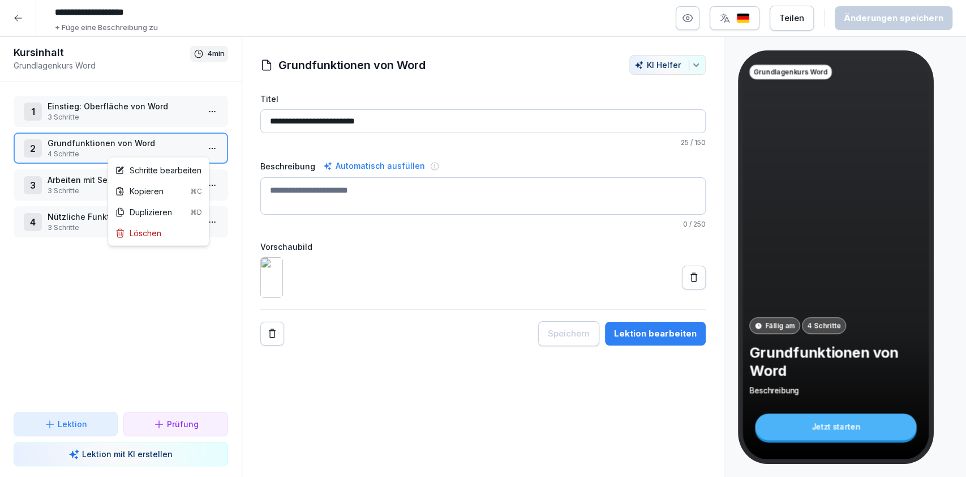
click at [205, 143] on html "**********" at bounding box center [483, 238] width 966 height 477
click at [198, 165] on div "Schritte bearbeiten" at bounding box center [158, 170] width 87 height 12
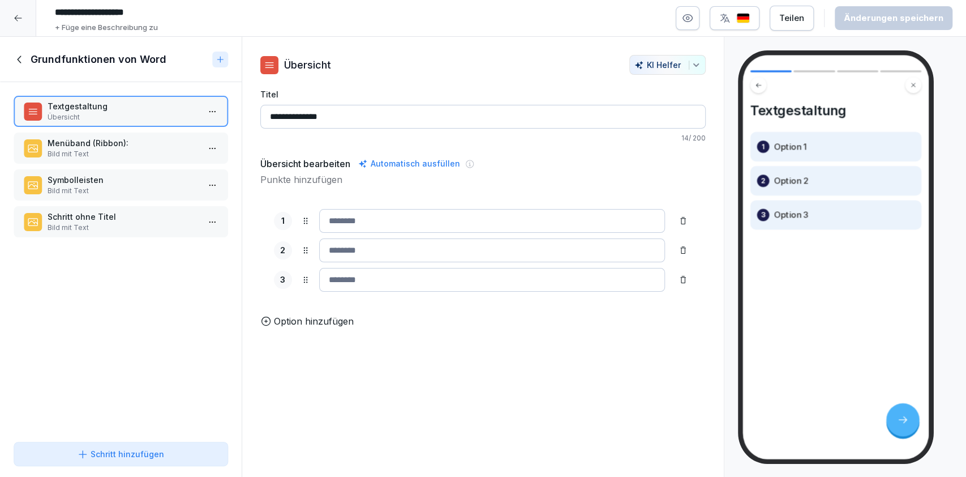
click at [175, 152] on p "Bild mit Text" at bounding box center [123, 154] width 151 height 10
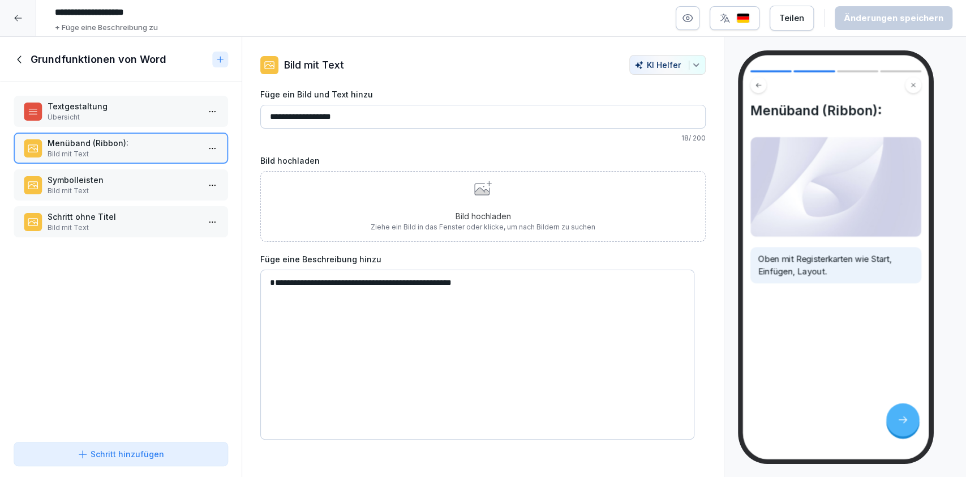
click at [379, 199] on div "Bild hochladen Ziehe ein Bild in das Fenster oder klicke, um nach Bildern zu su…" at bounding box center [483, 207] width 225 height 52
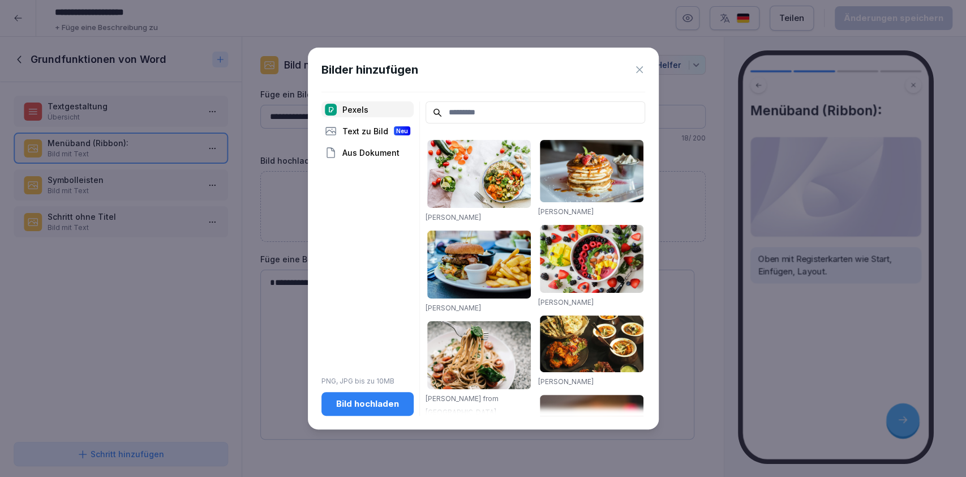
click at [383, 405] on div "Bild hochladen" at bounding box center [368, 403] width 74 height 12
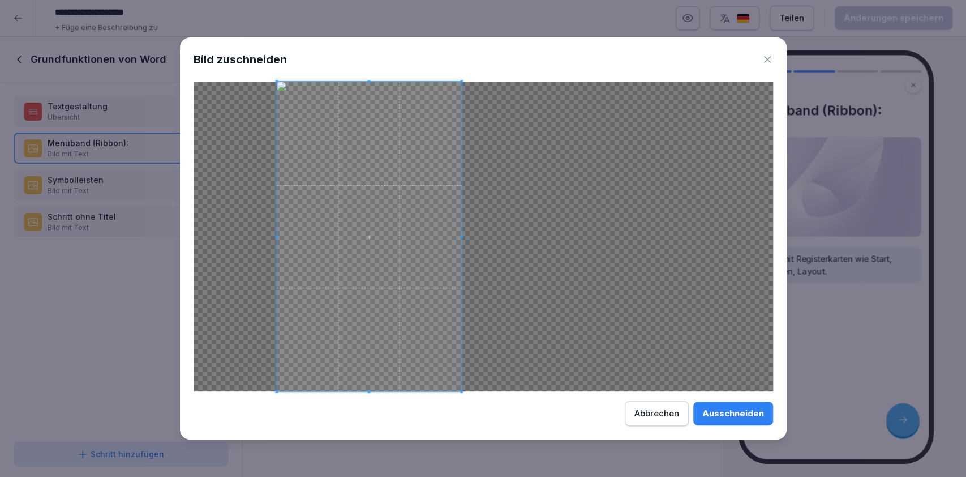
click at [461, 251] on span at bounding box center [461, 237] width 3 height 310
click at [481, 258] on span at bounding box center [481, 237] width 3 height 310
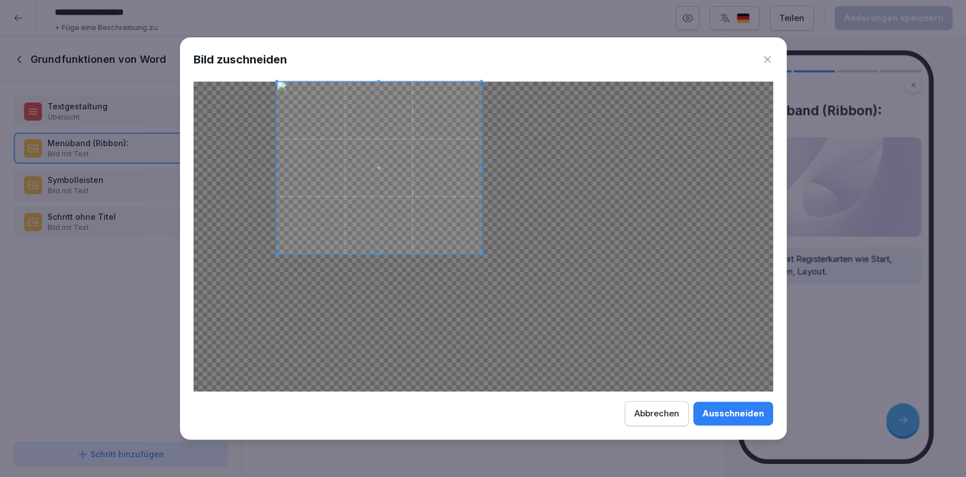
click at [362, 251] on div at bounding box center [379, 168] width 204 height 172
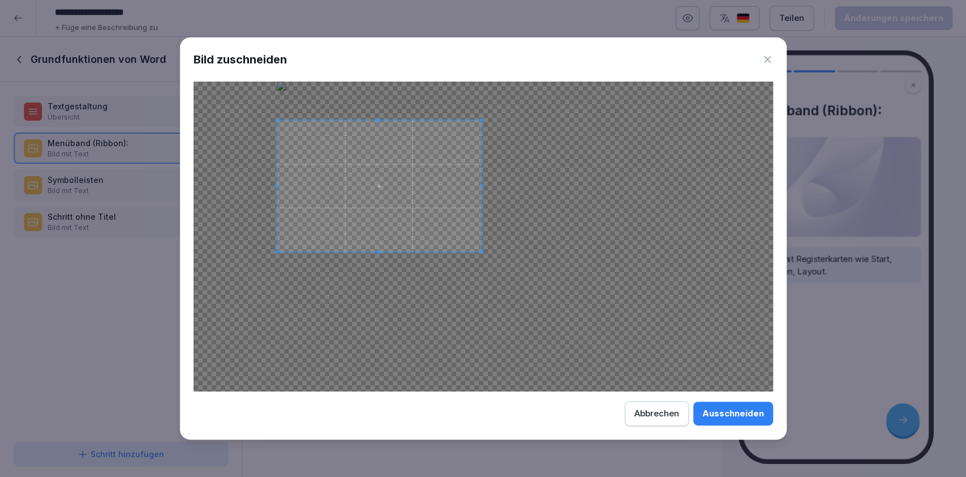
click at [393, 120] on span at bounding box center [379, 120] width 204 height 3
click at [725, 418] on div "Ausschneiden" at bounding box center [733, 413] width 62 height 12
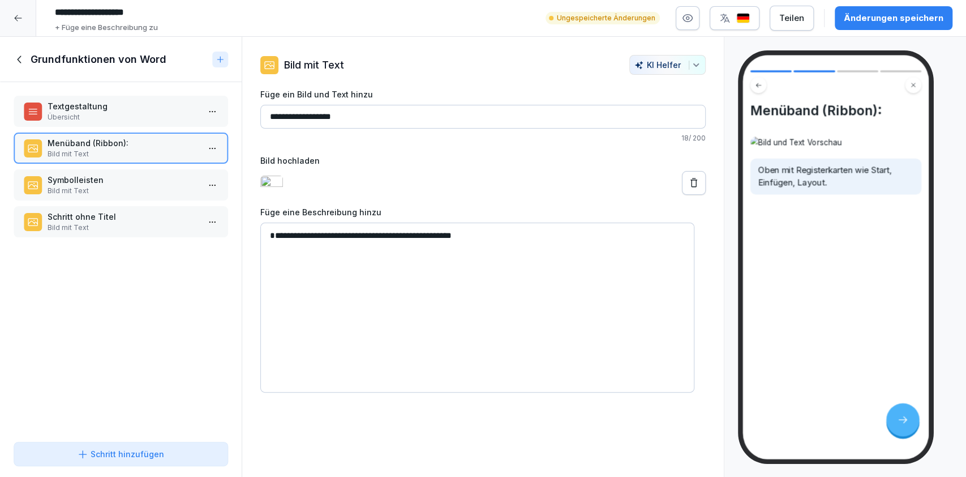
click at [151, 190] on p "Bild mit Text" at bounding box center [123, 191] width 151 height 10
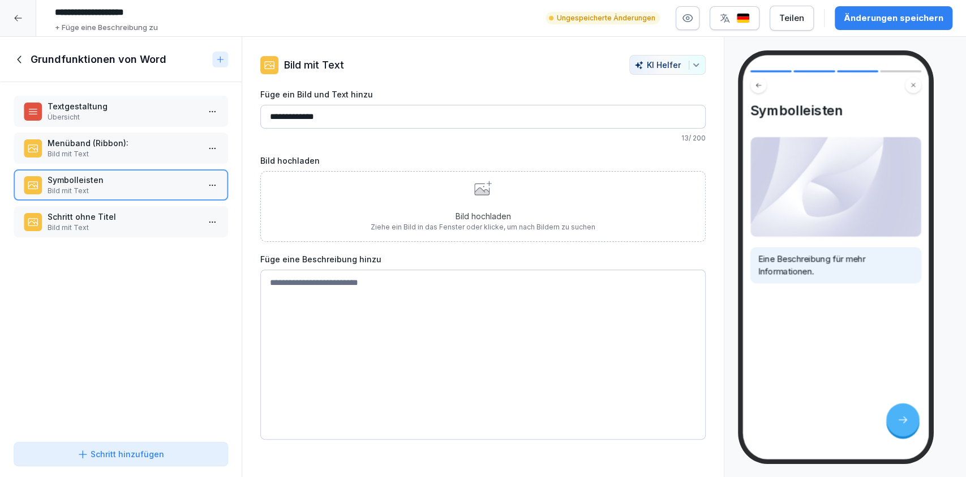
click at [123, 149] on p "Bild mit Text" at bounding box center [123, 154] width 151 height 10
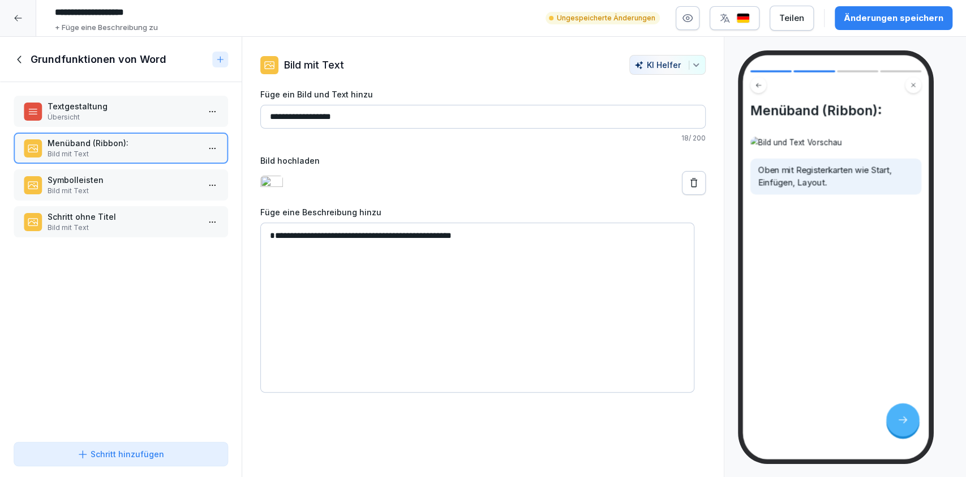
click at [140, 186] on p "Bild mit Text" at bounding box center [123, 191] width 151 height 10
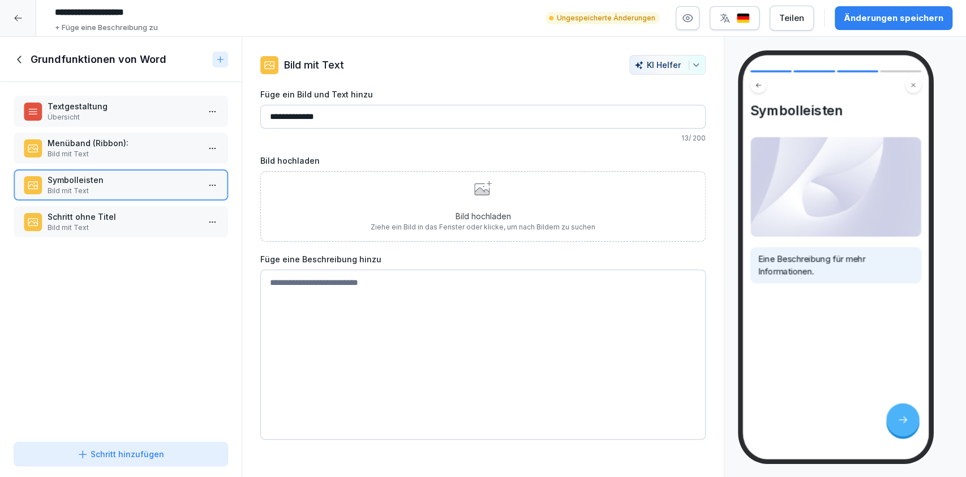
click at [142, 155] on p "Bild mit Text" at bounding box center [123, 154] width 151 height 10
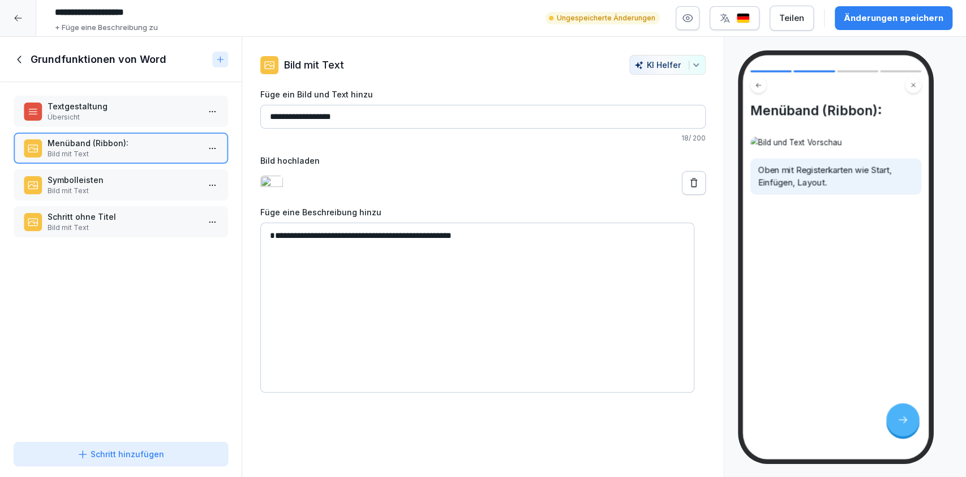
click at [143, 174] on p "Symbolleisten" at bounding box center [123, 180] width 151 height 12
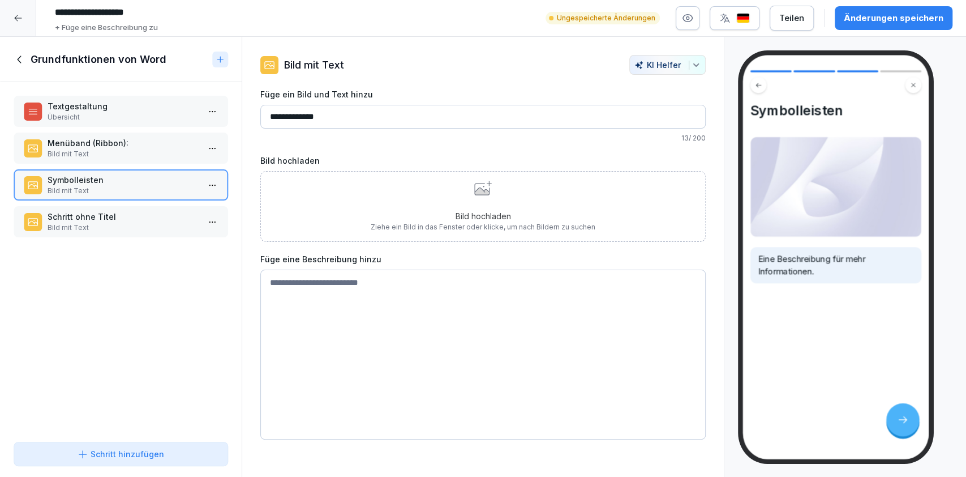
drag, startPoint x: 342, startPoint y: 115, endPoint x: 211, endPoint y: 122, distance: 130.9
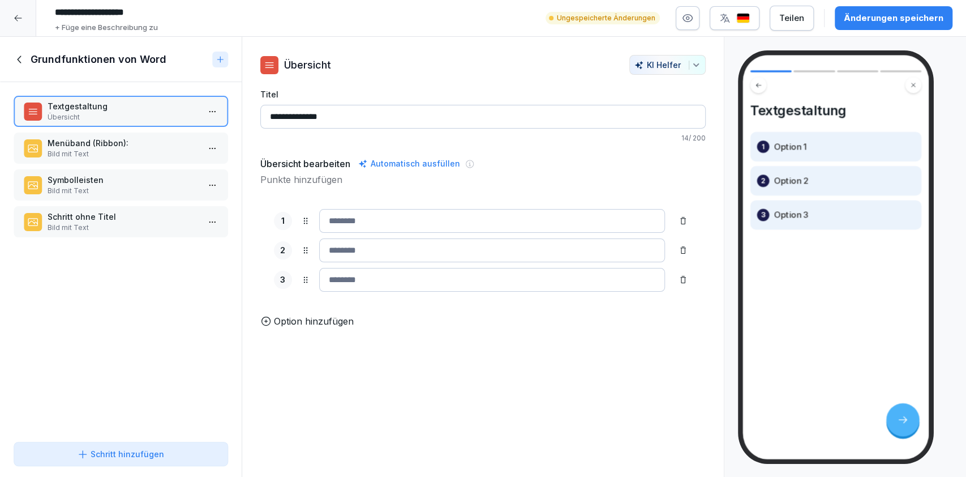
drag, startPoint x: 376, startPoint y: 125, endPoint x: 280, endPoint y: 128, distance: 95.7
click at [280, 128] on input "**********" at bounding box center [483, 117] width 446 height 24
click at [147, 129] on div "Textgestaltung Übersicht Menüband (Ribbon): Bild mit Text Symbolleisten Bild mi…" at bounding box center [121, 259] width 242 height 355
click at [145, 152] on p "Bild mit Text" at bounding box center [123, 154] width 151 height 10
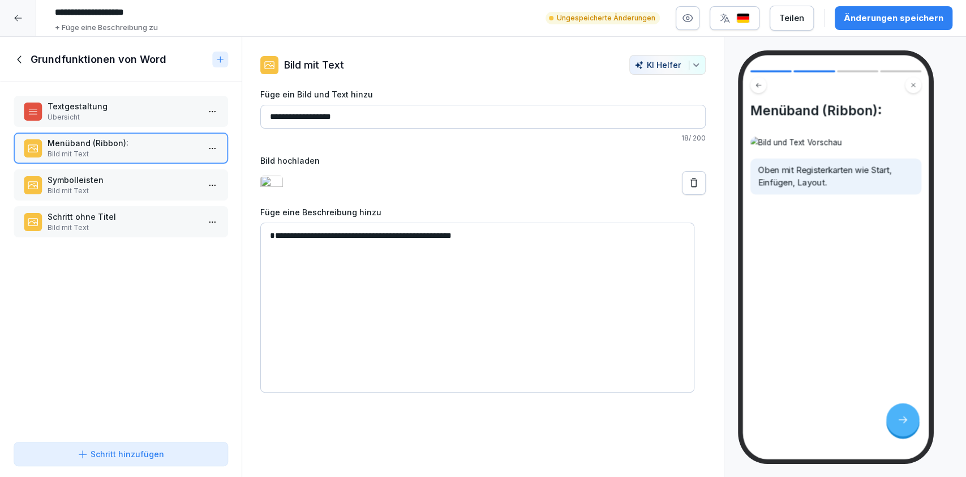
click at [148, 174] on p "Symbolleisten" at bounding box center [123, 180] width 151 height 12
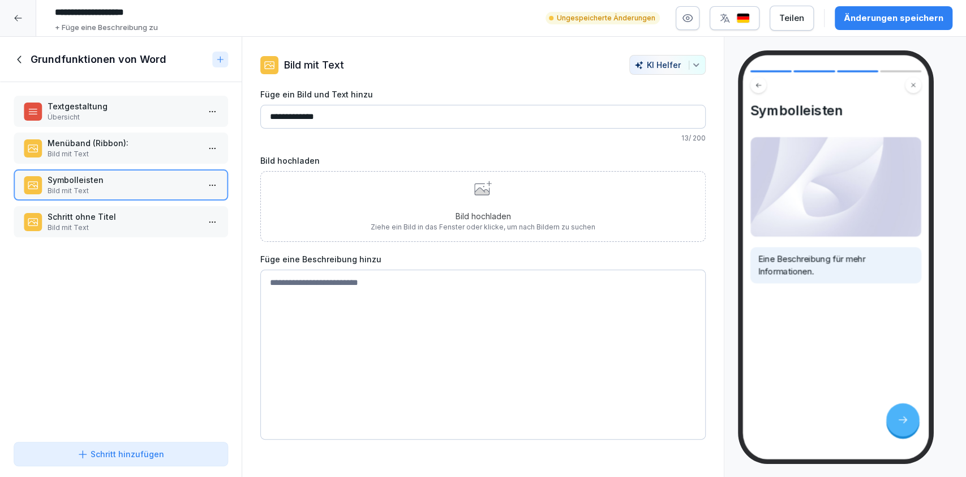
click at [132, 125] on div "Textgestaltung Übersicht" at bounding box center [121, 111] width 215 height 31
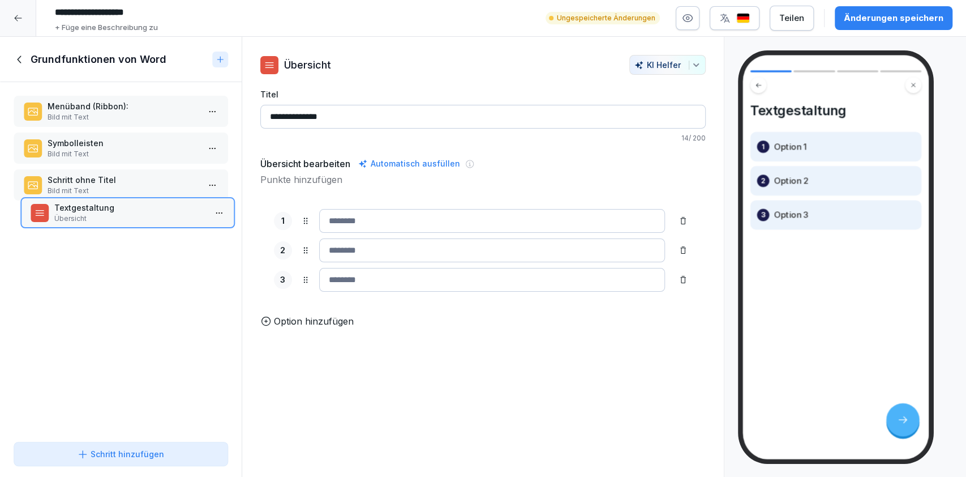
drag, startPoint x: 133, startPoint y: 125, endPoint x: 139, endPoint y: 228, distance: 103.8
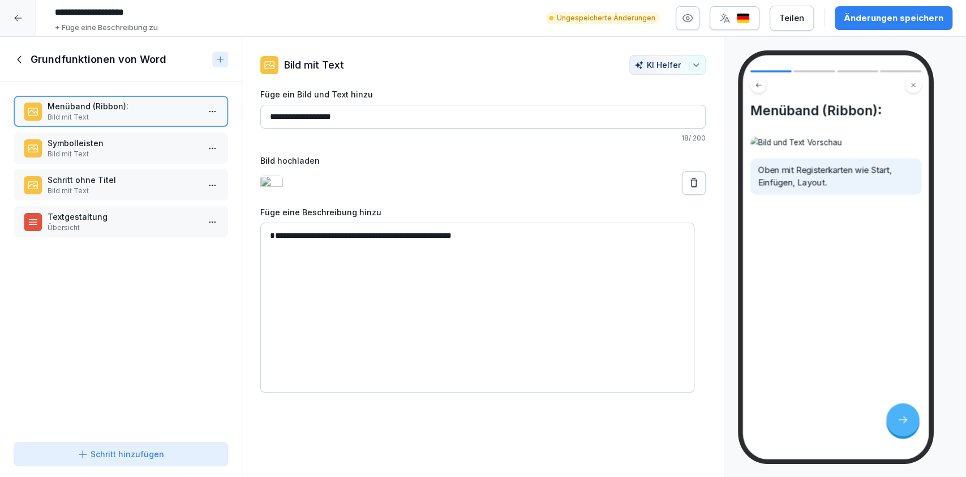
click at [112, 91] on div "Menüband (Ribbon): Bild mit Text Symbolleisten Bild mit Text Schritt ohne Titel…" at bounding box center [121, 259] width 242 height 355
click at [126, 144] on p "Symbolleisten" at bounding box center [123, 143] width 151 height 12
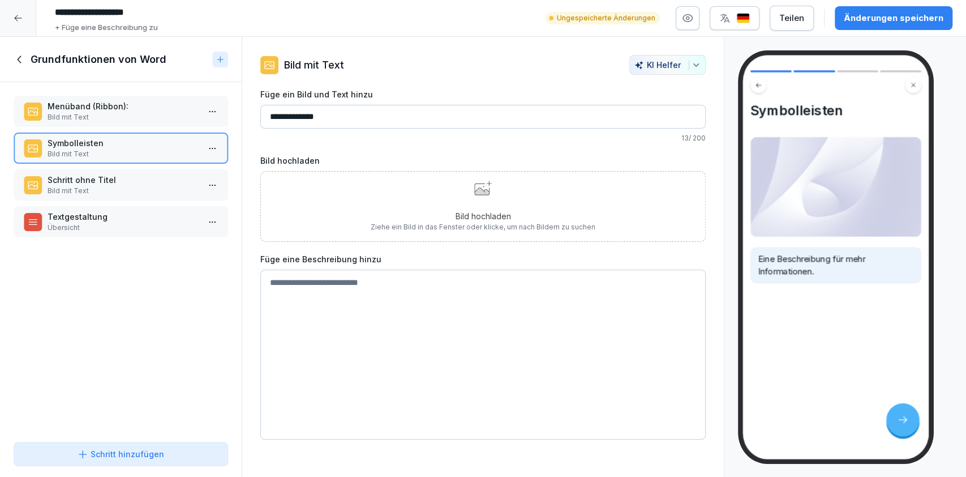
drag, startPoint x: 342, startPoint y: 110, endPoint x: 235, endPoint y: 128, distance: 107.9
click at [235, 128] on div "Kursinhalt Grundlagenkurs Word 4 min 1 Einstieg: Oberfläche von Word 3 Schritte…" at bounding box center [483, 257] width 966 height 440
click at [271, 119] on input "**********" at bounding box center [483, 117] width 446 height 24
drag, startPoint x: 271, startPoint y: 119, endPoint x: 306, endPoint y: 108, distance: 36.2
click at [306, 108] on input "**********" at bounding box center [483, 117] width 446 height 24
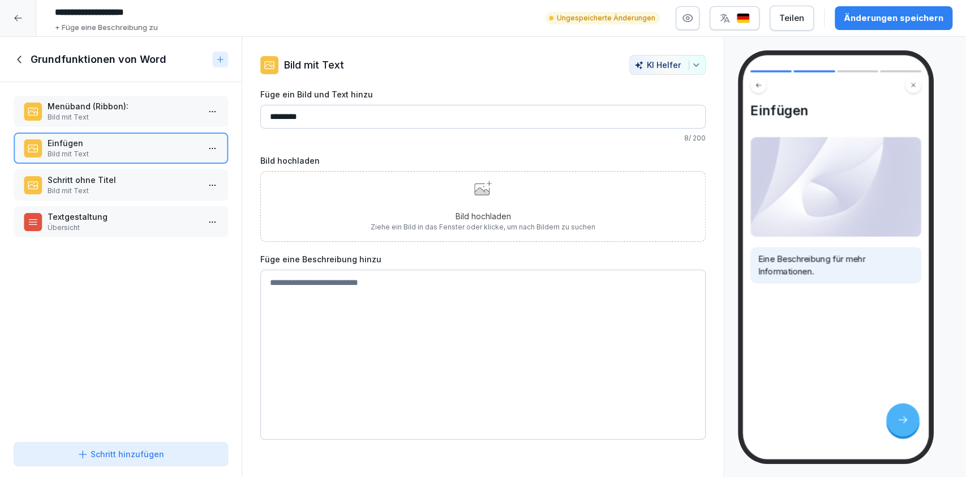
type input "********"
click at [143, 445] on button "Schritt hinzufügen" at bounding box center [121, 454] width 215 height 24
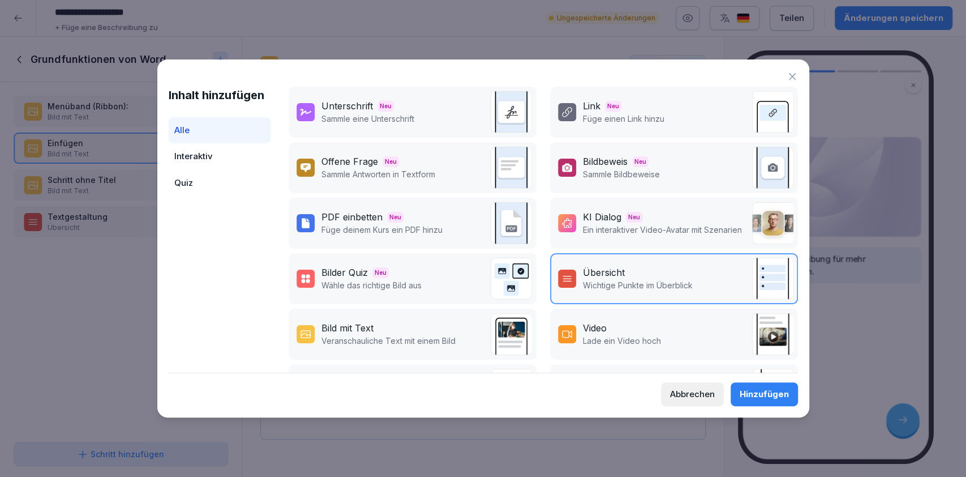
click at [422, 335] on p "Veranschauliche Text mit einem Bild" at bounding box center [389, 341] width 134 height 12
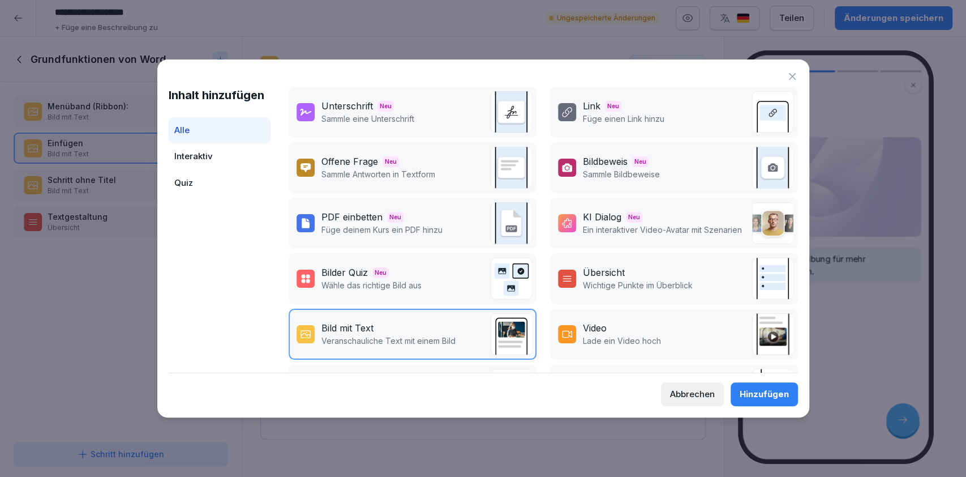
click at [743, 393] on div "Hinzufügen" at bounding box center [764, 394] width 49 height 12
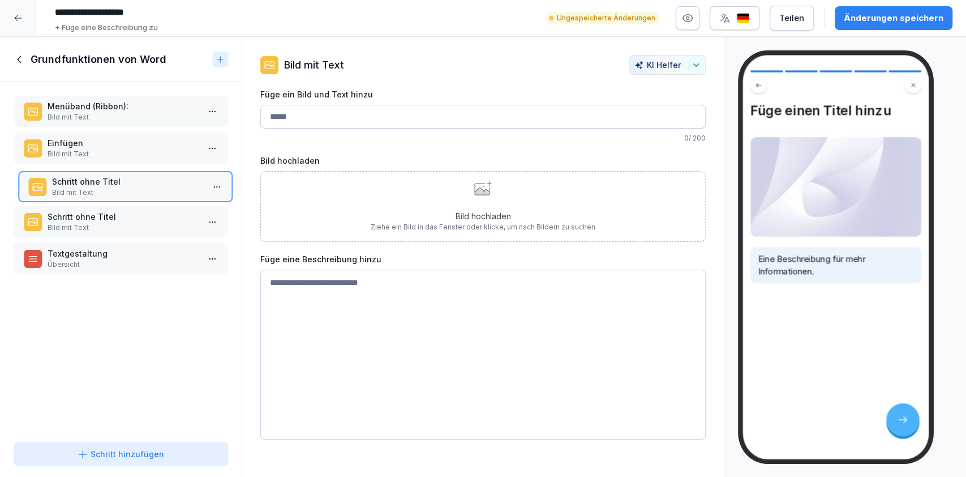
drag, startPoint x: 105, startPoint y: 265, endPoint x: 109, endPoint y: 192, distance: 72.6
click at [109, 192] on p "Bild mit Text" at bounding box center [127, 192] width 151 height 10
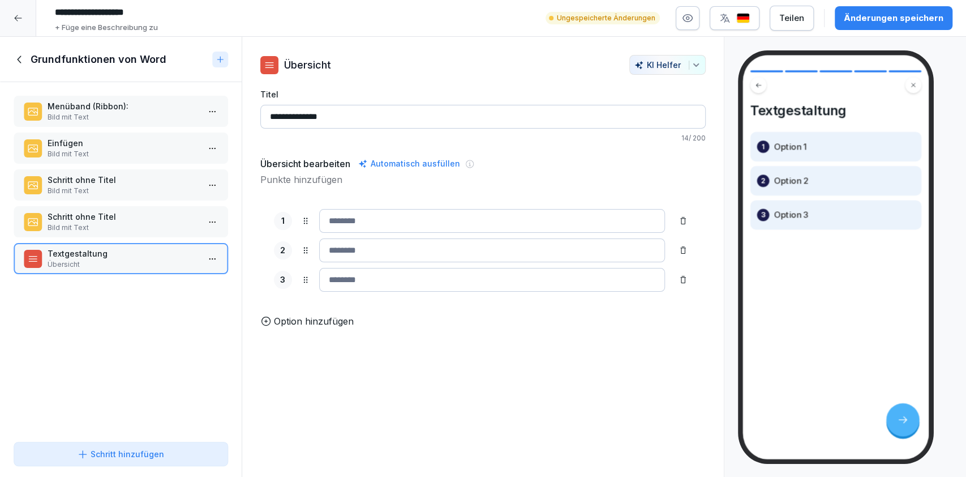
click at [144, 446] on button "Schritt hinzufügen" at bounding box center [121, 454] width 215 height 24
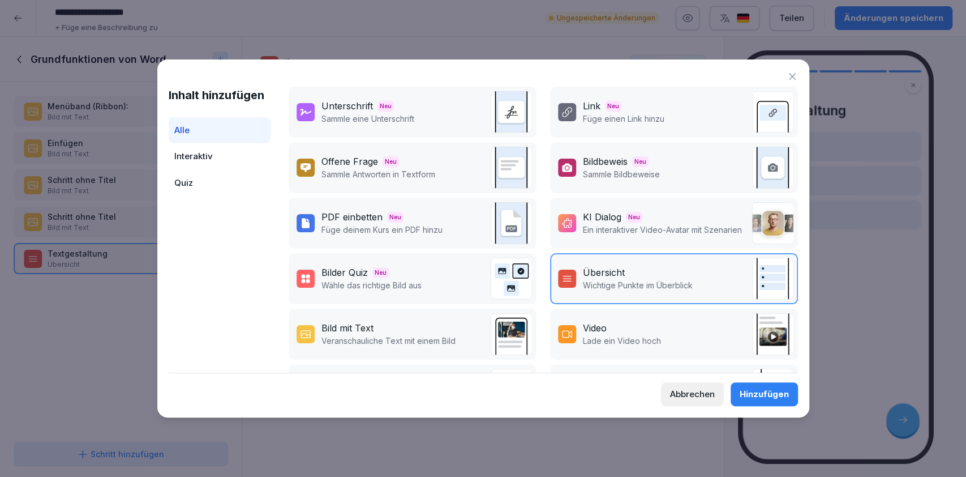
click at [364, 355] on div "Bild mit Text Veranschauliche Text mit einem Bild" at bounding box center [413, 333] width 248 height 51
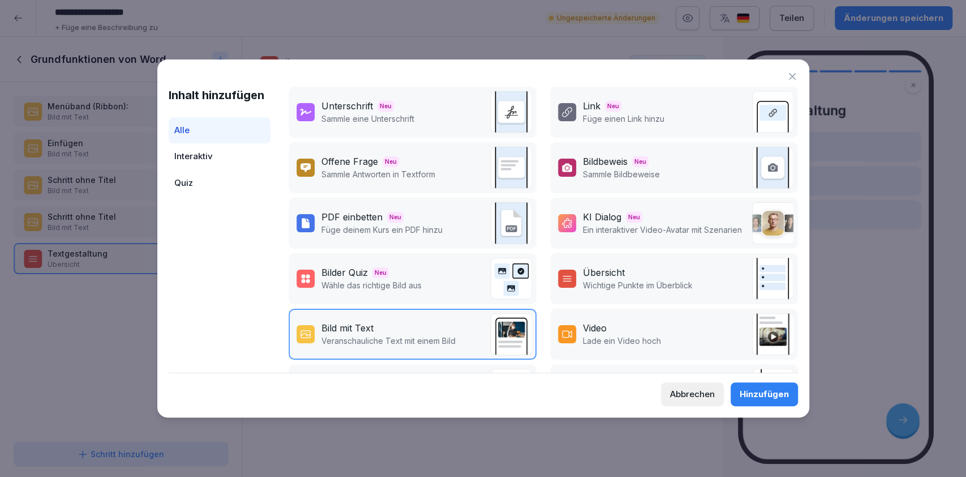
click at [743, 389] on div "Hinzufügen" at bounding box center [764, 394] width 49 height 12
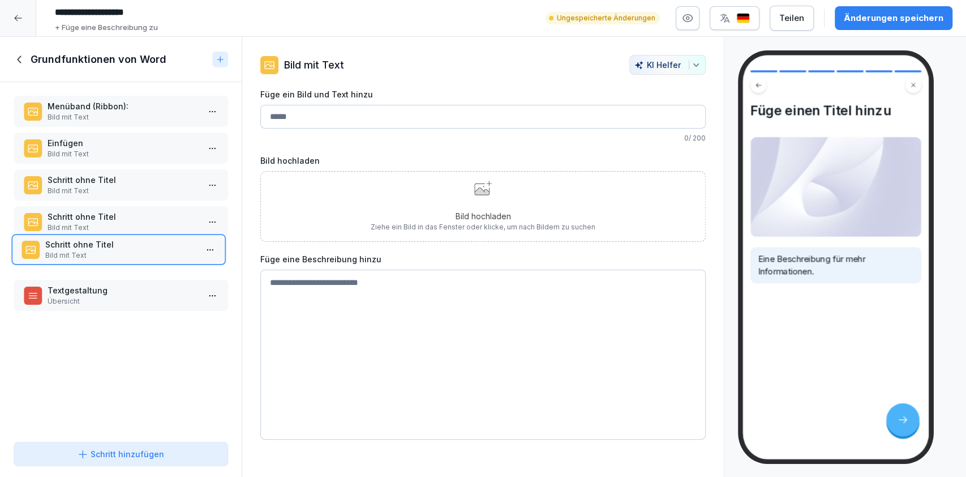
drag, startPoint x: 104, startPoint y: 288, endPoint x: 102, endPoint y: 242, distance: 45.9
click at [102, 242] on p "Schritt ohne Titel" at bounding box center [120, 244] width 151 height 12
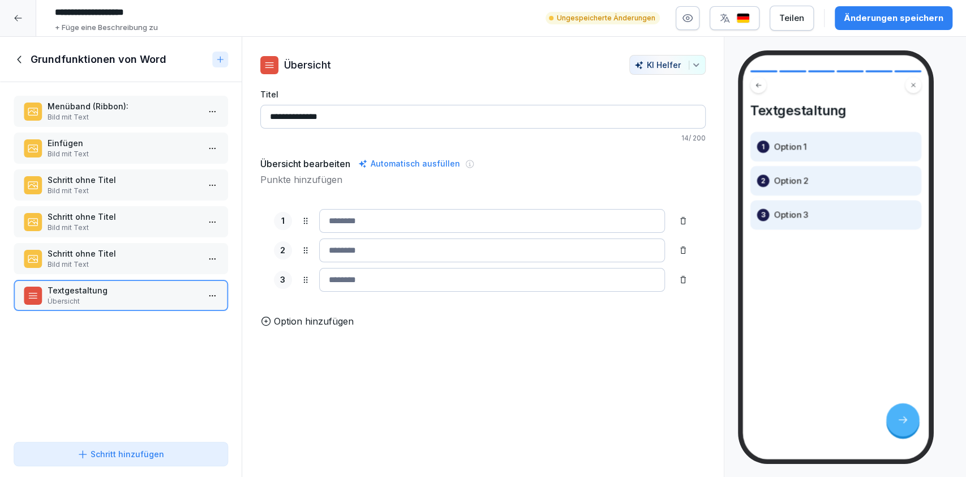
click at [100, 176] on p "Schritt ohne Titel" at bounding box center [123, 180] width 151 height 12
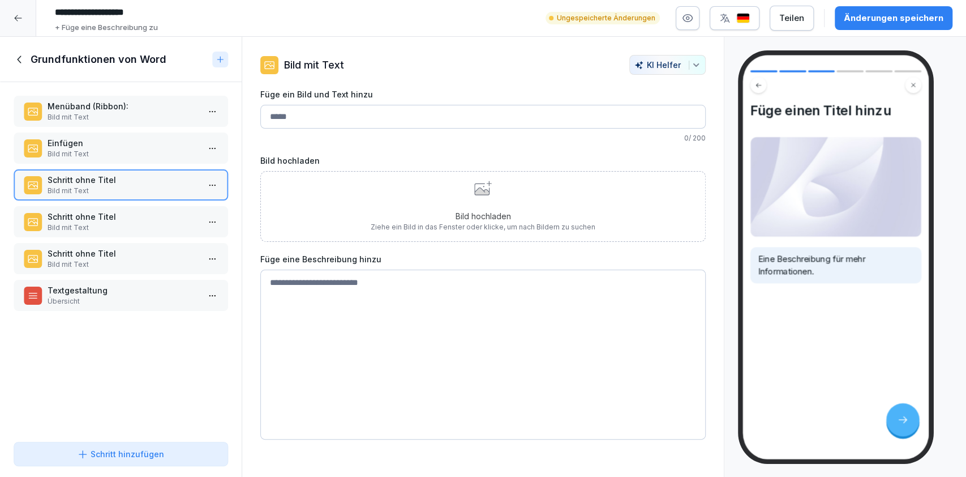
click at [170, 152] on p "Bild mit Text" at bounding box center [123, 154] width 151 height 10
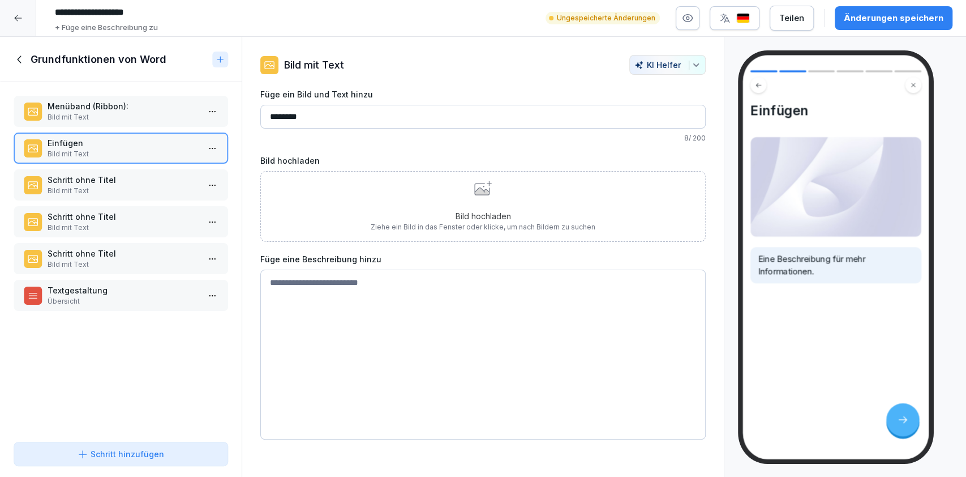
click at [408, 229] on p "Ziehe ein Bild in das Fenster oder klicke, um nach Bildern zu suchen" at bounding box center [483, 227] width 225 height 10
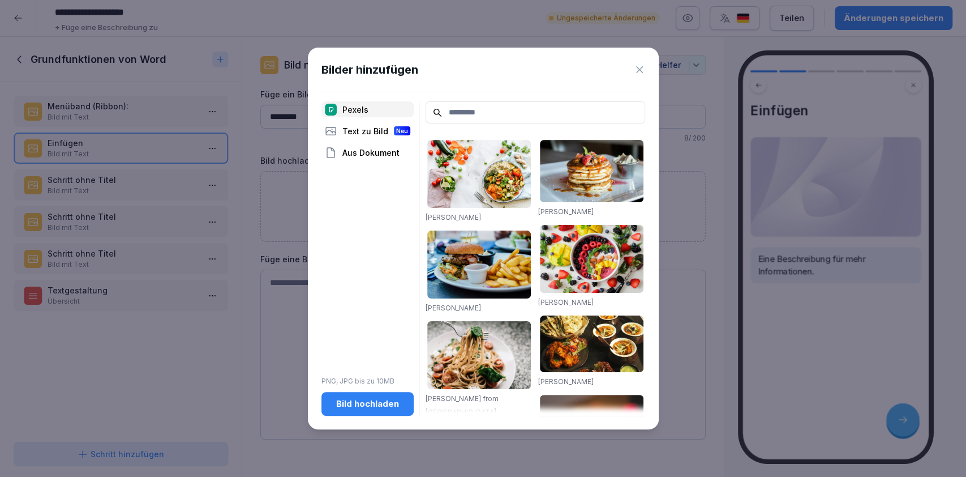
click at [385, 397] on div "Bild hochladen" at bounding box center [368, 403] width 74 height 12
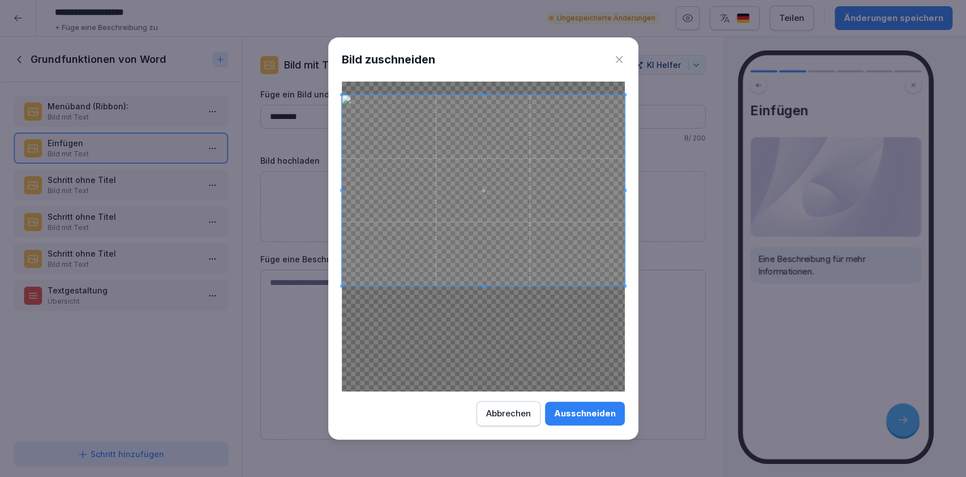
click at [470, 284] on div at bounding box center [483, 190] width 283 height 190
click at [483, 97] on span at bounding box center [483, 190] width 283 height 190
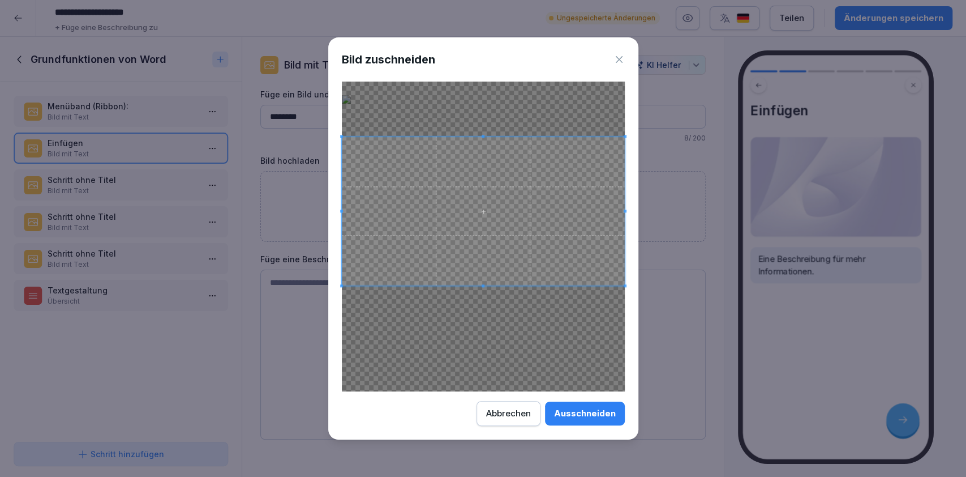
click at [489, 137] on div at bounding box center [483, 211] width 283 height 149
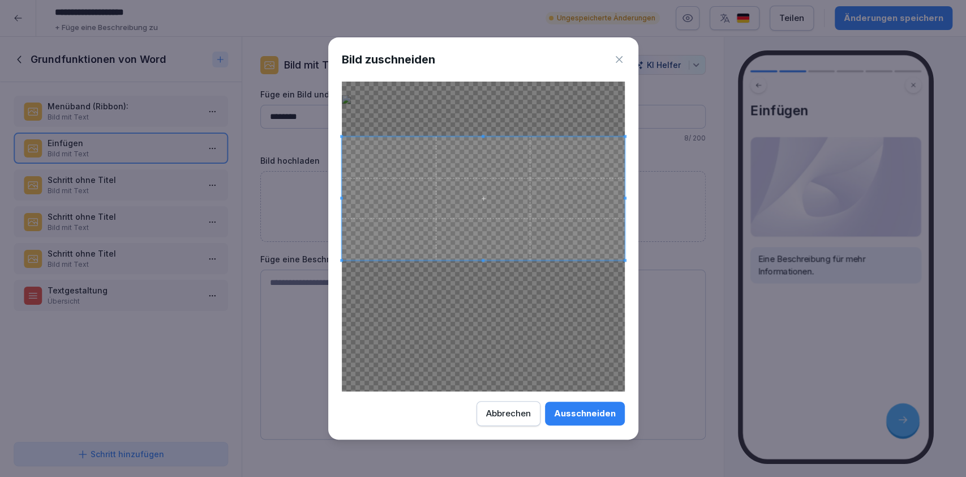
click at [487, 258] on div at bounding box center [483, 198] width 283 height 123
click at [557, 411] on div "Ausschneiden" at bounding box center [585, 413] width 62 height 12
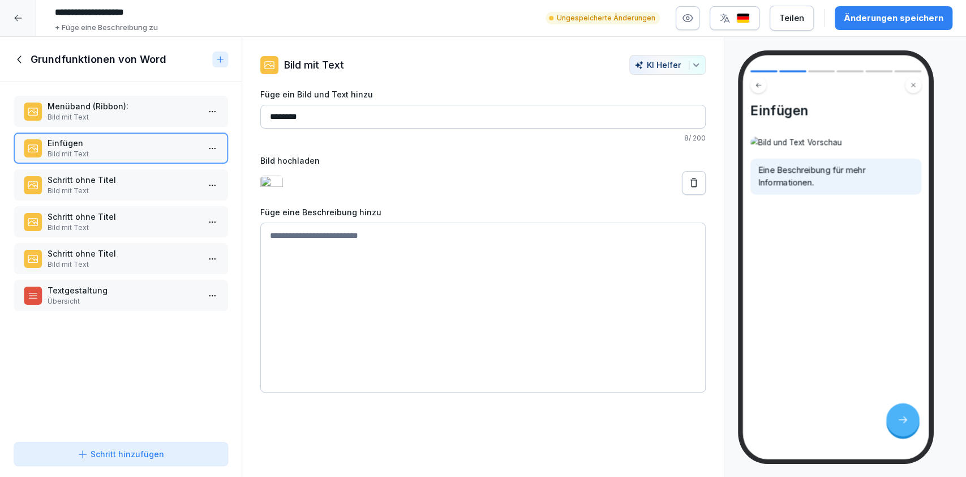
click at [521, 307] on textarea at bounding box center [483, 307] width 446 height 170
paste textarea "**********"
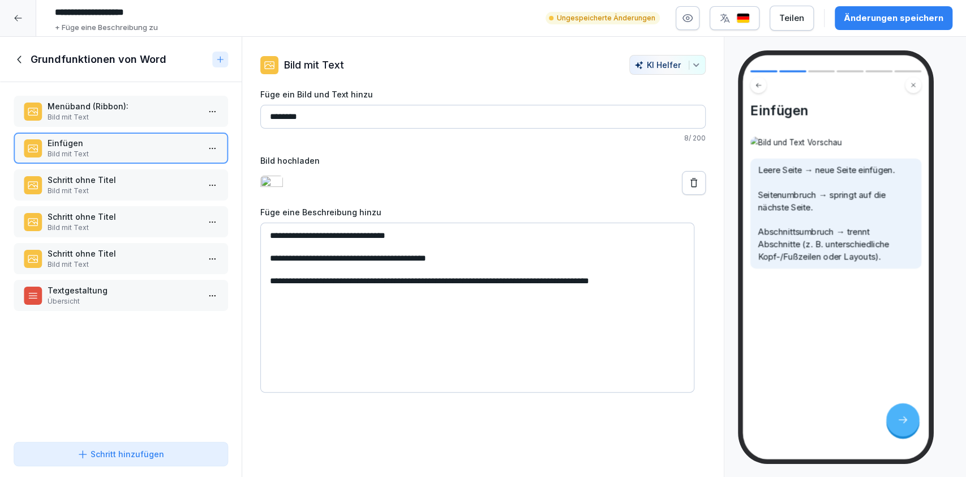
paste textarea "**********"
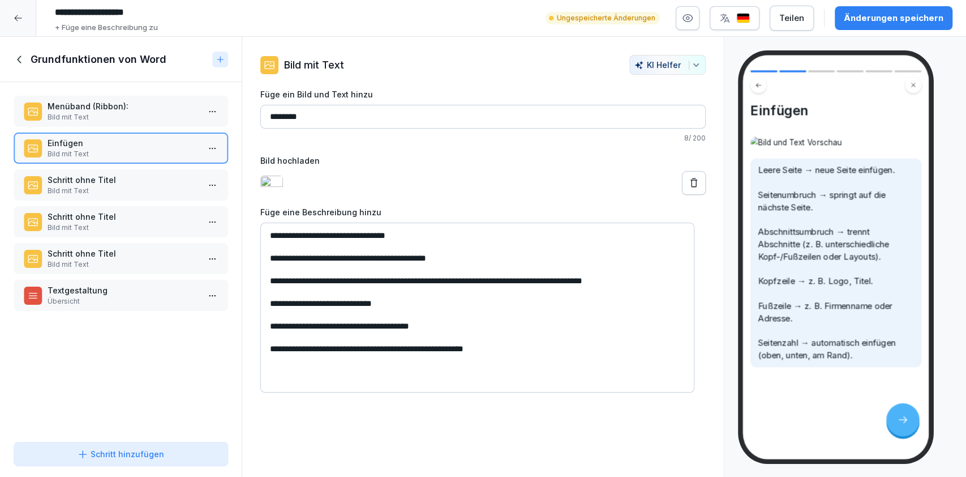
drag, startPoint x: 628, startPoint y: 358, endPoint x: 258, endPoint y: 229, distance: 392.0
click at [258, 229] on div "**********" at bounding box center [483, 223] width 482 height 337
click at [541, 346] on textarea "**********" at bounding box center [477, 307] width 434 height 170
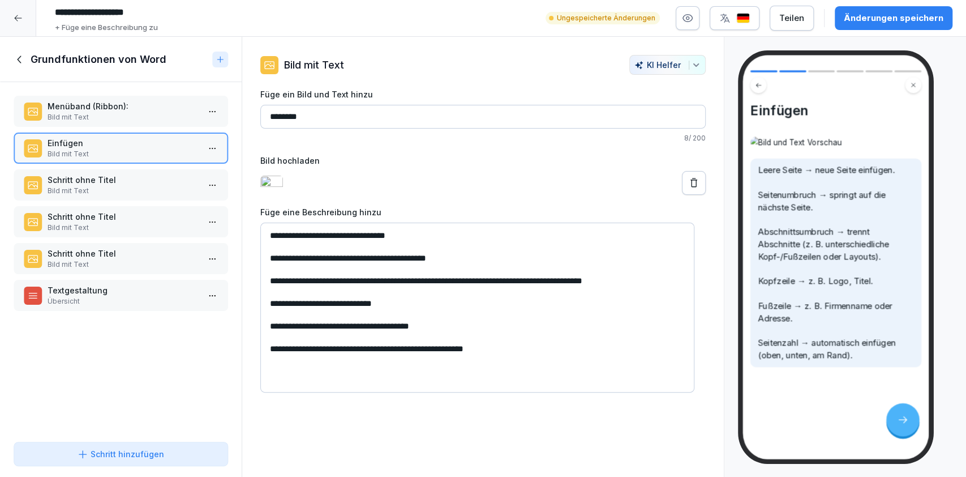
click at [541, 346] on textarea "**********" at bounding box center [477, 307] width 434 height 170
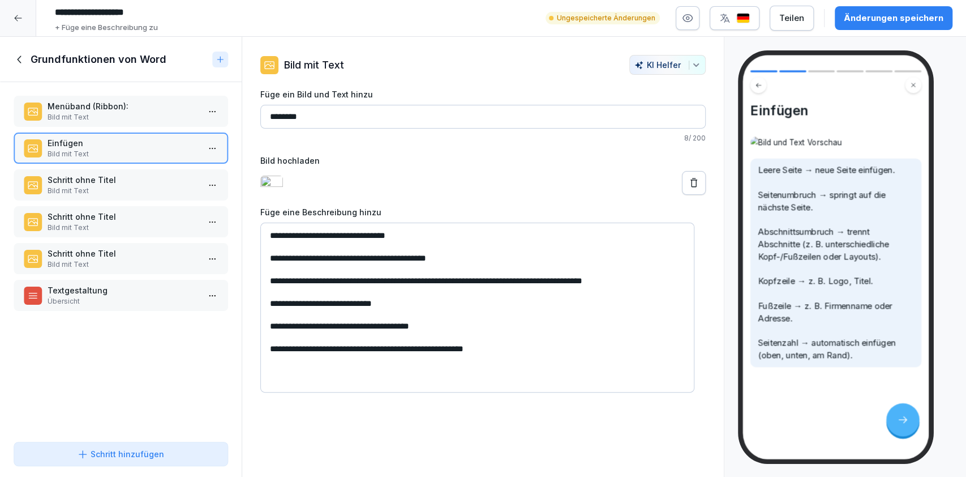
click at [541, 346] on textarea "**********" at bounding box center [477, 307] width 434 height 170
drag, startPoint x: 541, startPoint y: 346, endPoint x: 260, endPoint y: 232, distance: 303.7
click at [260, 232] on textarea "**********" at bounding box center [477, 307] width 434 height 170
paste textarea "**********"
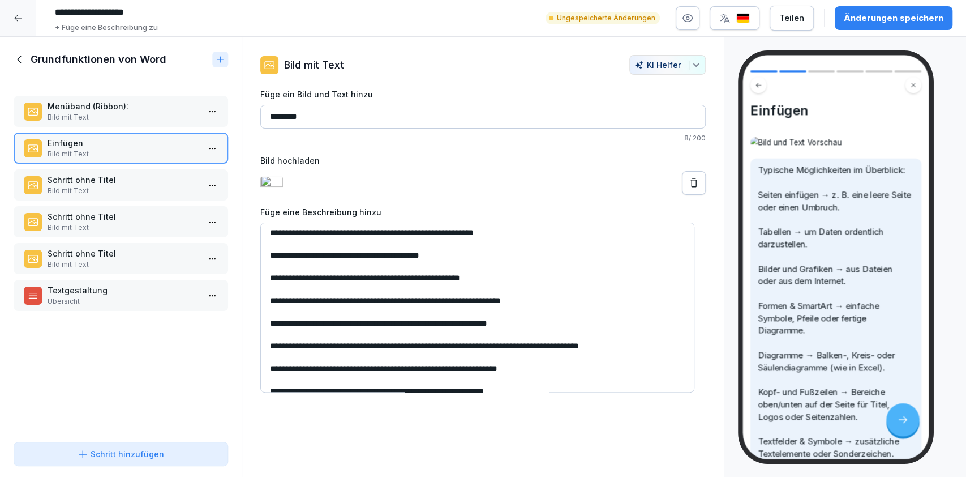
scroll to position [37, 0]
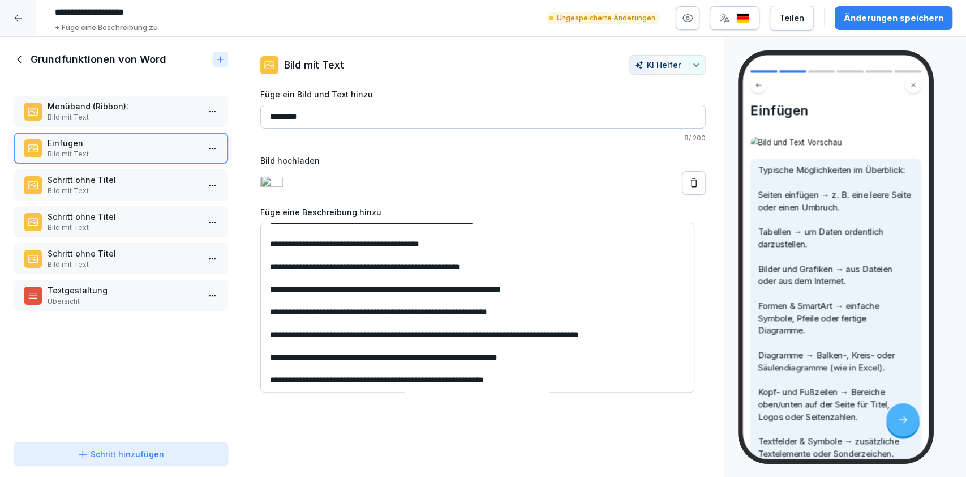
type textarea "**********"
click at [876, 16] on div "Änderungen speichern" at bounding box center [894, 18] width 100 height 12
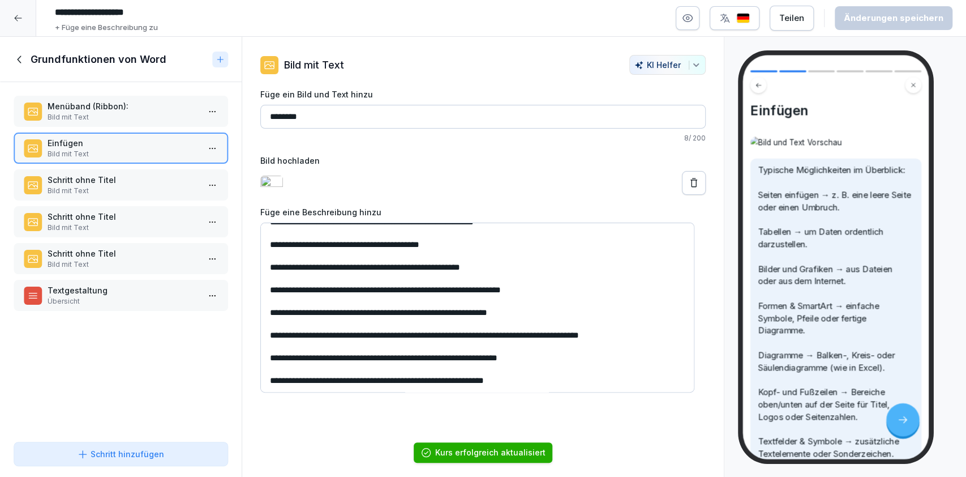
scroll to position [0, 0]
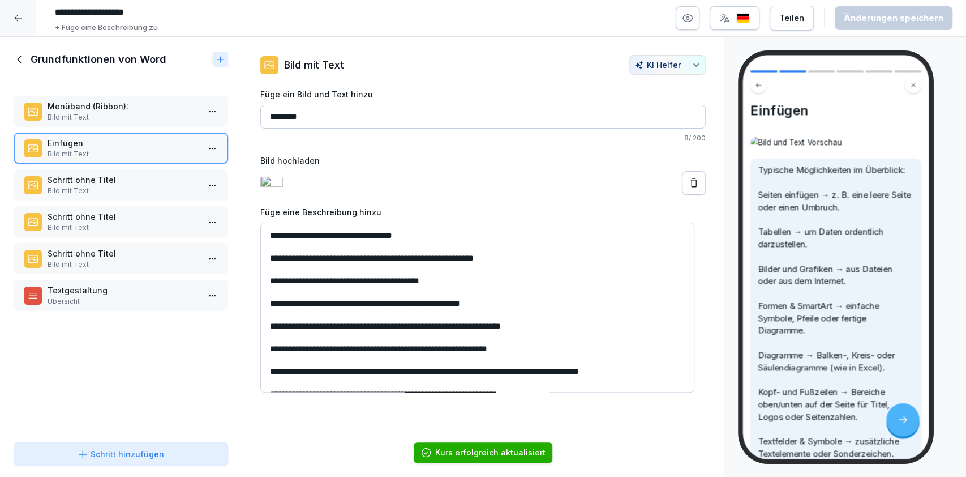
click at [86, 179] on p "Schritt ohne Titel" at bounding box center [123, 180] width 151 height 12
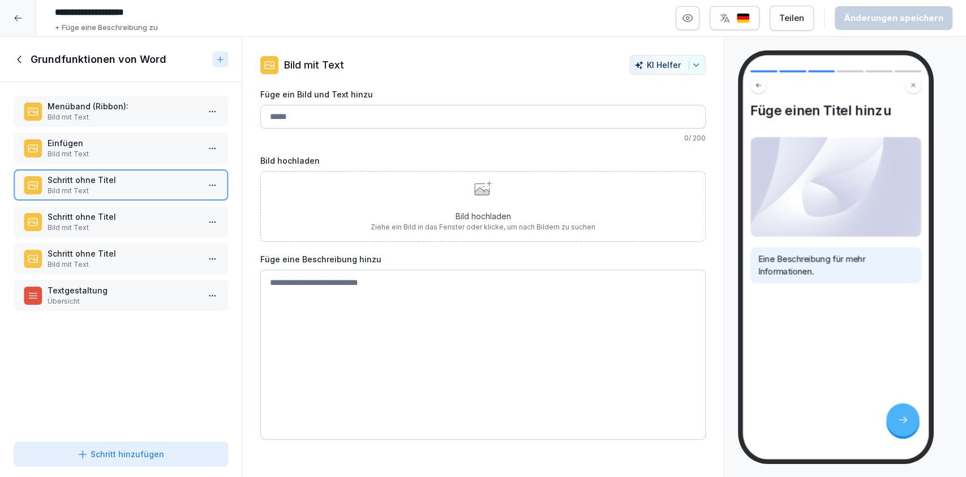
click at [79, 117] on p "Bild mit Text" at bounding box center [123, 117] width 151 height 10
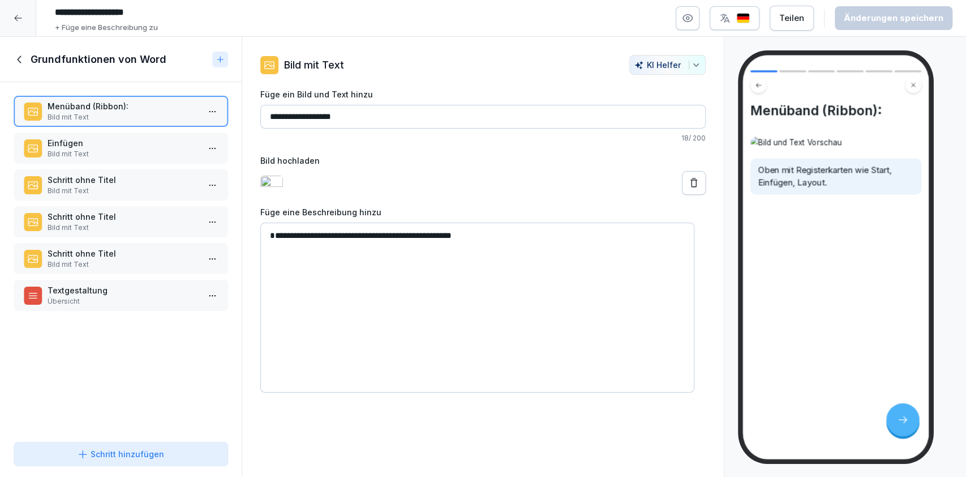
click at [88, 138] on p "Einfügen" at bounding box center [123, 143] width 151 height 12
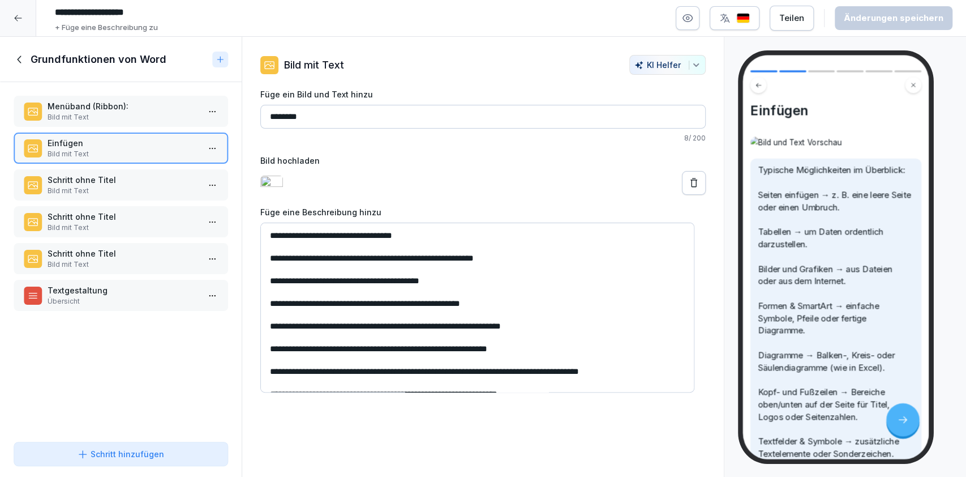
click at [77, 100] on p "Menüband (Ribbon):" at bounding box center [123, 106] width 151 height 12
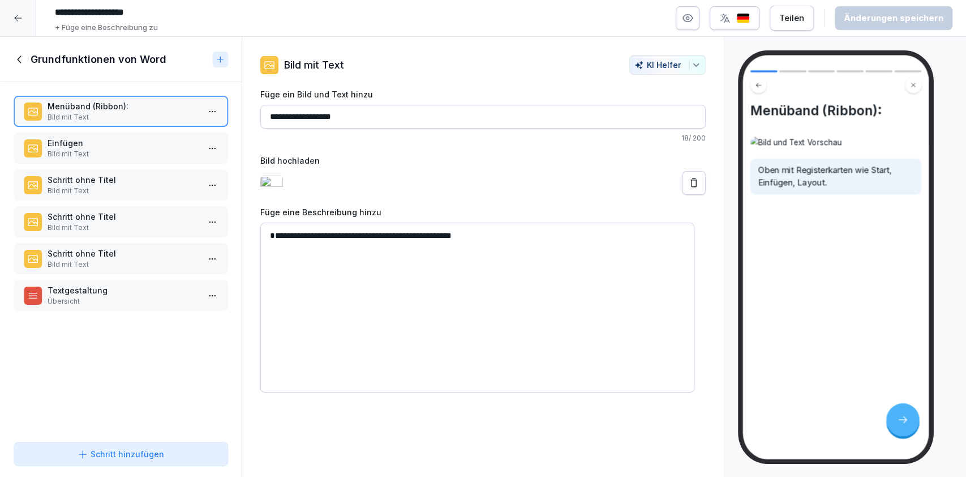
click at [94, 179] on p "Schritt ohne Titel" at bounding box center [123, 180] width 151 height 12
